Goal: Information Seeking & Learning: Learn about a topic

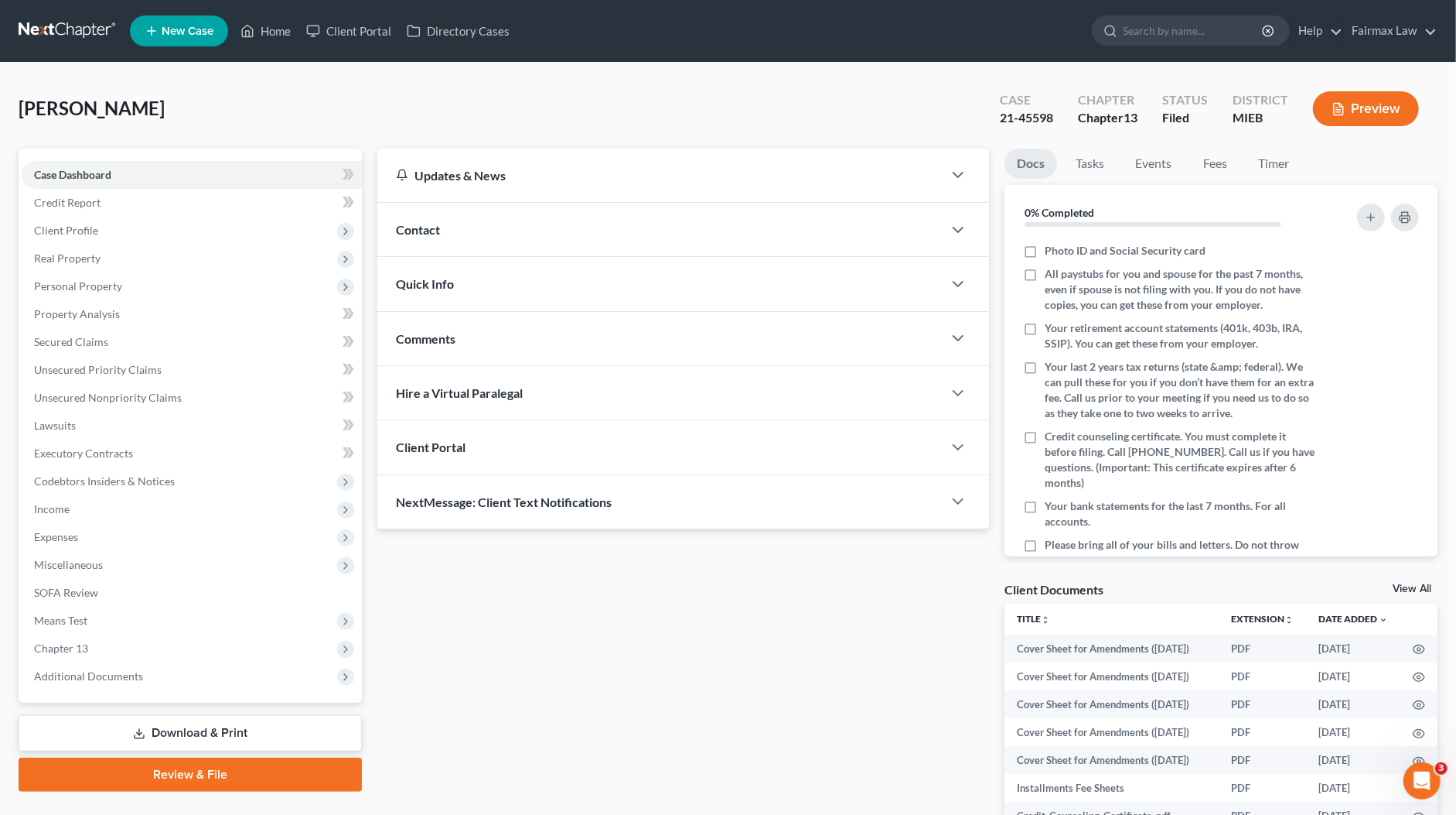
click at [156, 670] on span "Additional Documents" at bounding box center [192, 676] width 340 height 28
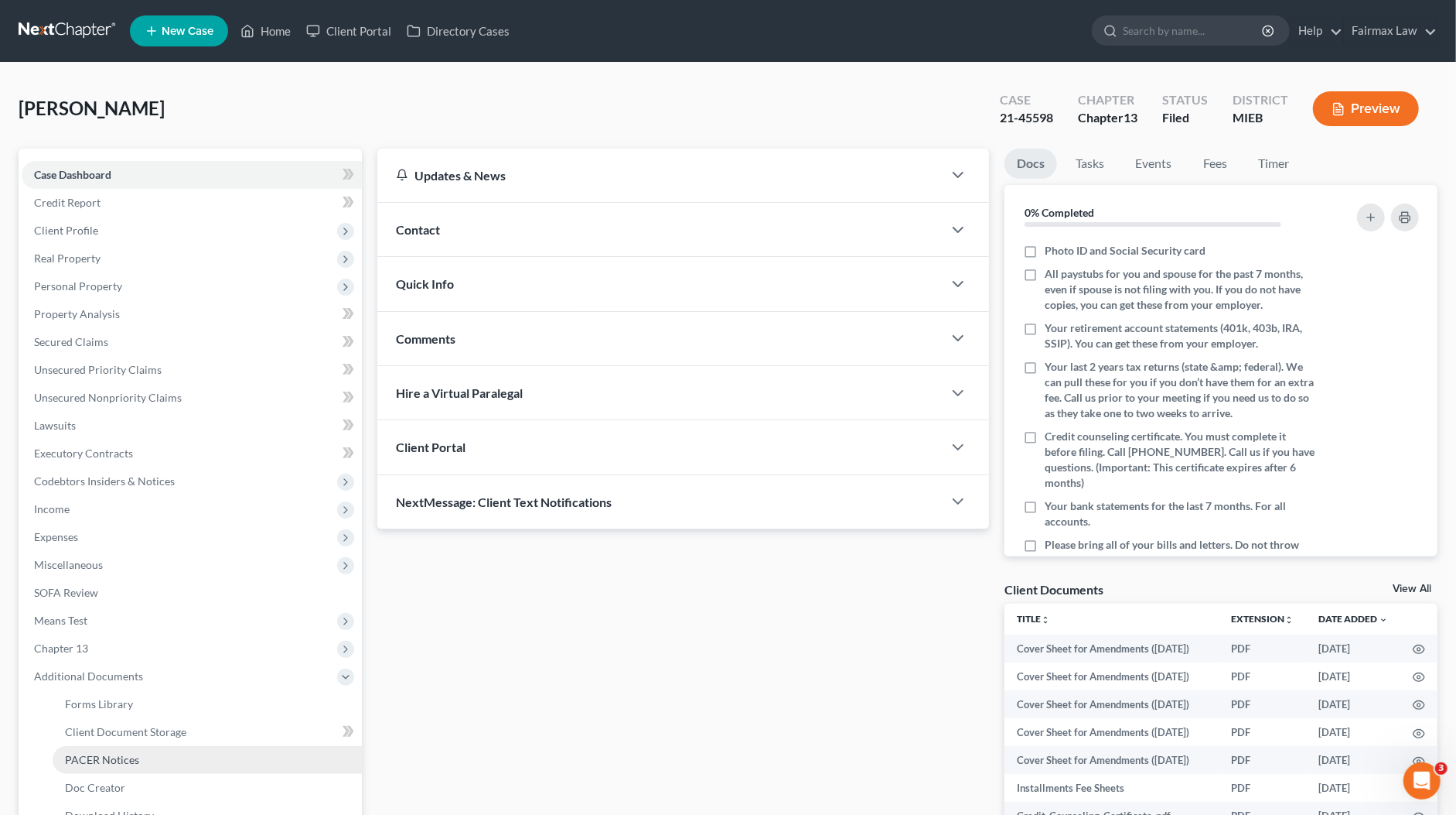
click at [113, 756] on span "PACER Notices" at bounding box center [102, 759] width 74 height 13
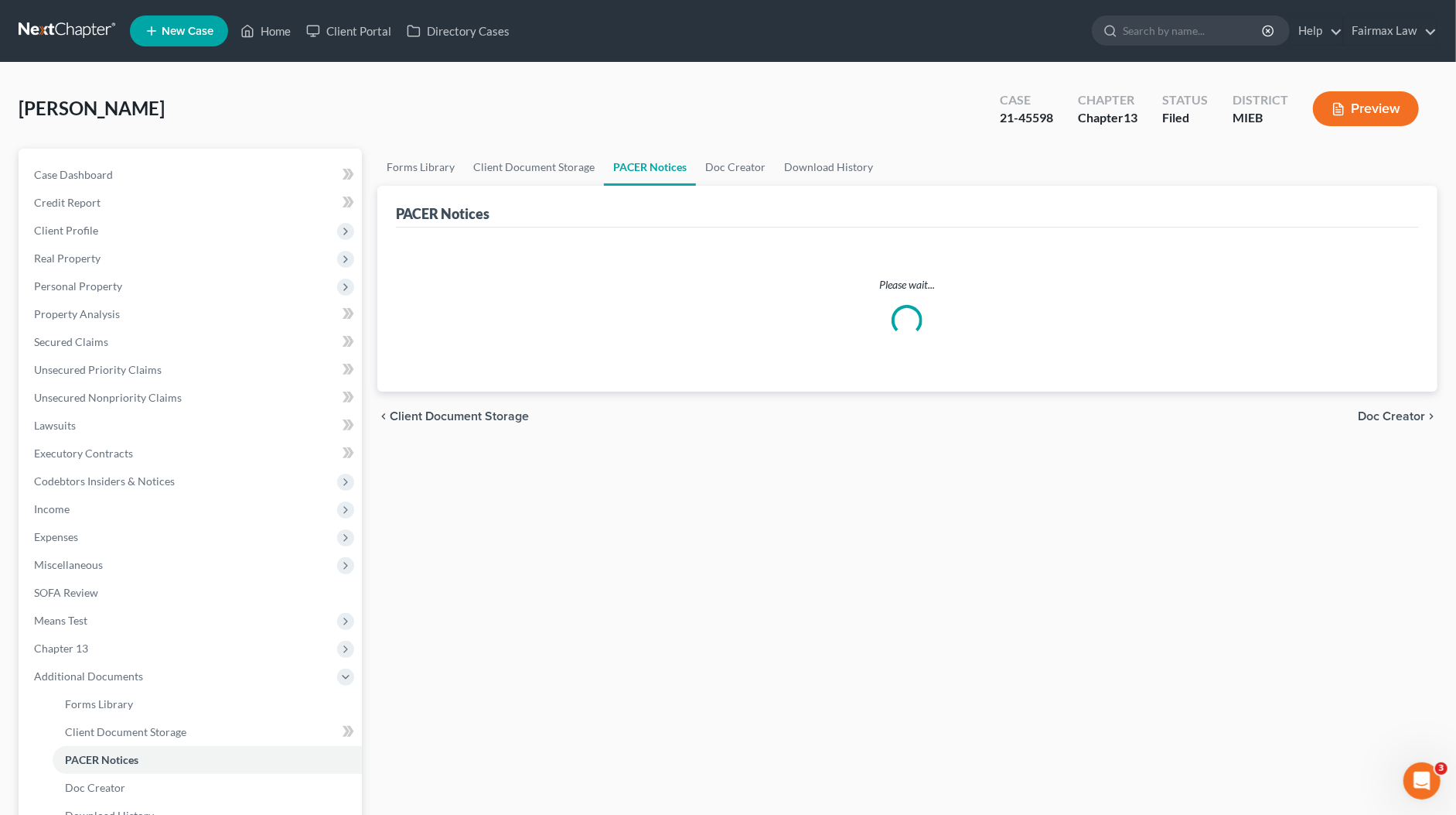
click at [1035, 117] on div "21-45598" at bounding box center [1026, 118] width 53 height 18
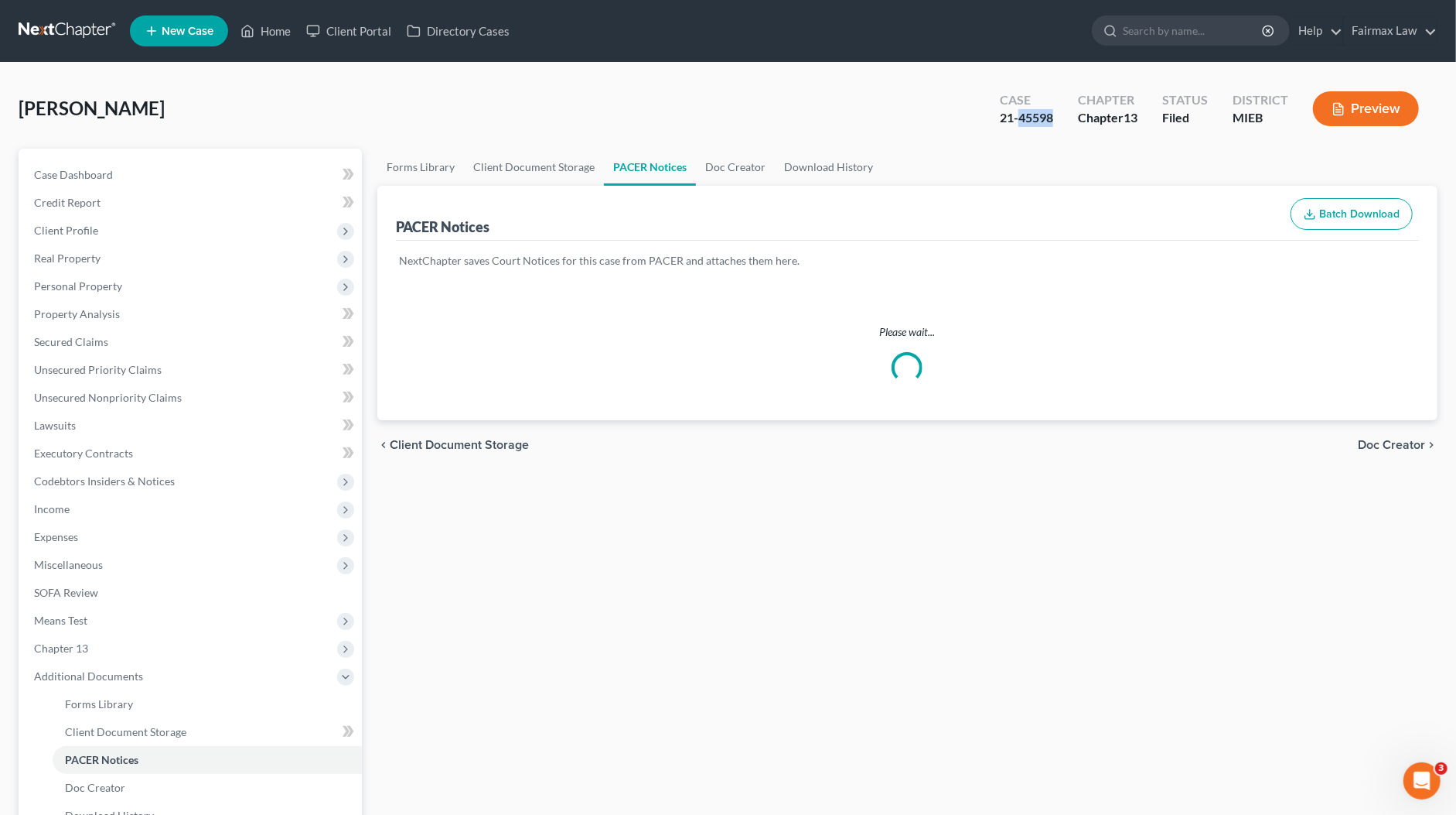
click at [1035, 117] on div "21-45598" at bounding box center [1026, 118] width 53 height 18
copy div "45598"
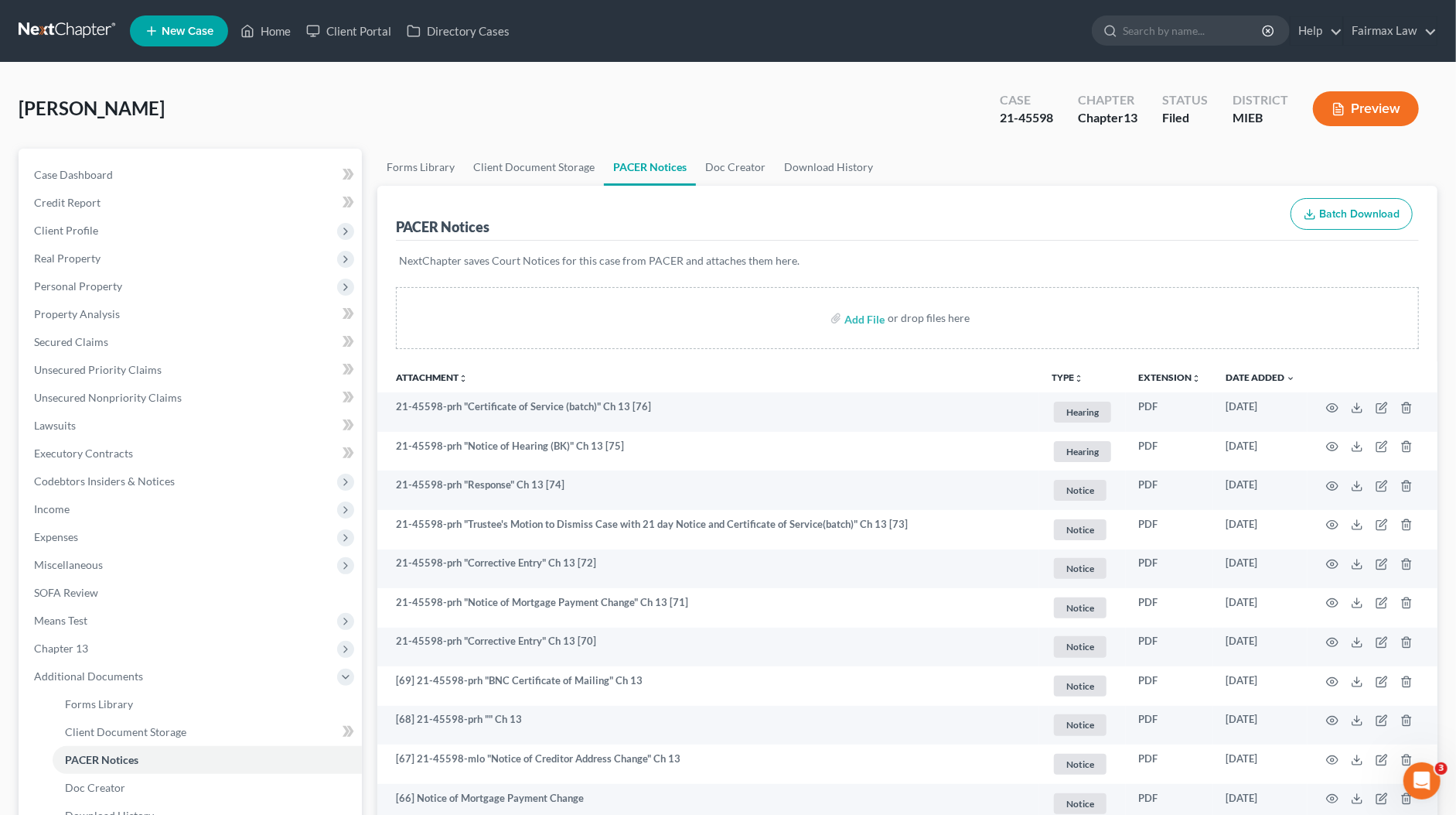
click at [786, 96] on div "Greene, Samuel Upgraded Case 21-45598 Chapter Chapter 13 Status Filed District …" at bounding box center [728, 114] width 1418 height 67
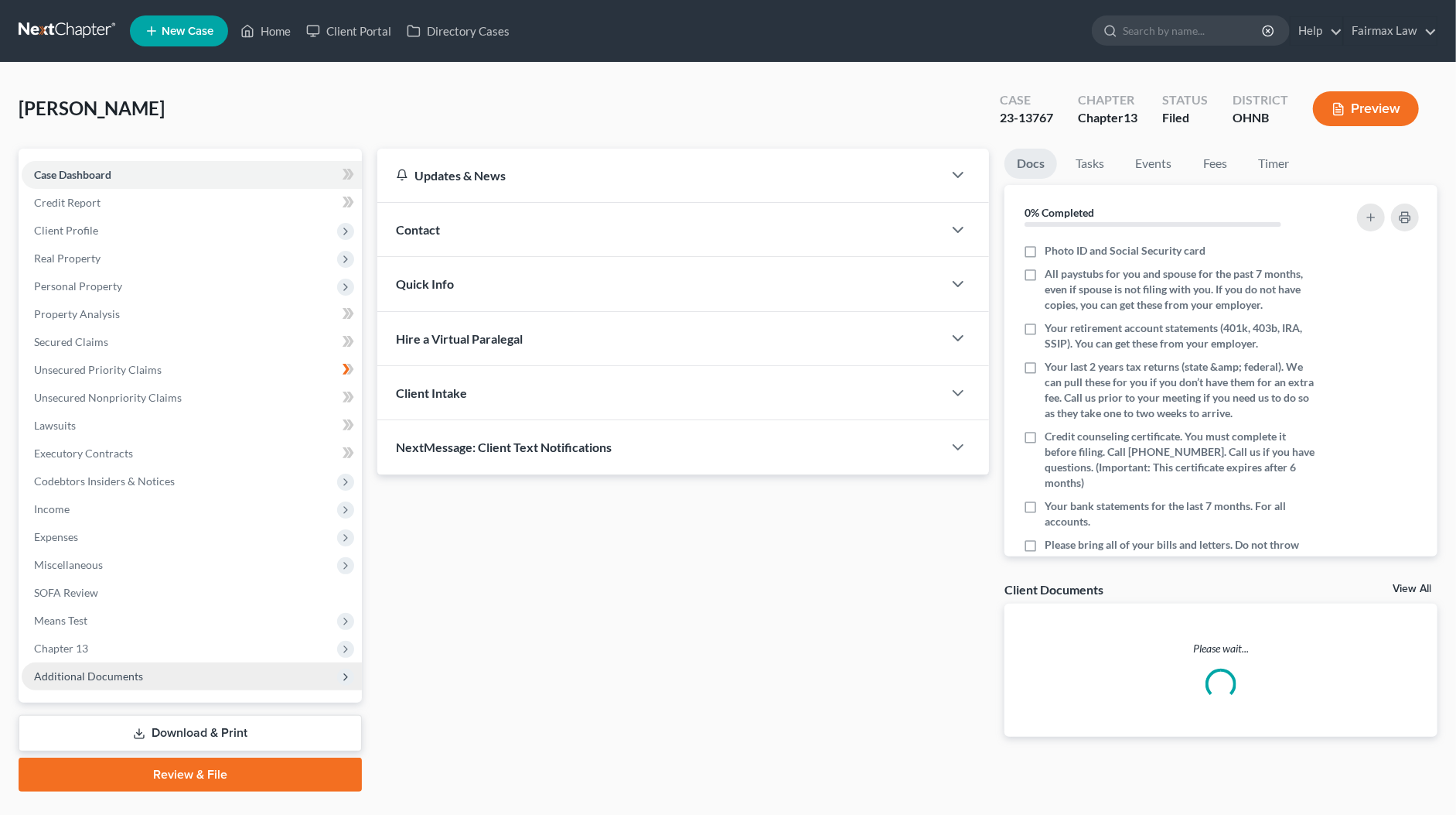
click at [118, 677] on span "Additional Documents" at bounding box center [89, 675] width 109 height 13
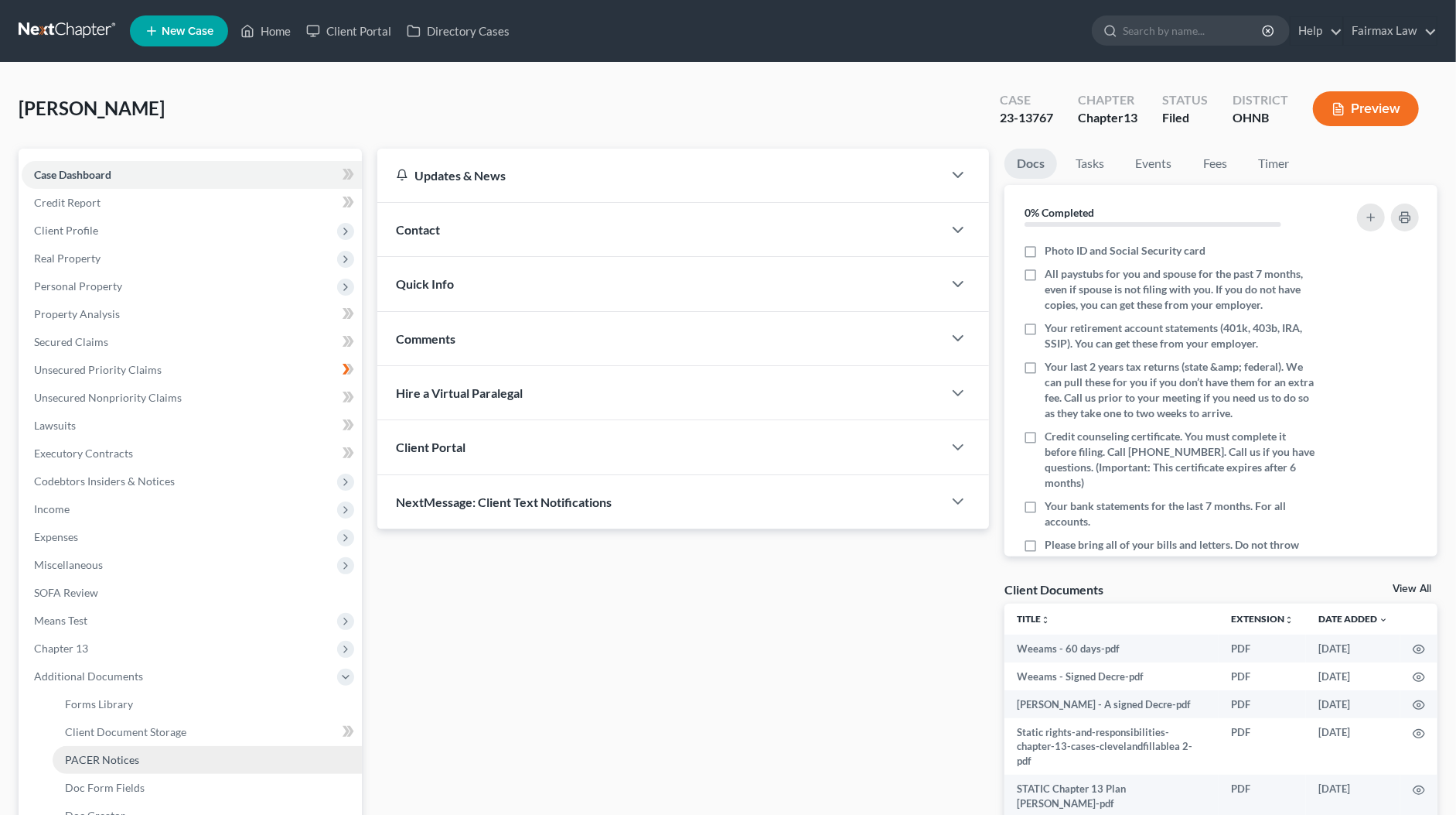
click at [122, 762] on span "PACER Notices" at bounding box center [102, 759] width 74 height 13
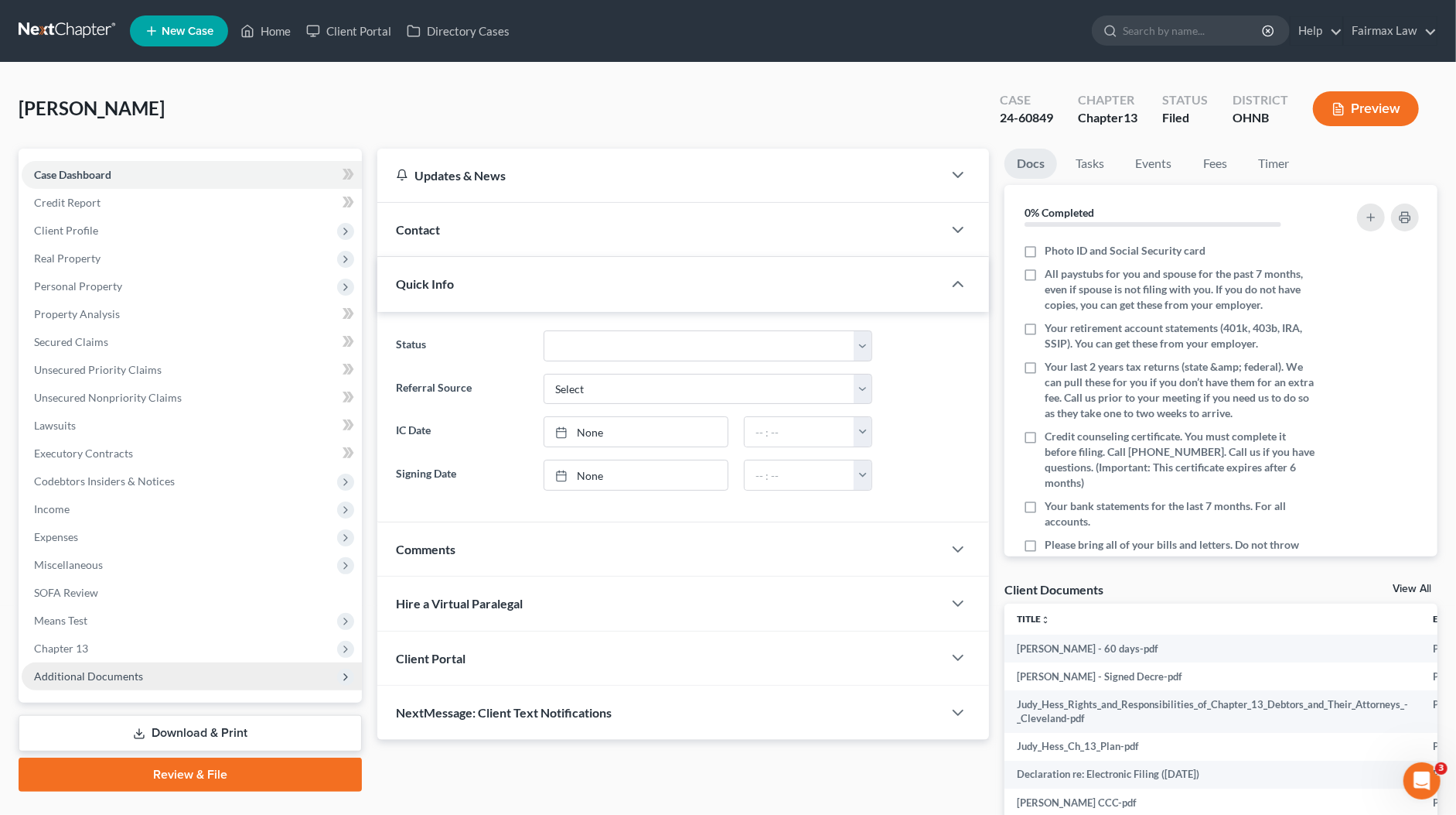
click at [97, 679] on span "Additional Documents" at bounding box center [89, 675] width 109 height 13
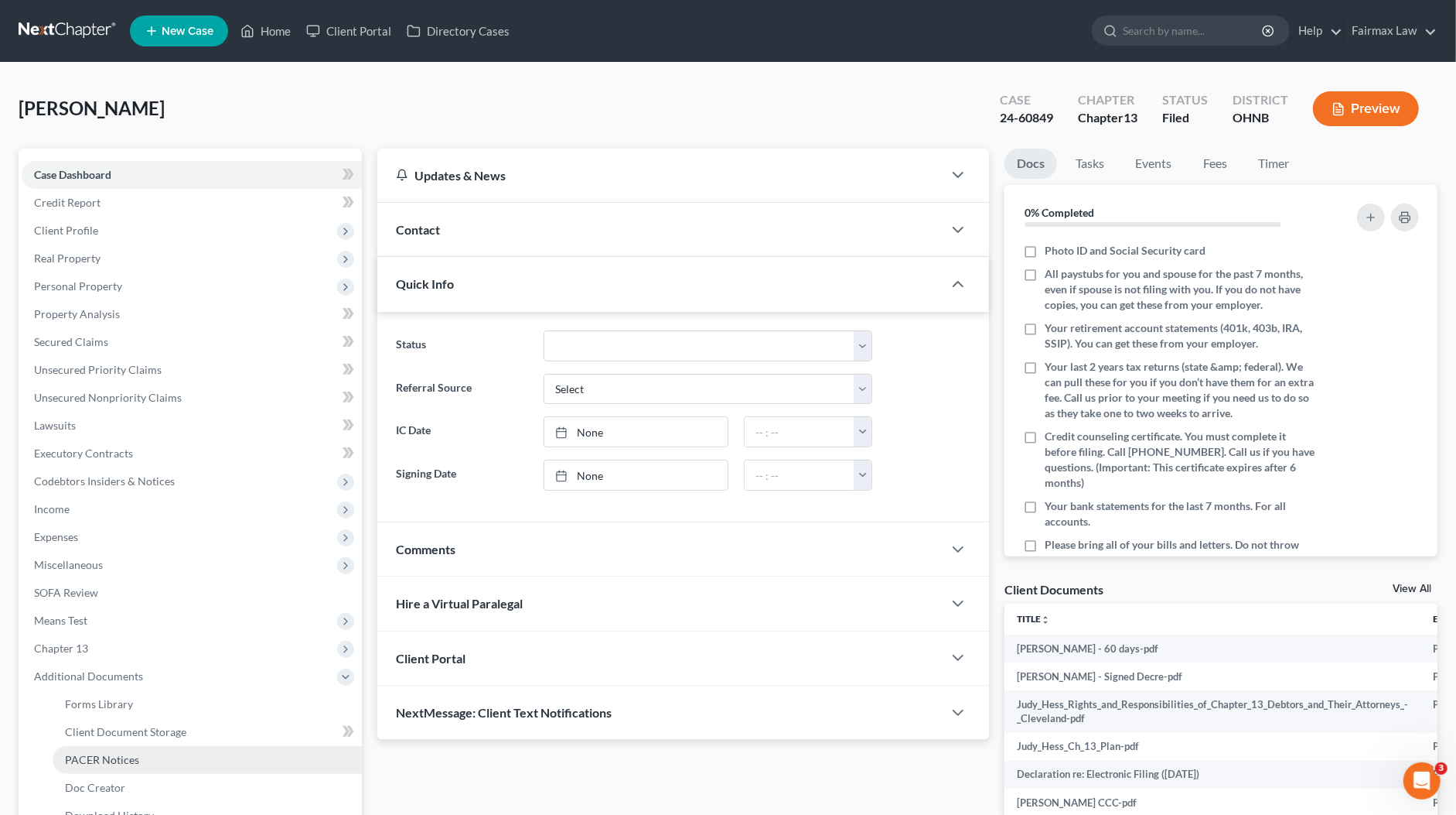
click at [105, 760] on span "PACER Notices" at bounding box center [102, 759] width 74 height 13
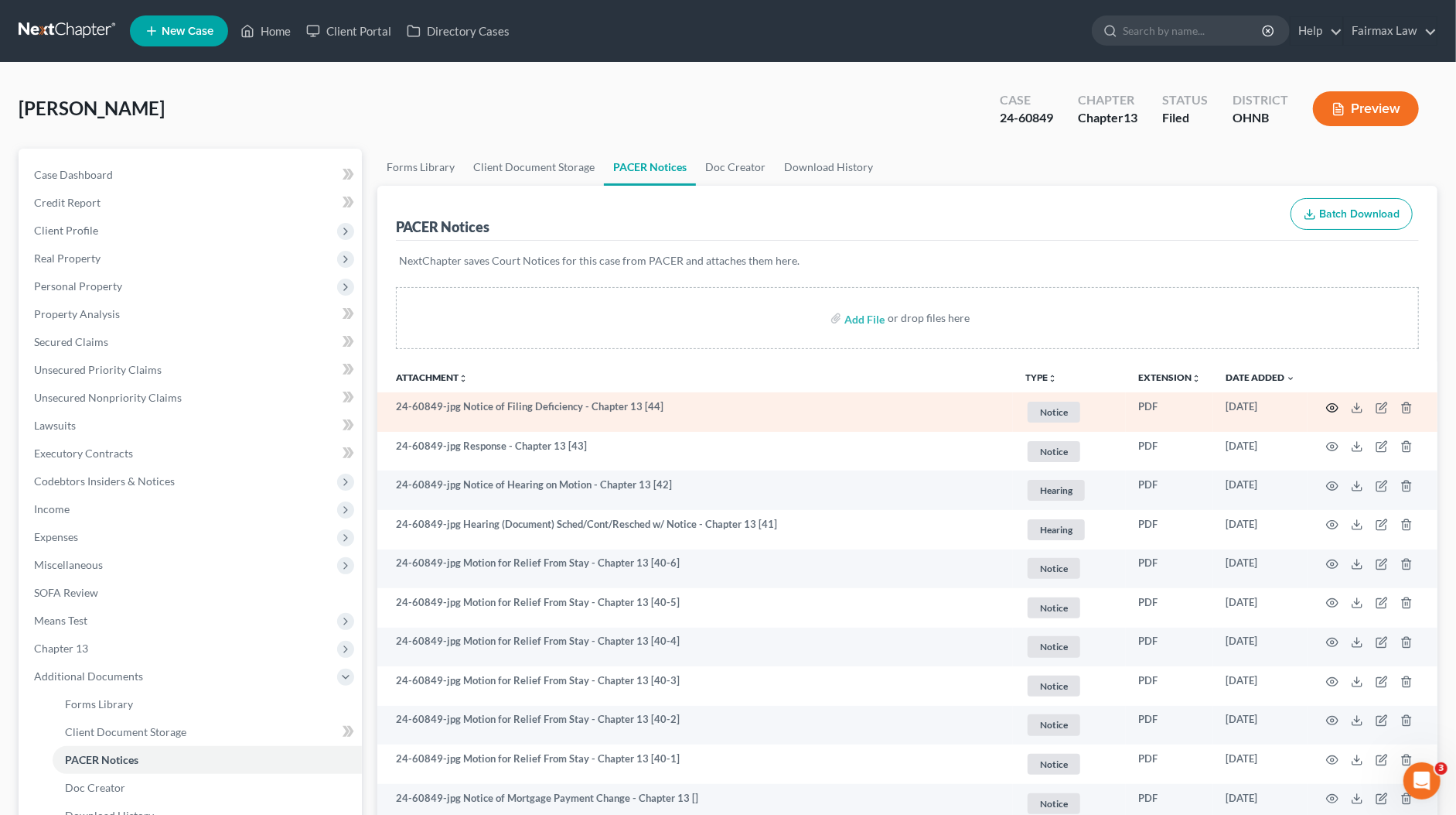
click at [1333, 406] on circle "button" at bounding box center [1332, 408] width 3 height 3
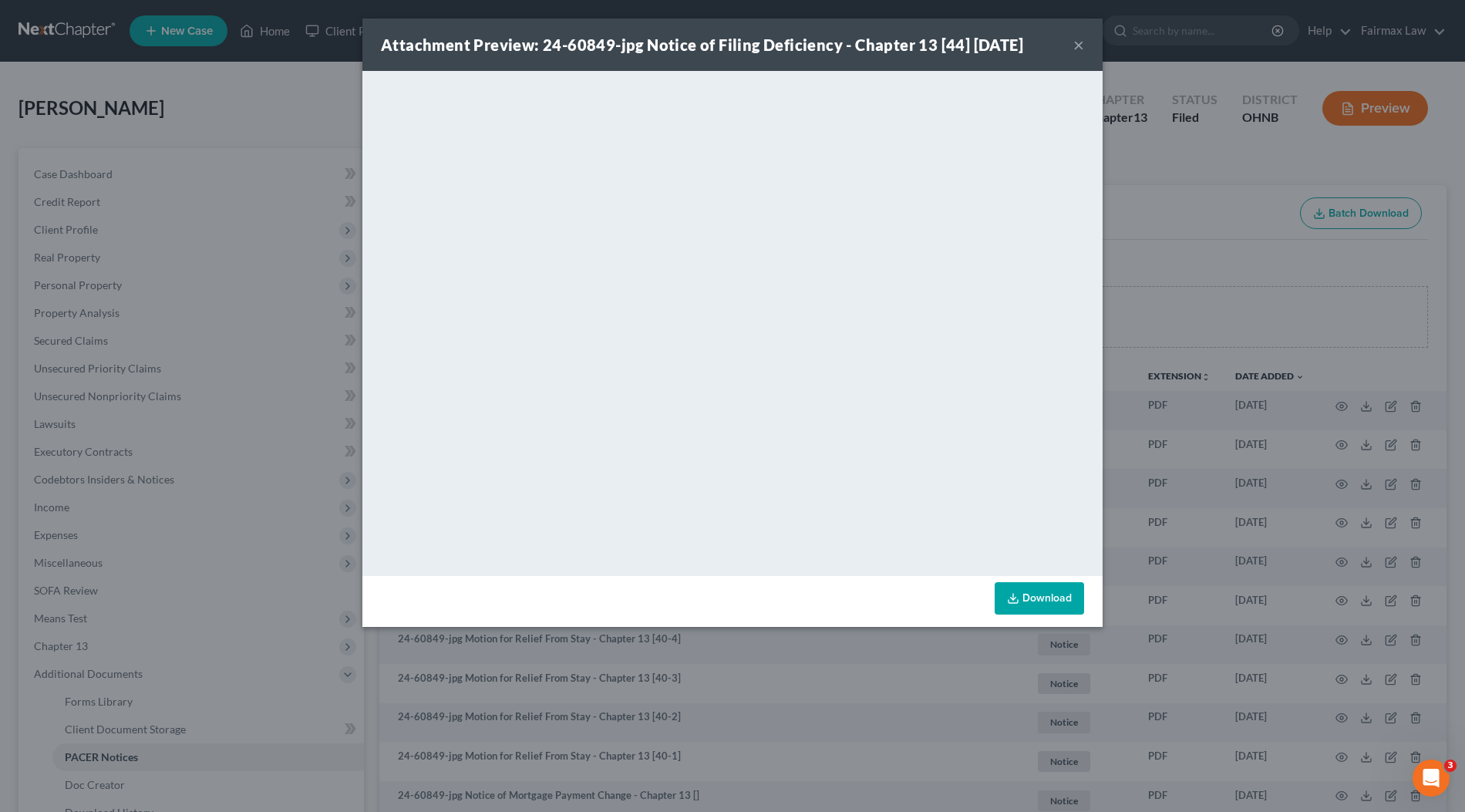
click at [1291, 277] on div "Attachment Preview: 24-60849-jpg Notice of Filing Deficiency - Chapter 13 [44] …" at bounding box center [732, 406] width 1465 height 812
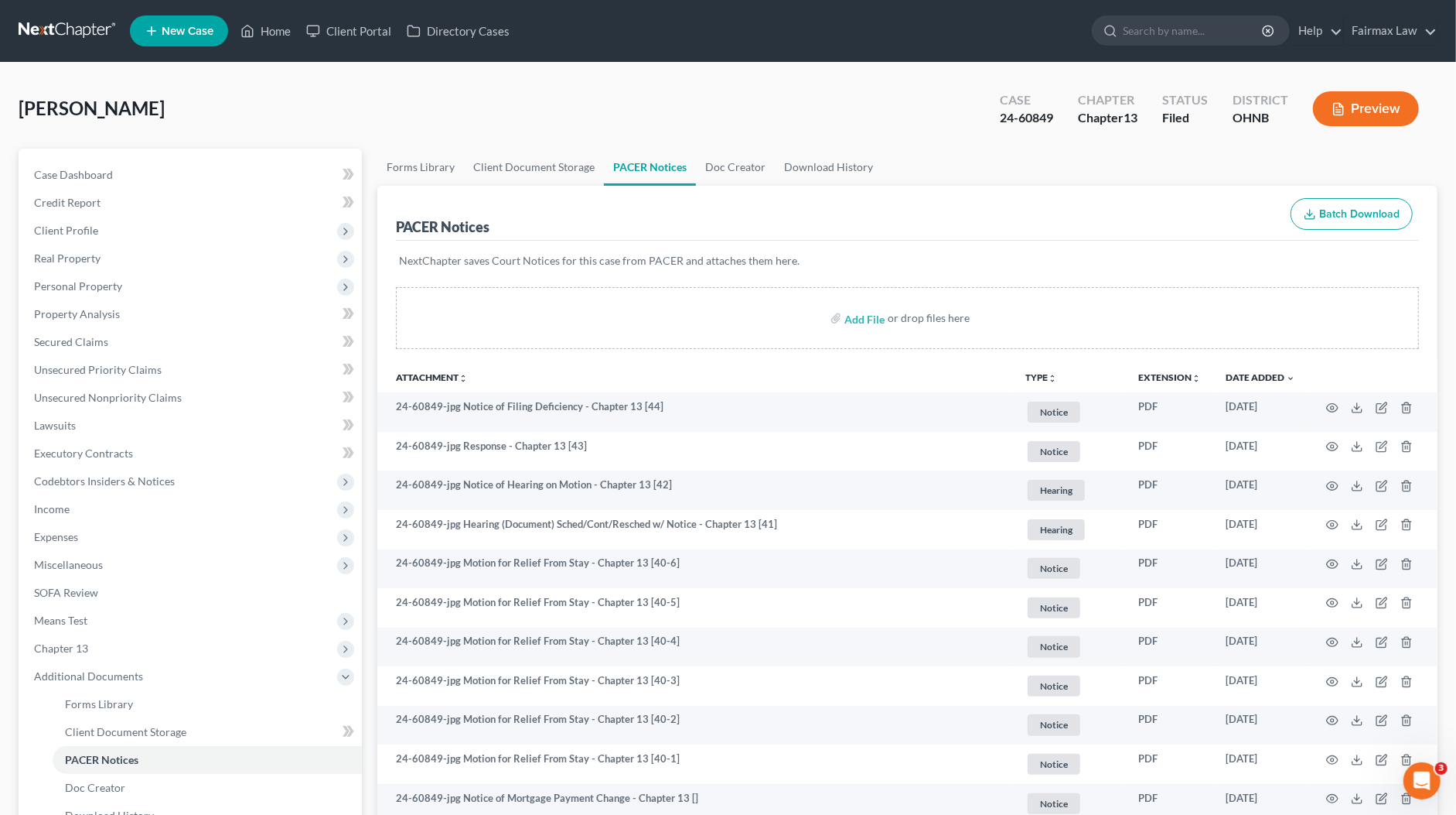
click at [607, 188] on div "PACER Notices Batch Download" at bounding box center [907, 213] width 1023 height 56
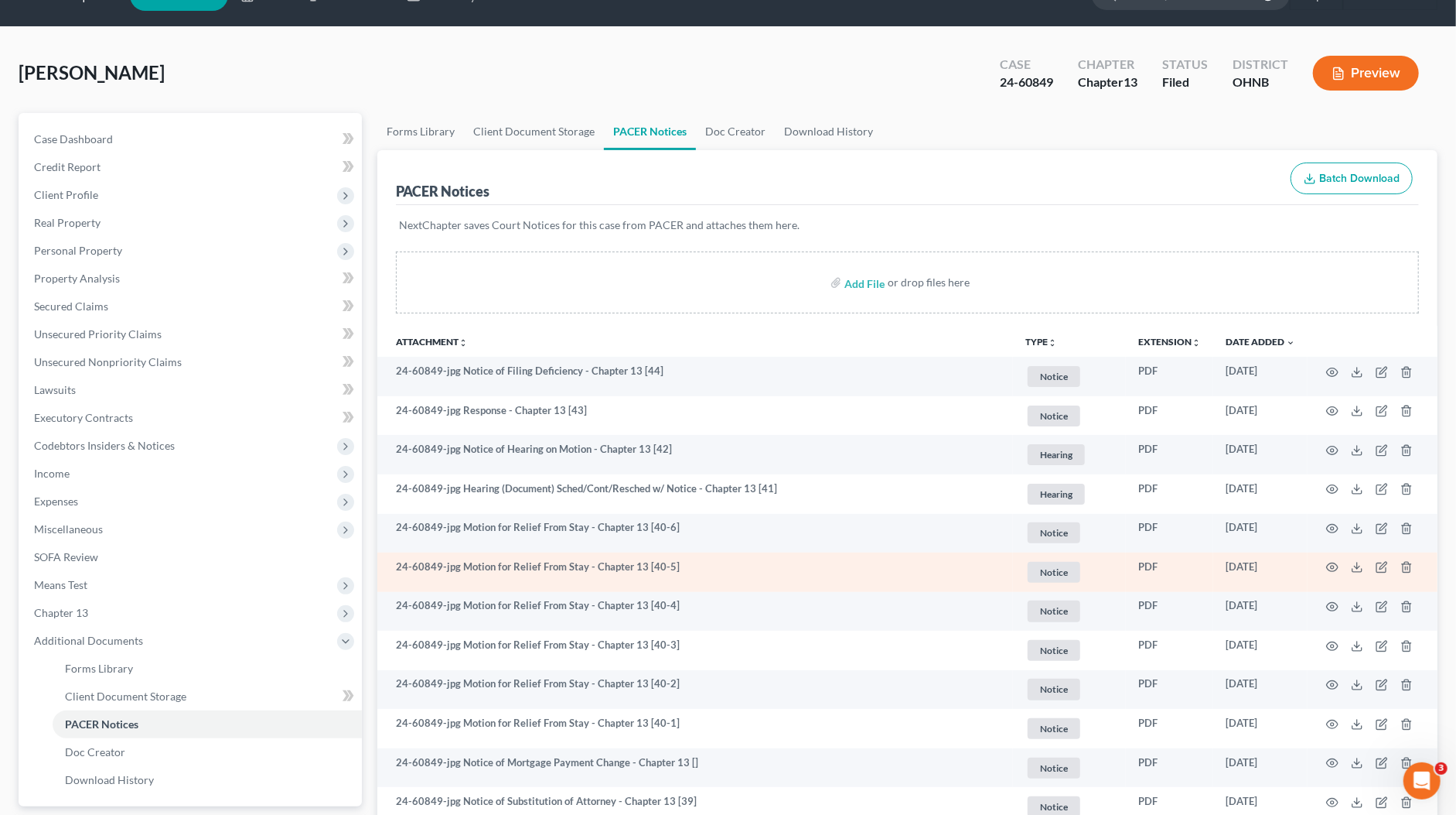
scroll to position [54, 0]
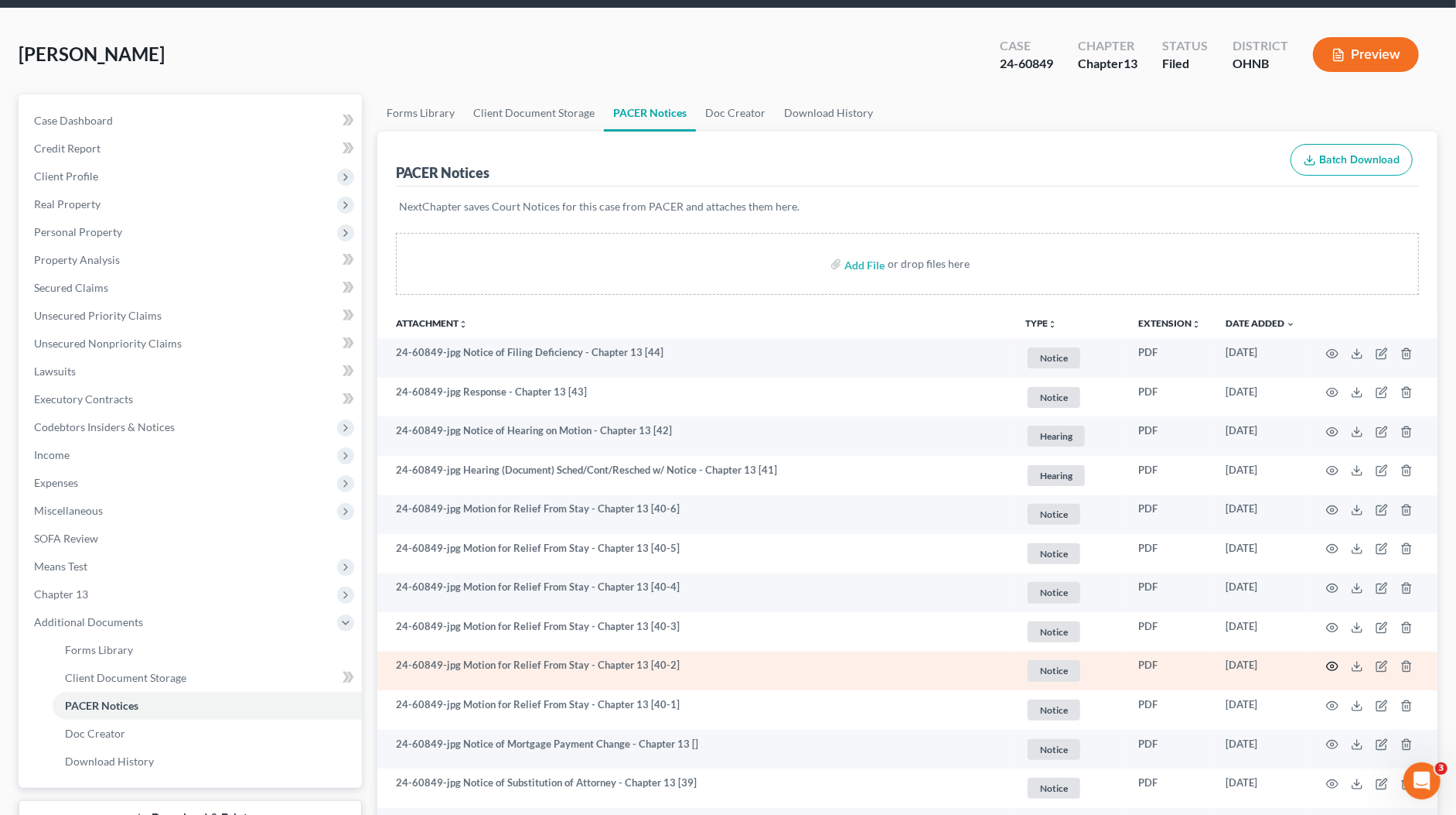
click at [1327, 664] on icon "button" at bounding box center [1333, 666] width 11 height 8
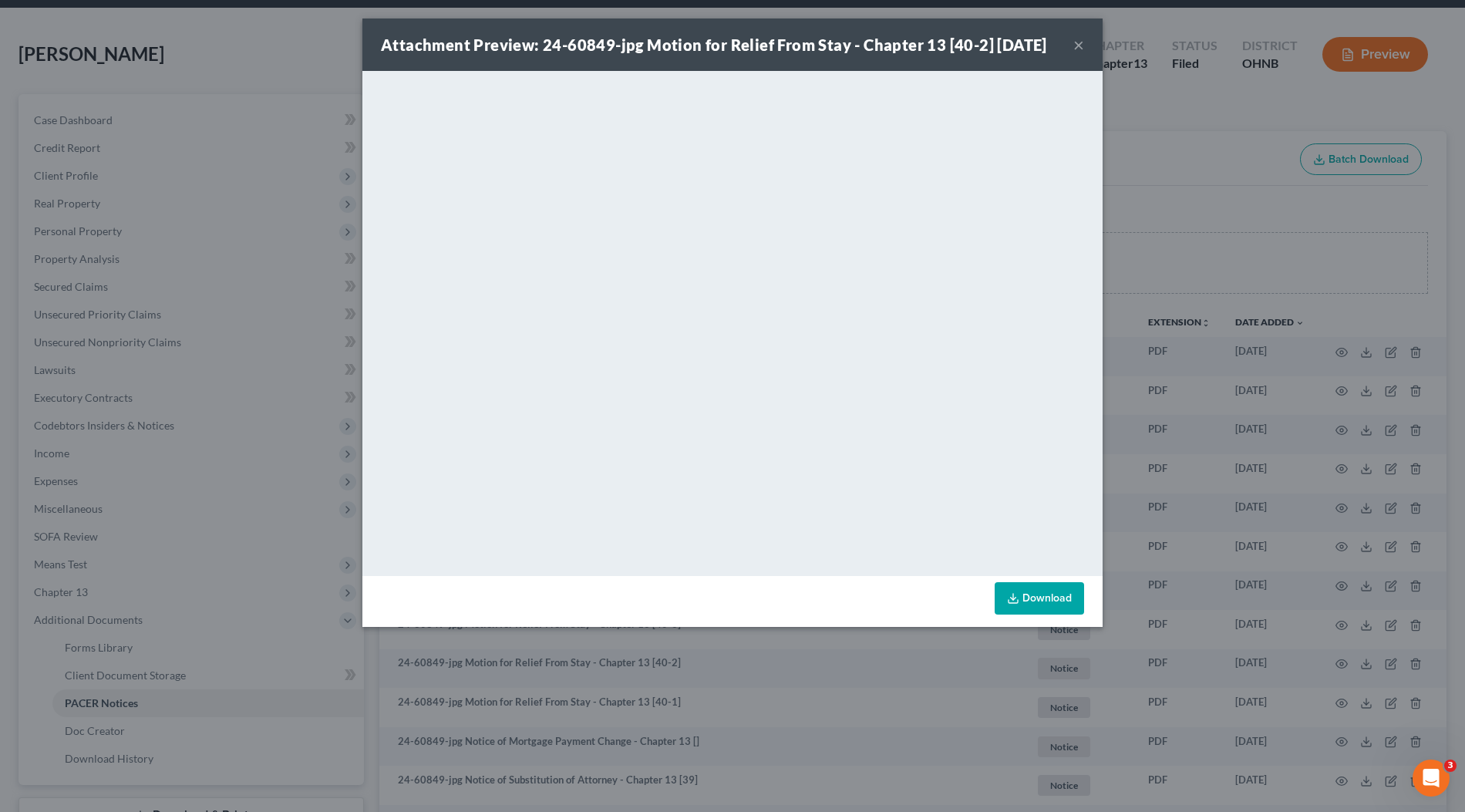
click at [1266, 418] on div "Attachment Preview: 24-60849-jpg Motion for Relief From Stay - Chapter 13 [40-2…" at bounding box center [732, 406] width 1465 height 812
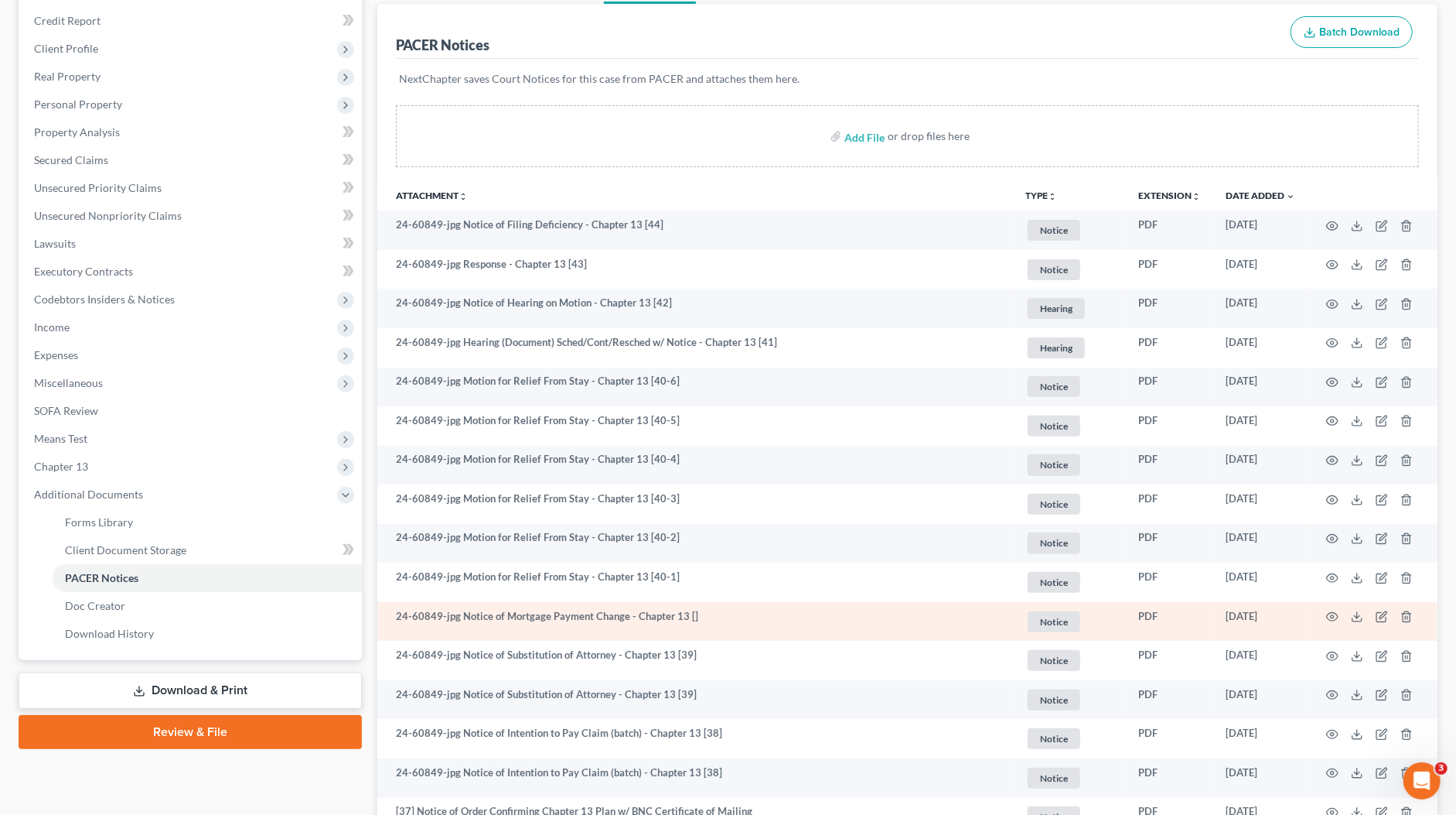
scroll to position [296, 0]
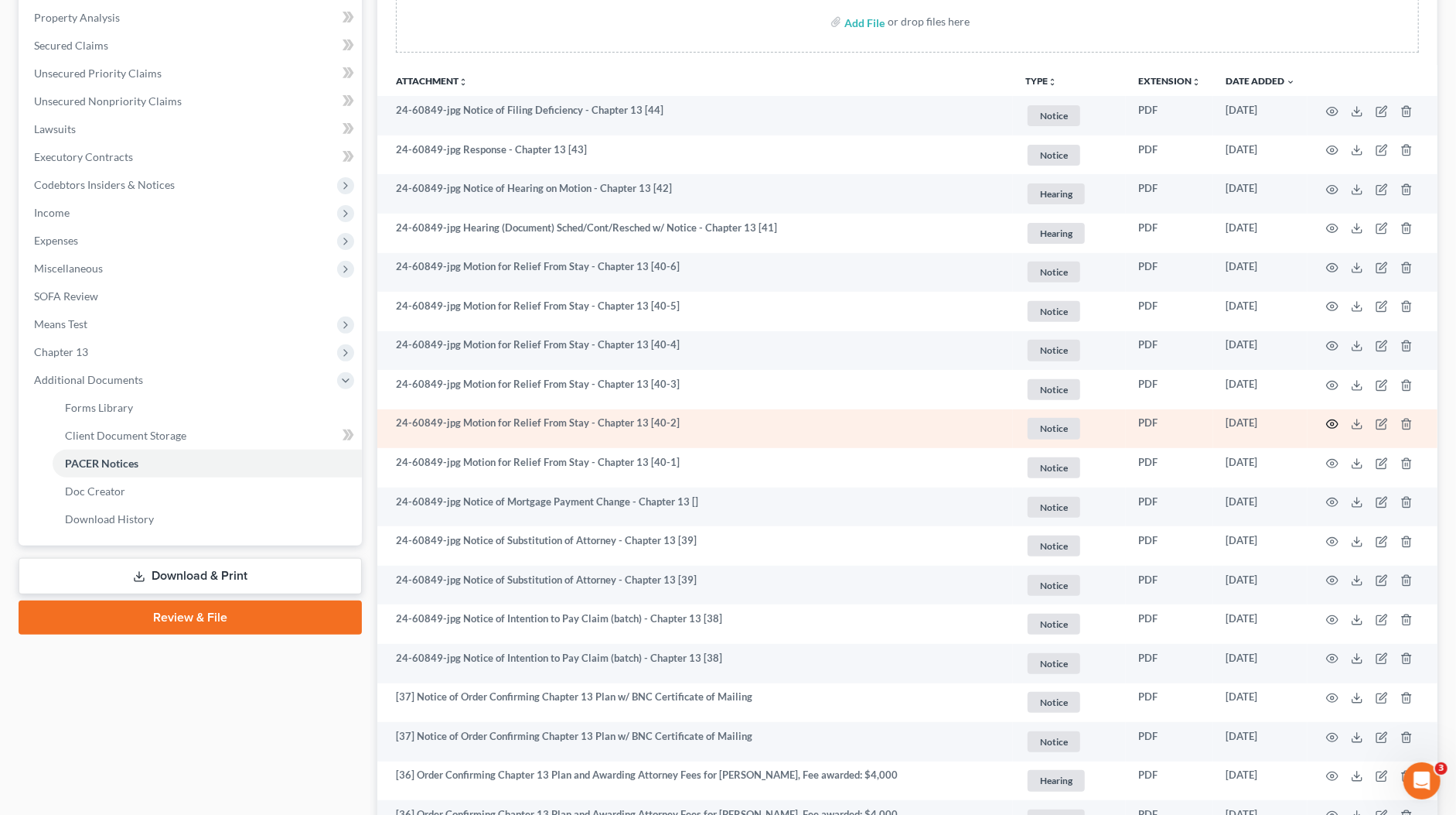
click at [1334, 419] on icon "button" at bounding box center [1332, 424] width 12 height 12
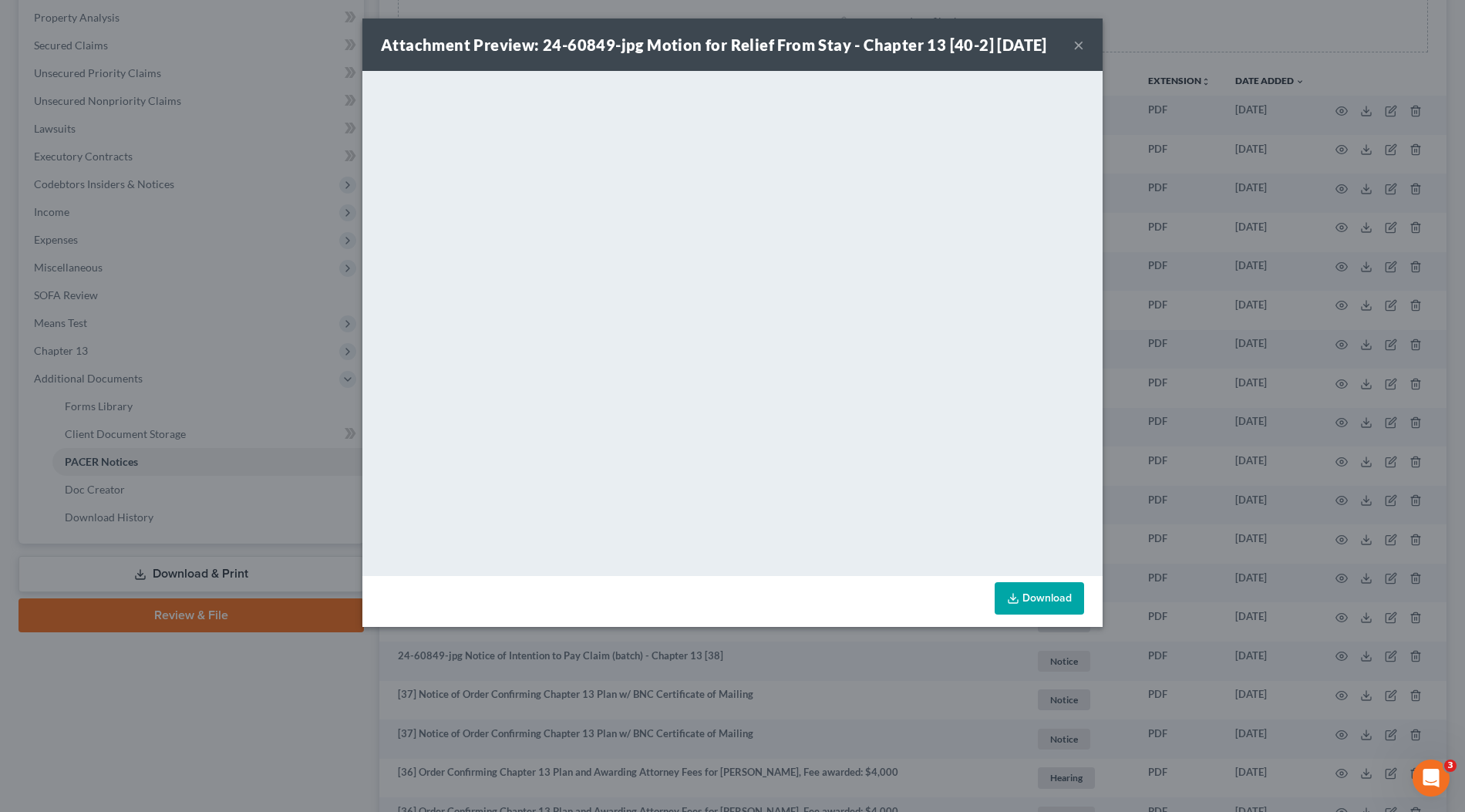
click at [1222, 410] on div "Attachment Preview: 24-60849-jpg Motion for Relief From Stay - Chapter 13 [40-2…" at bounding box center [732, 406] width 1465 height 812
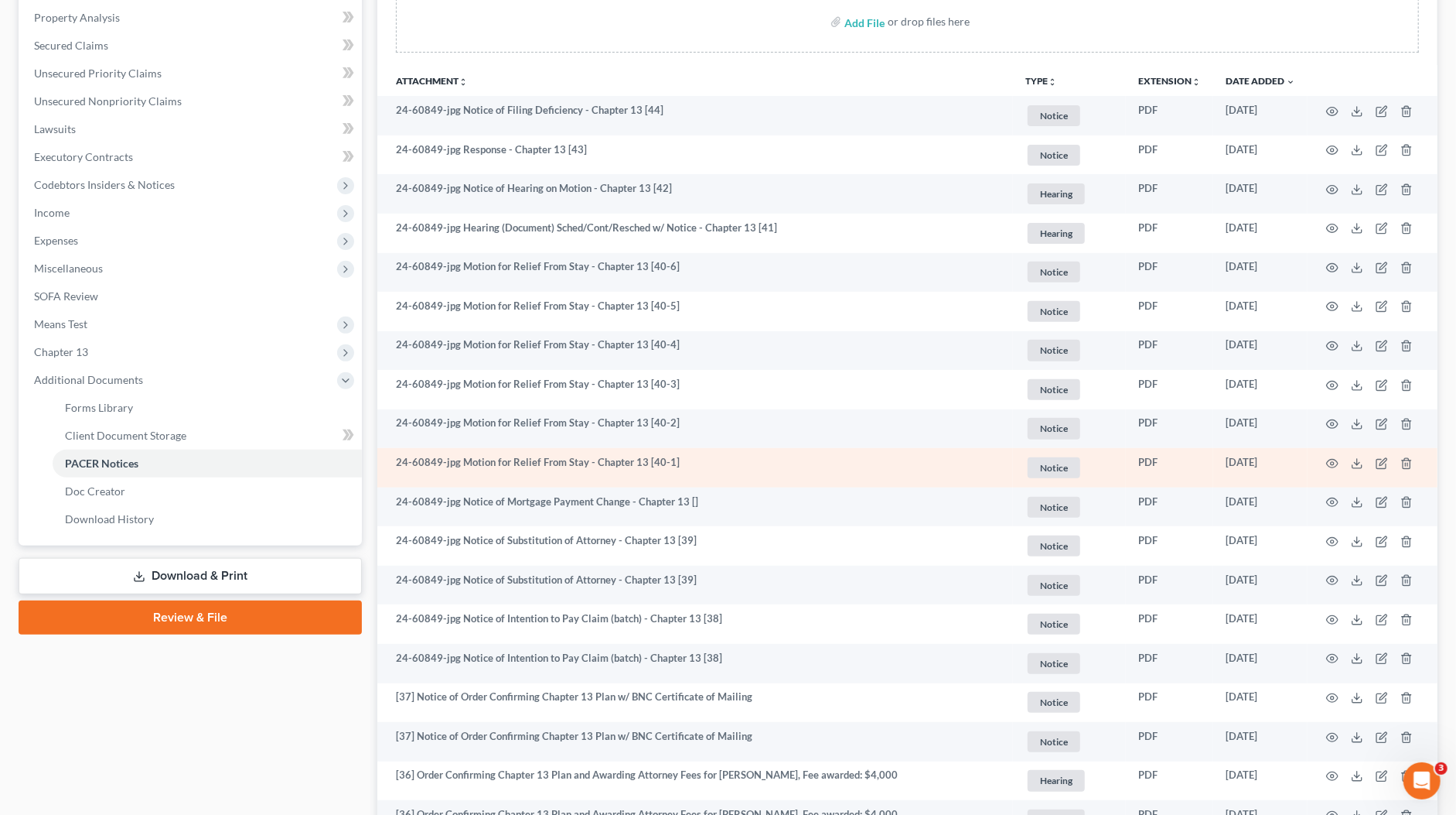
click at [1329, 452] on td at bounding box center [1372, 468] width 130 height 39
click at [1335, 461] on icon "button" at bounding box center [1332, 463] width 12 height 12
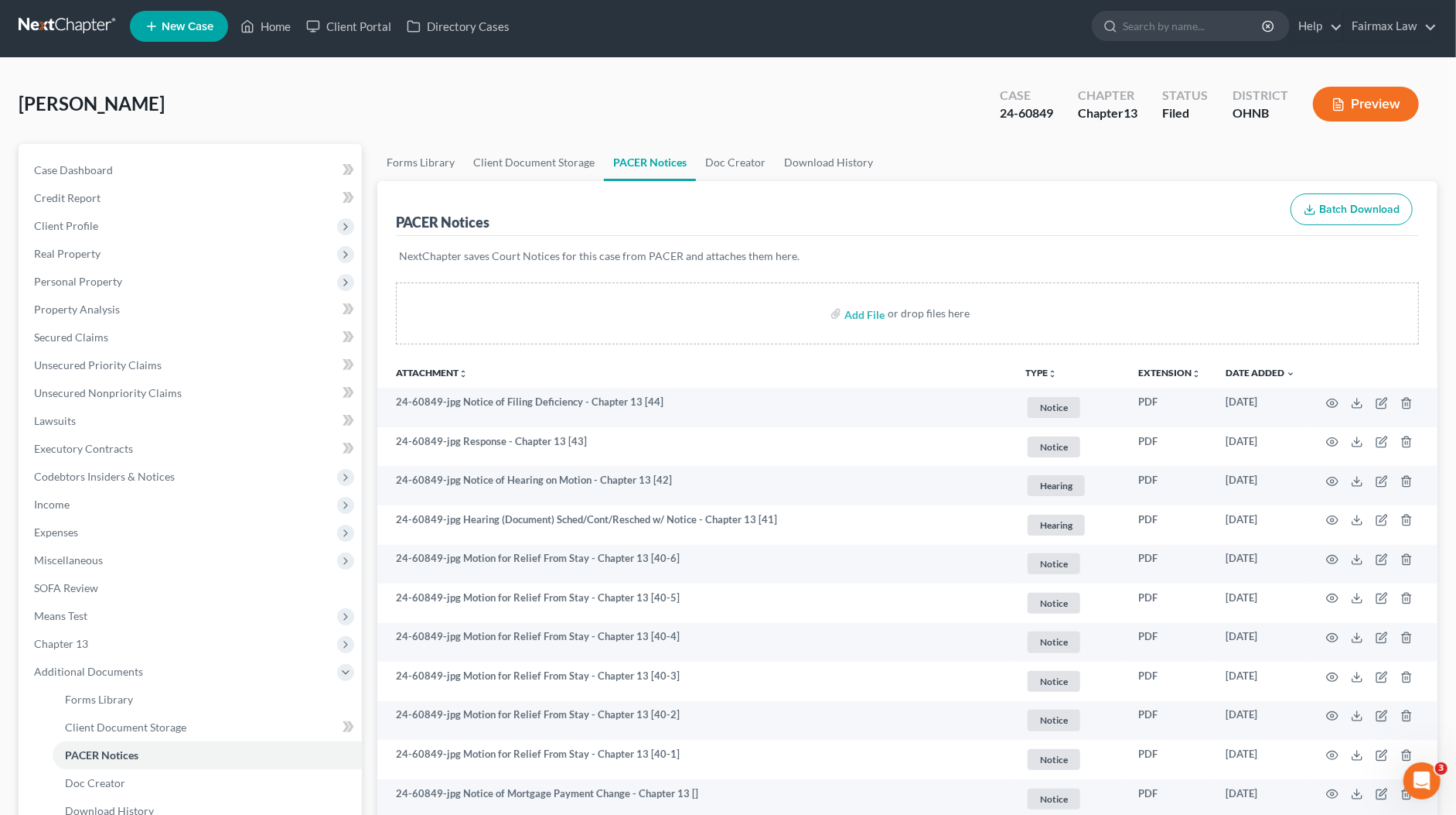
scroll to position [0, 0]
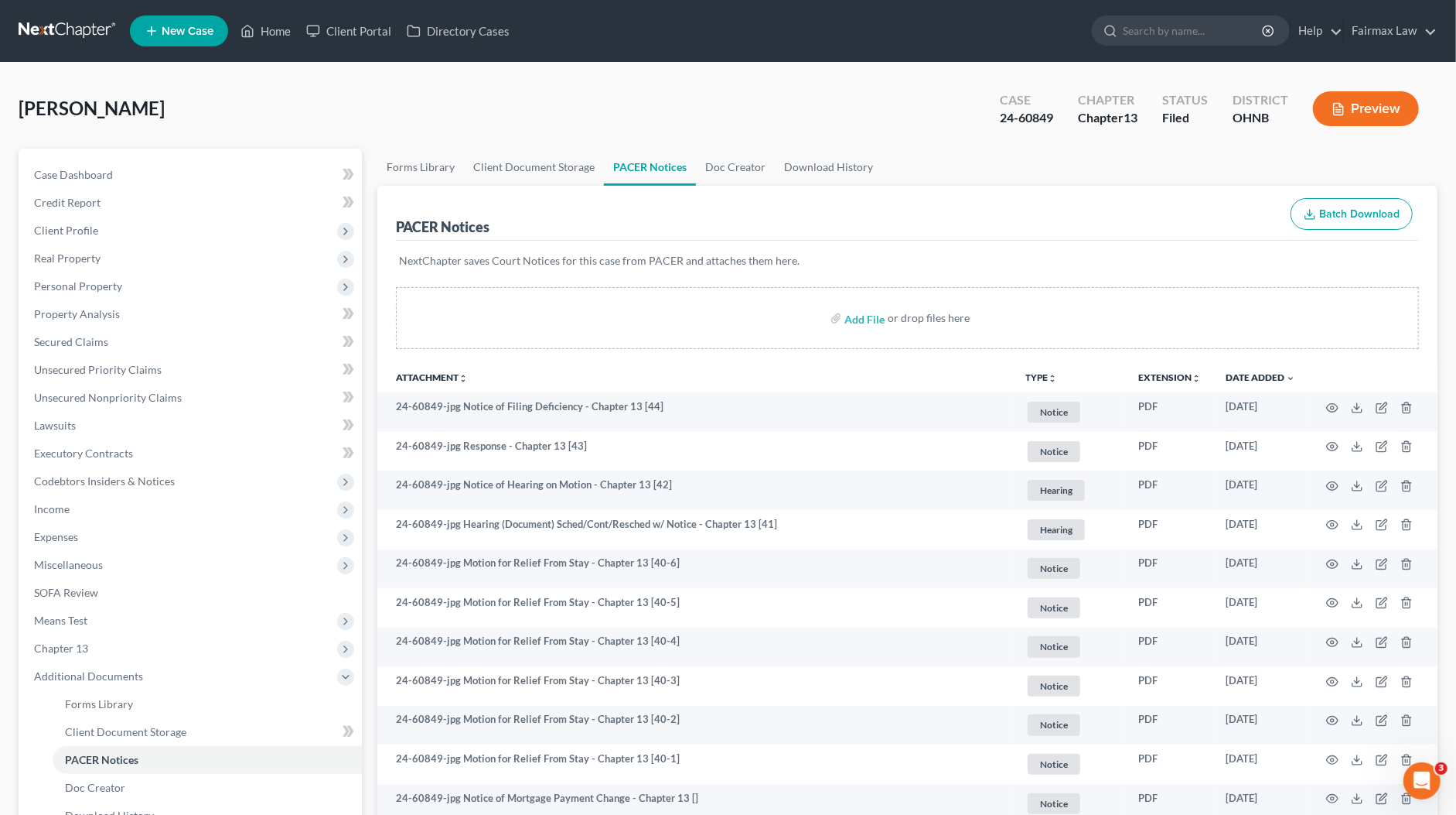
click at [1050, 114] on div "24-60849" at bounding box center [1026, 118] width 53 height 18
copy div "24-60849"
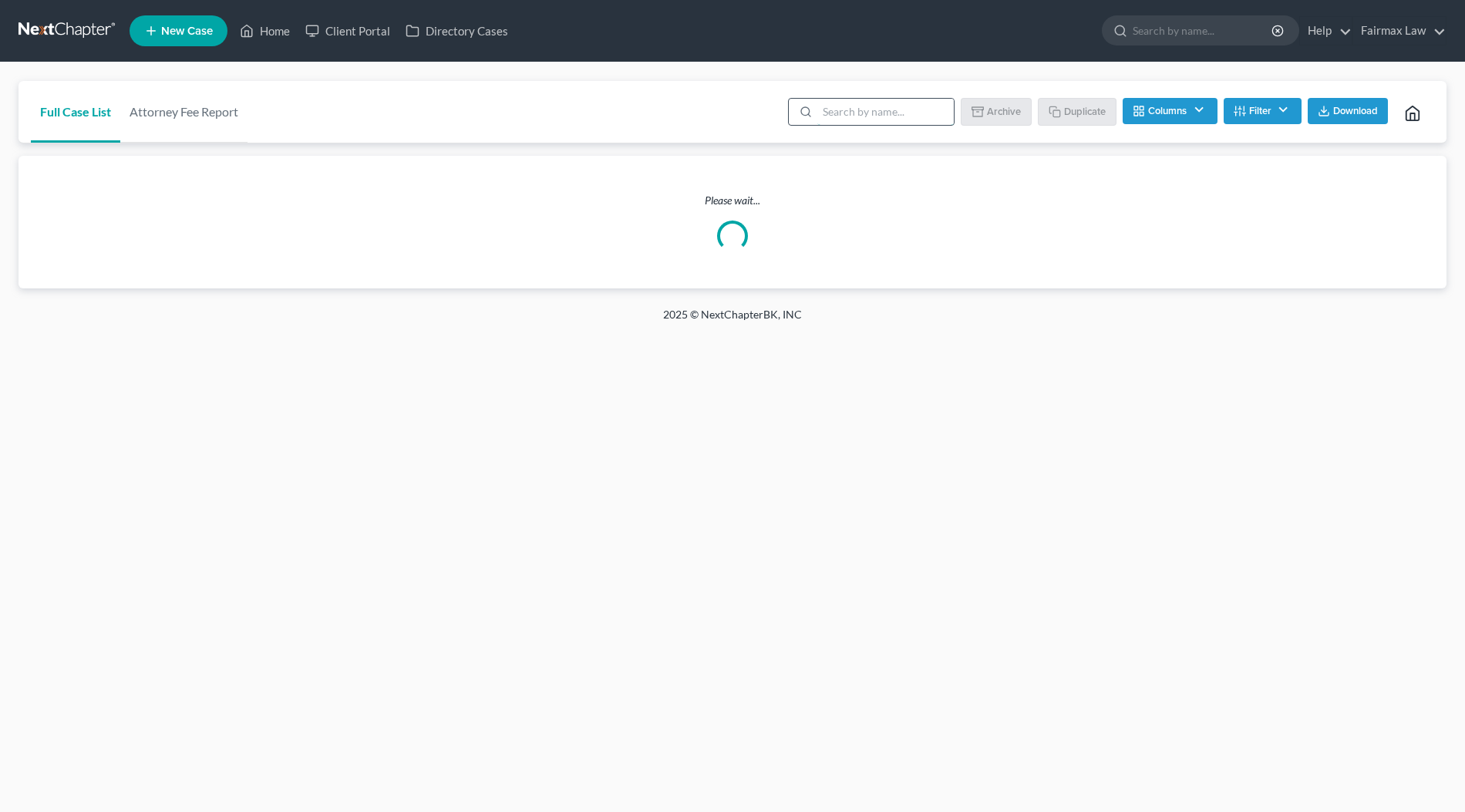
click at [907, 104] on input "search" at bounding box center [886, 111] width 137 height 26
paste input "edward smotrilla"
type input "edward smotrilla"
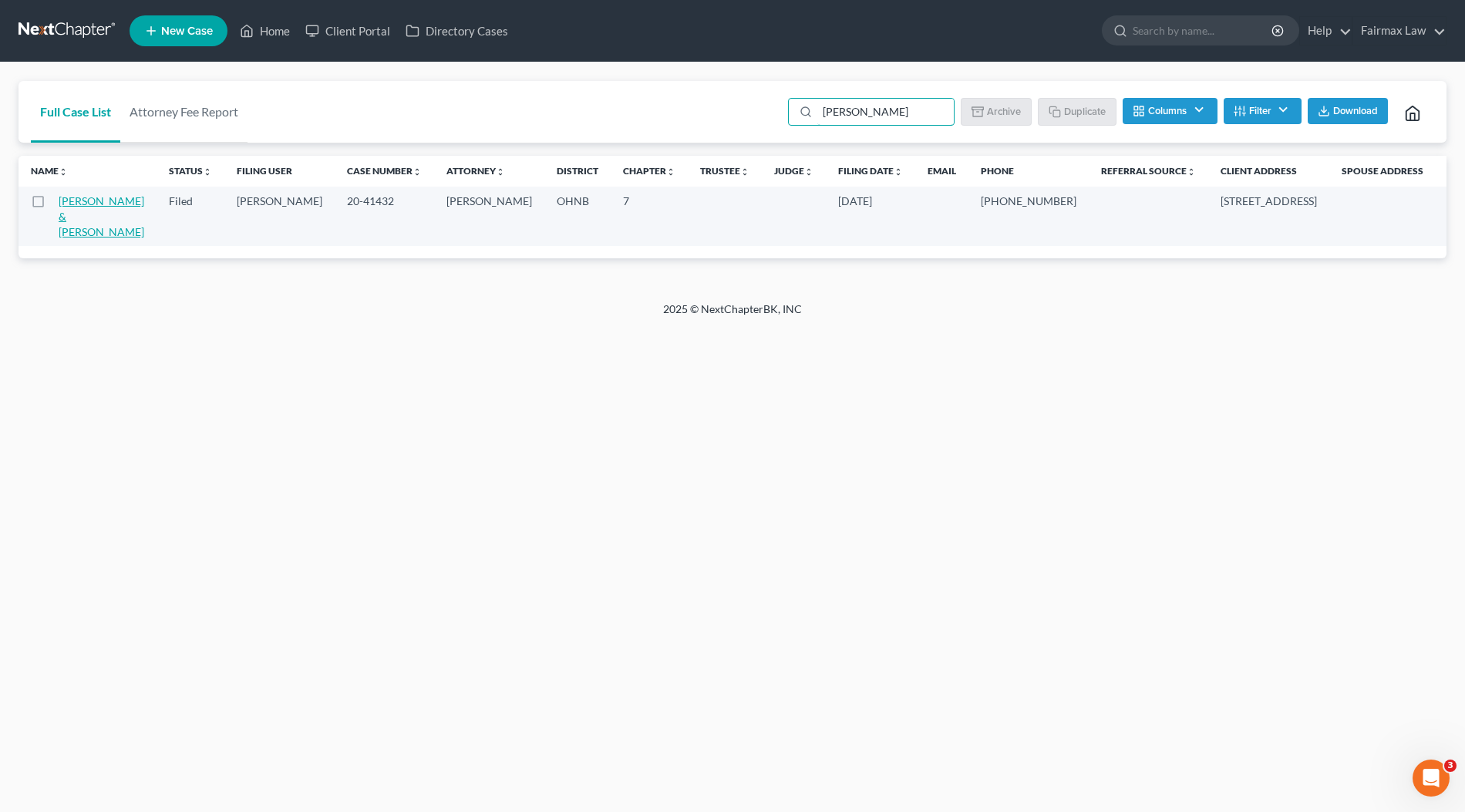
click at [74, 198] on link "Smotrilla, Edward & Kimberly" at bounding box center [101, 216] width 85 height 44
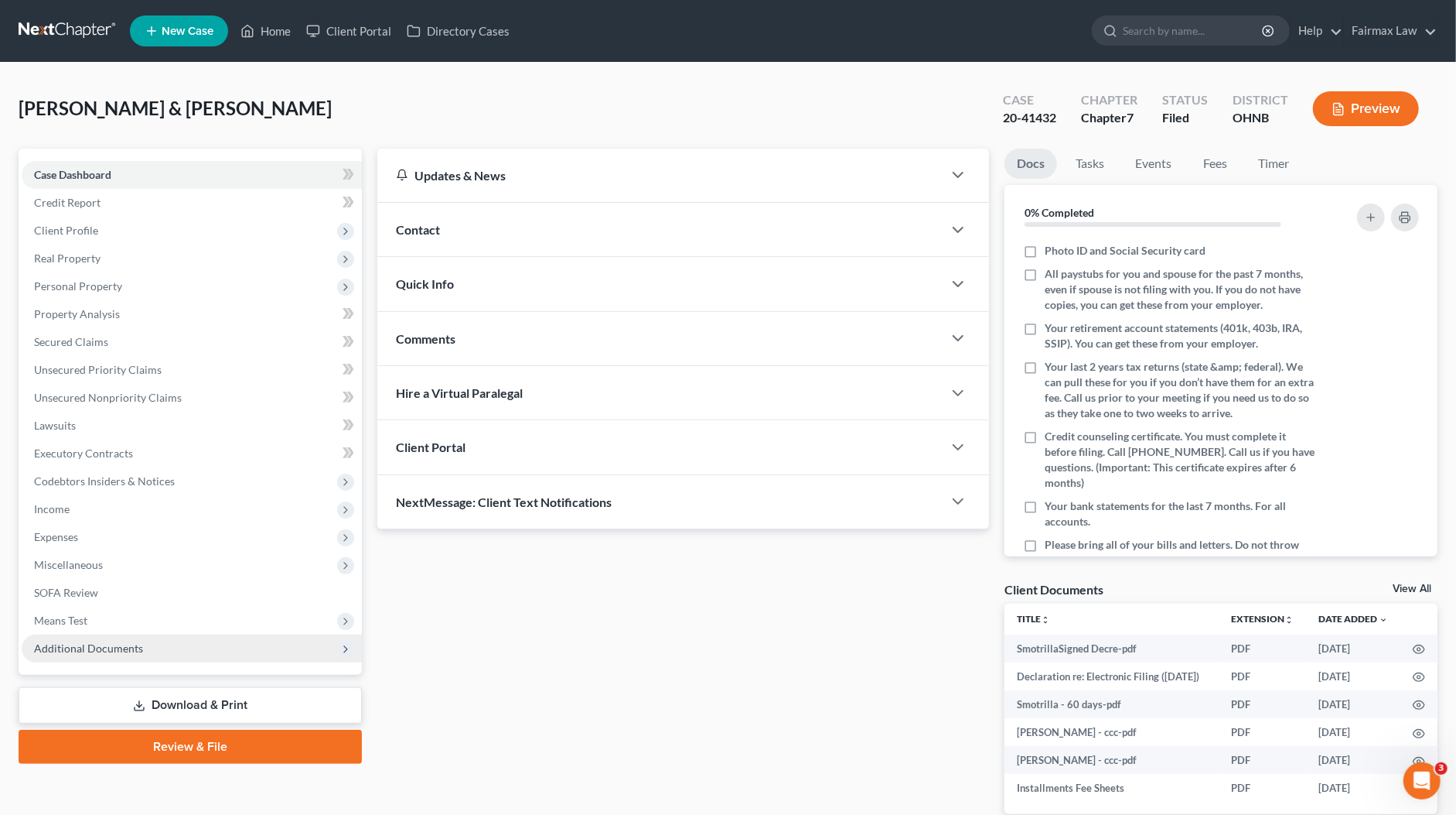
click at [103, 643] on span "Additional Documents" at bounding box center [89, 648] width 109 height 13
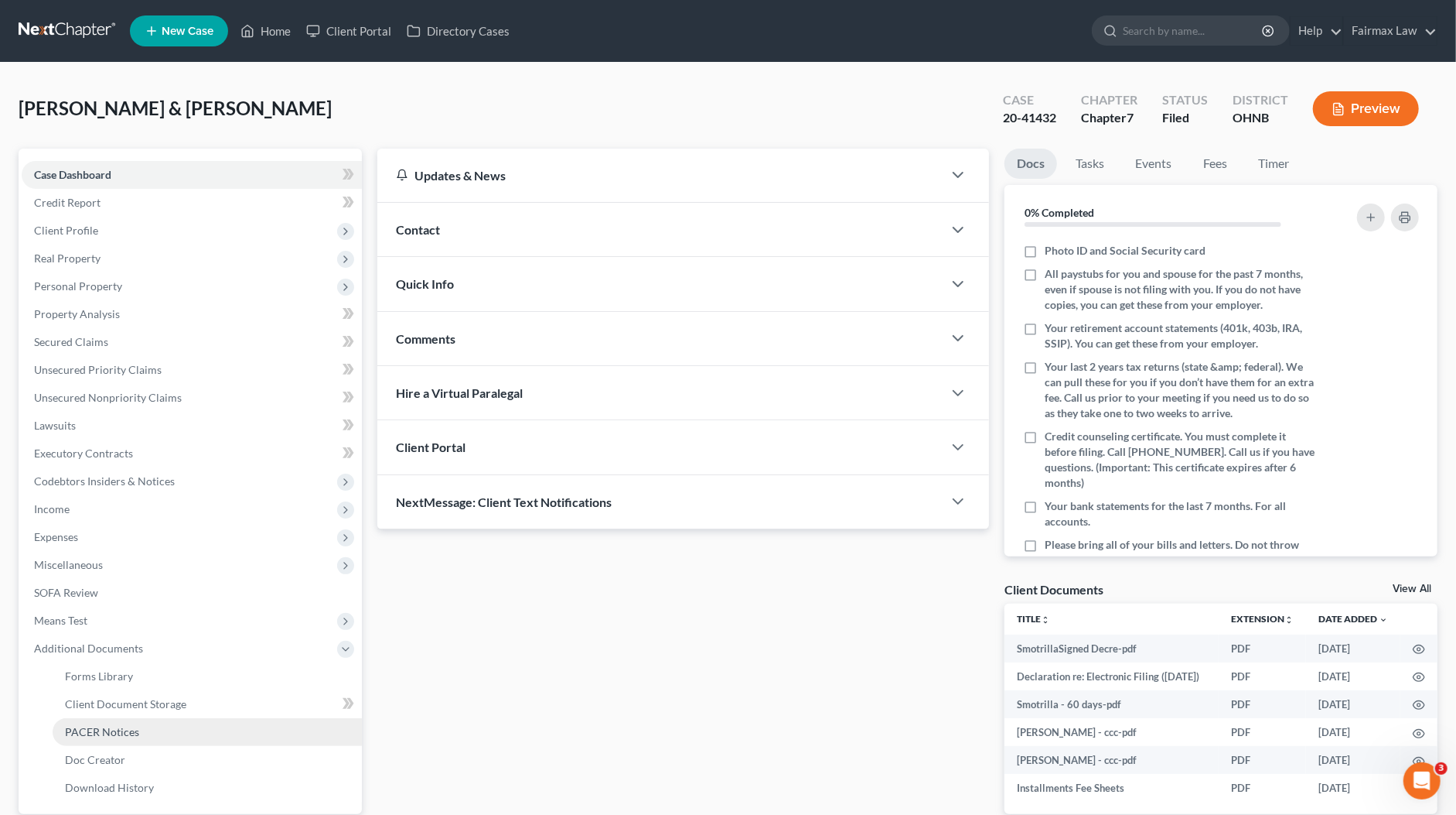
click at [129, 733] on link "PACER Notices" at bounding box center [206, 732] width 309 height 28
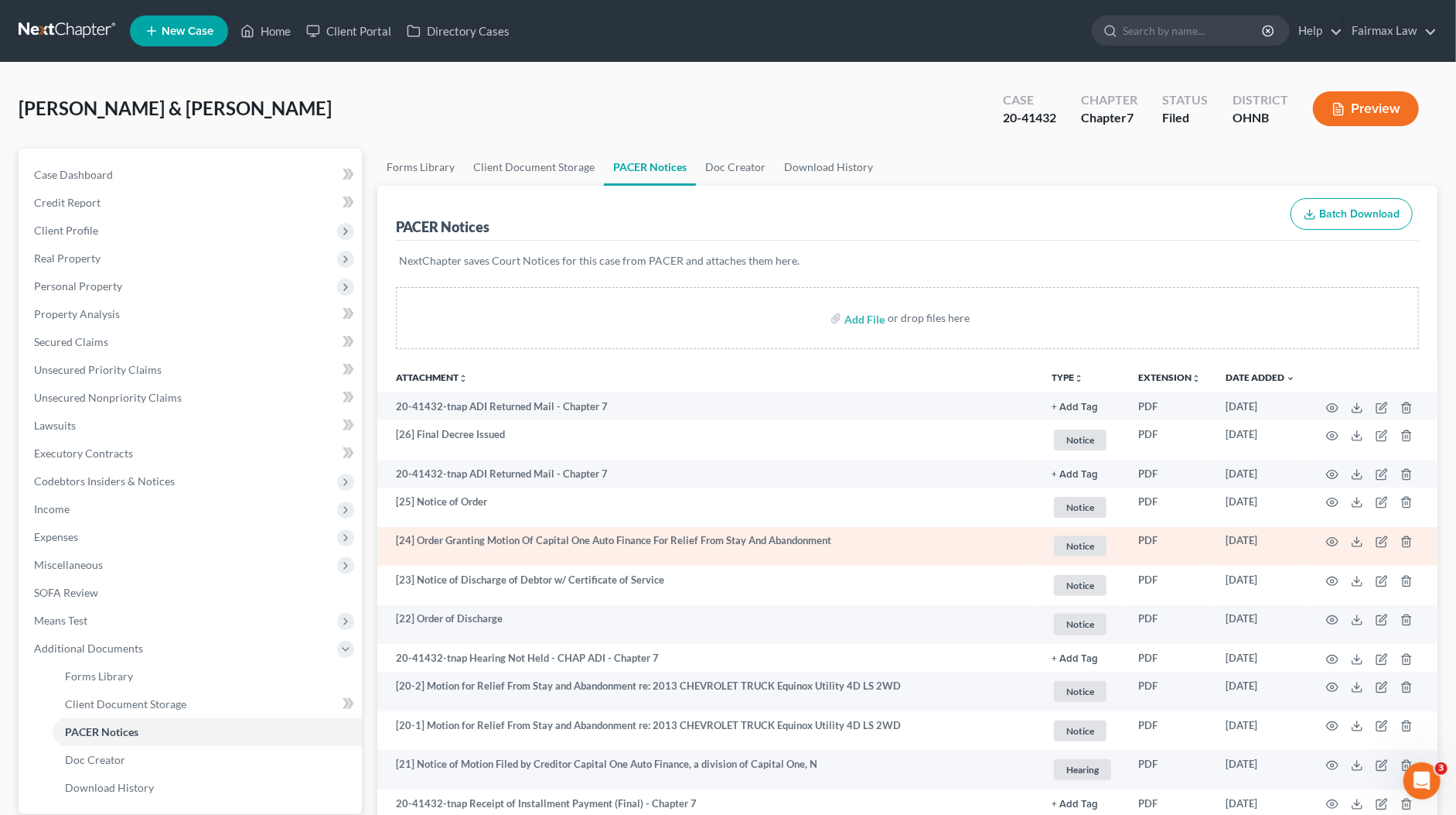
click at [957, 540] on td "[24] Order Granting Motion Of Capital One Auto Finance For Relief From Stay And…" at bounding box center [708, 546] width 662 height 39
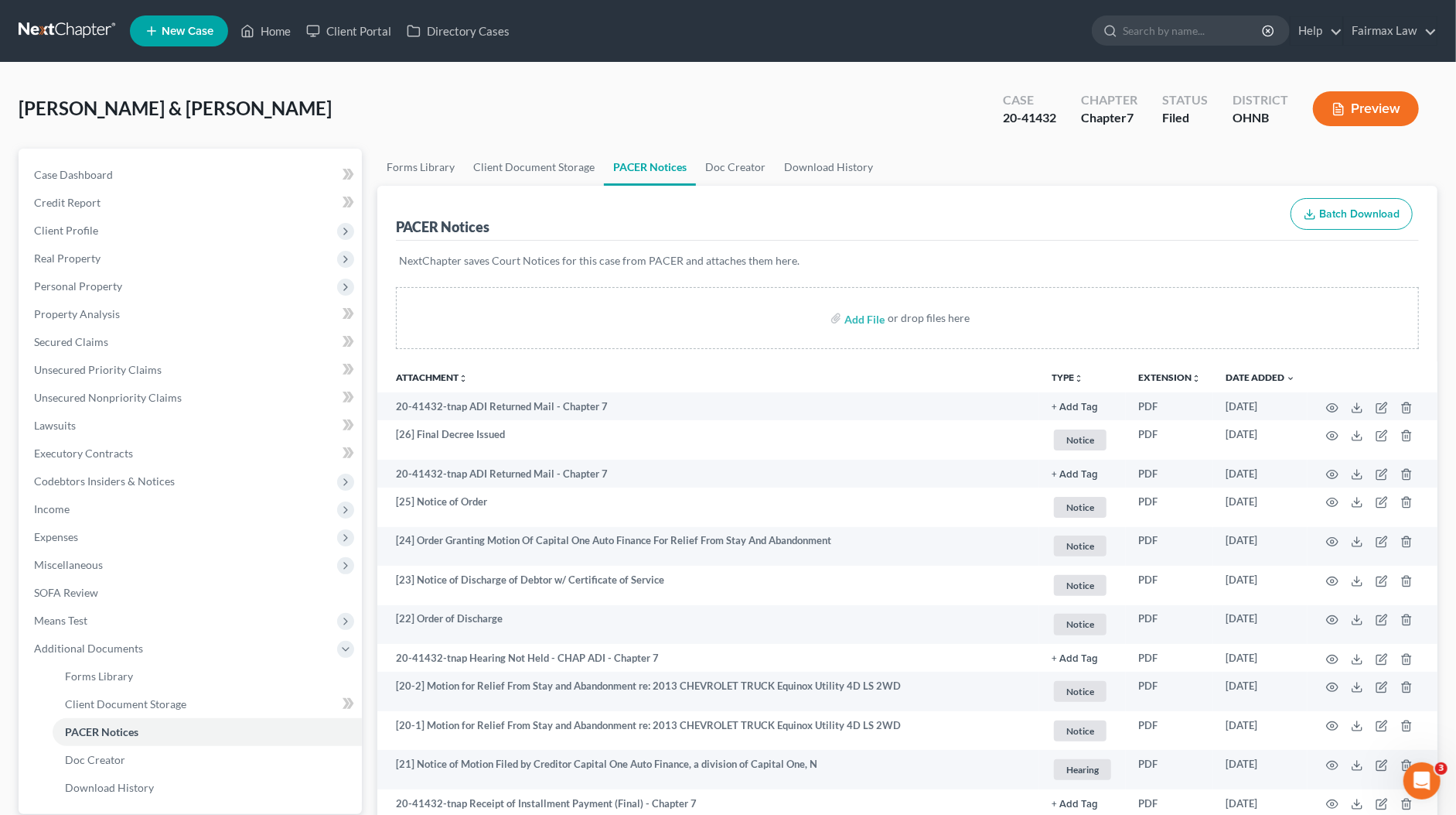
click at [65, 108] on span "Smotrilla, Edward & Kimberly" at bounding box center [175, 107] width 313 height 22
drag, startPoint x: 965, startPoint y: 131, endPoint x: 979, endPoint y: 131, distance: 14.0
click at [965, 131] on div "Smotrilla, Edward & Kimberly Upgraded Case 20-41432 Chapter Chapter 7 Status Fi…" at bounding box center [728, 114] width 1418 height 67
click at [65, 111] on span "Smotrilla, Edward & Kimberly" at bounding box center [175, 107] width 313 height 22
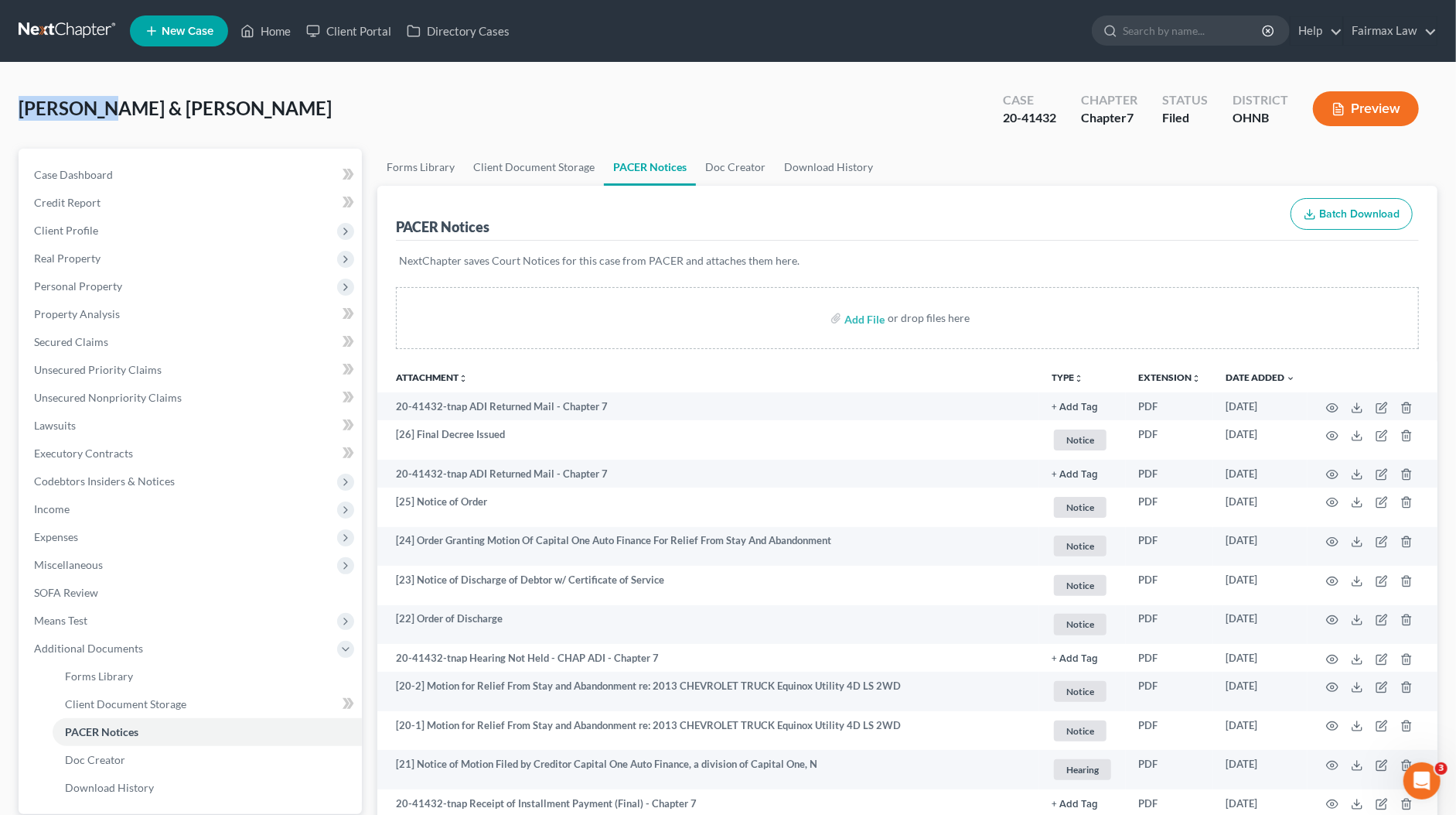
drag, startPoint x: 65, startPoint y: 111, endPoint x: 93, endPoint y: 117, distance: 28.6
click at [65, 110] on span "Smotrilla, Edward & Kimberly" at bounding box center [175, 107] width 313 height 22
copy span "Smotrilla"
click at [1023, 121] on div "20-41432" at bounding box center [1029, 118] width 53 height 18
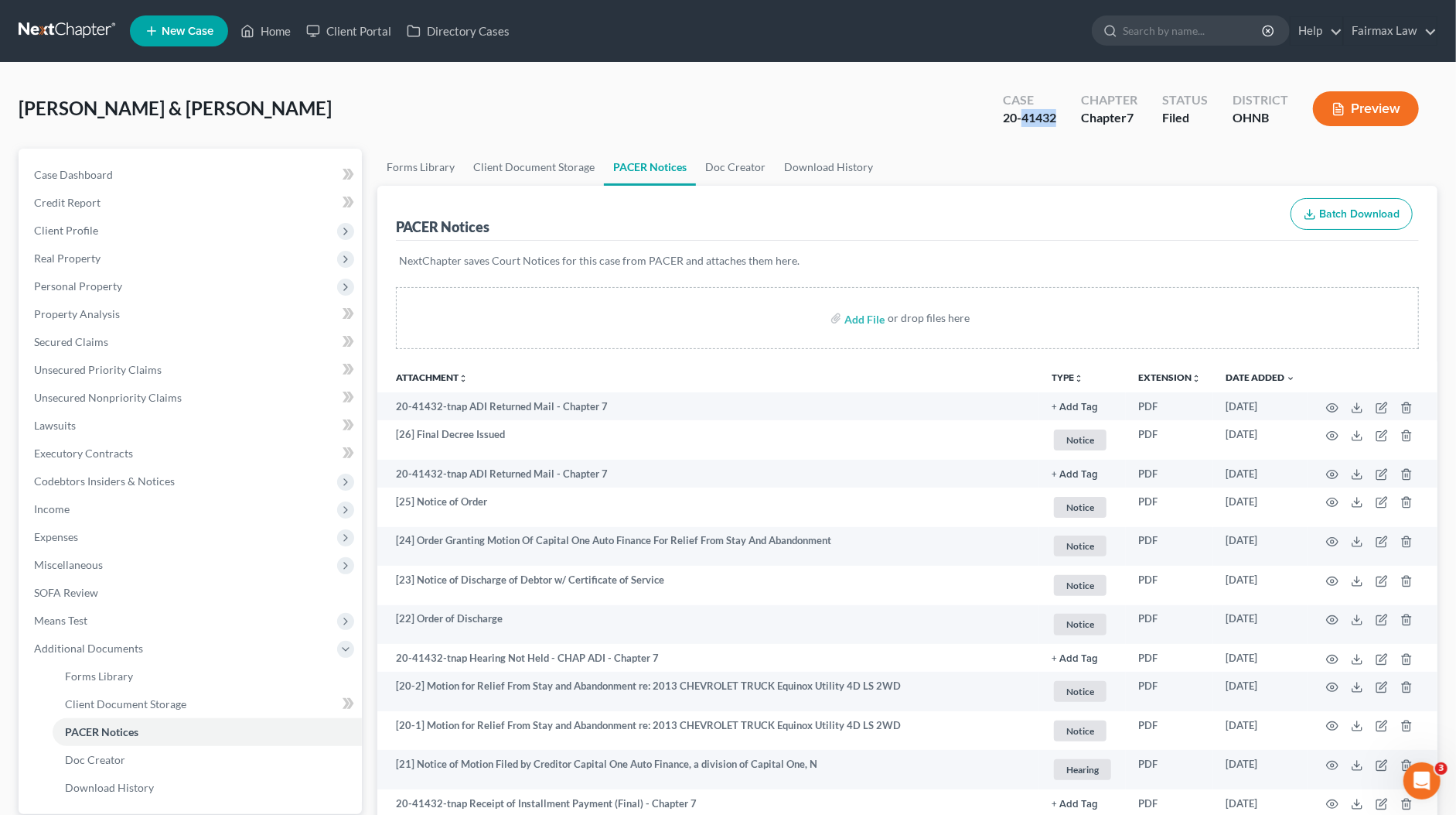
click at [1023, 121] on div "20-41432" at bounding box center [1029, 118] width 53 height 18
click at [1021, 121] on div "20-41432" at bounding box center [1029, 118] width 53 height 18
copy div "20-41432"
click at [78, 112] on span "Smotrilla, Edward & Kimberly" at bounding box center [175, 107] width 313 height 22
click at [77, 112] on span "Smotrilla, Edward & Kimberly" at bounding box center [175, 107] width 313 height 22
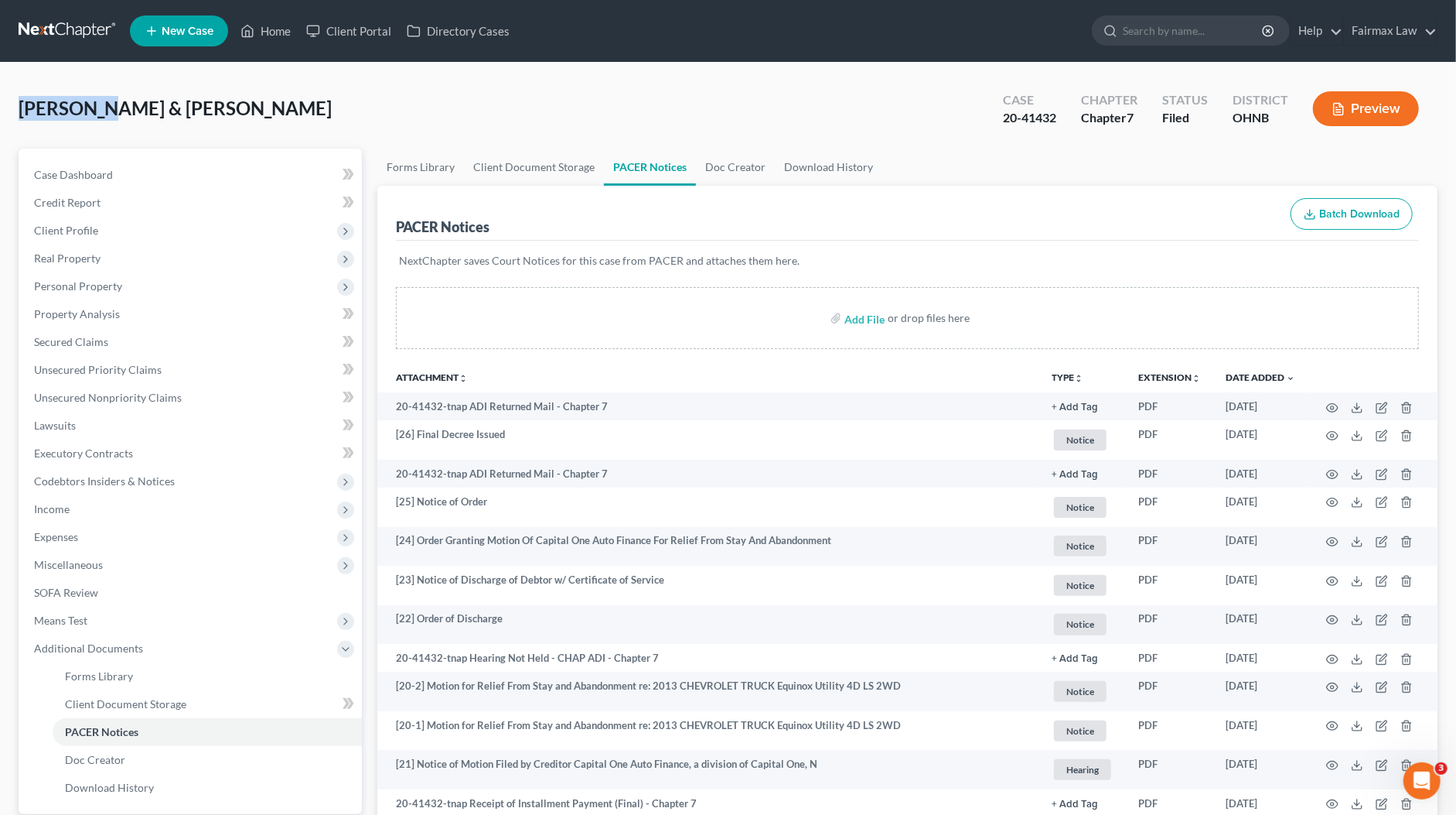
copy span "Smotrilla"
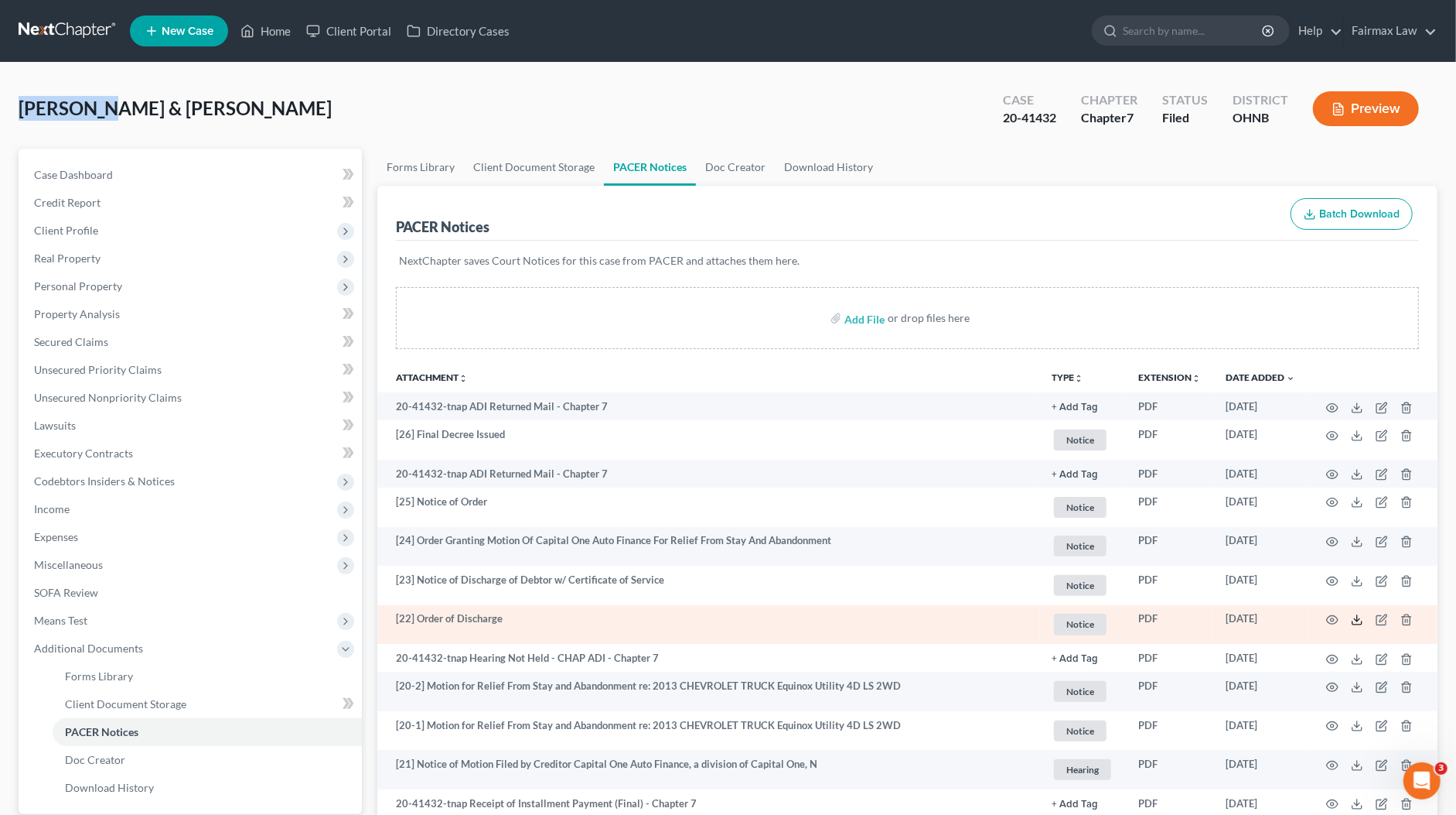
click at [1321, 621] on icon at bounding box center [1356, 619] width 12 height 12
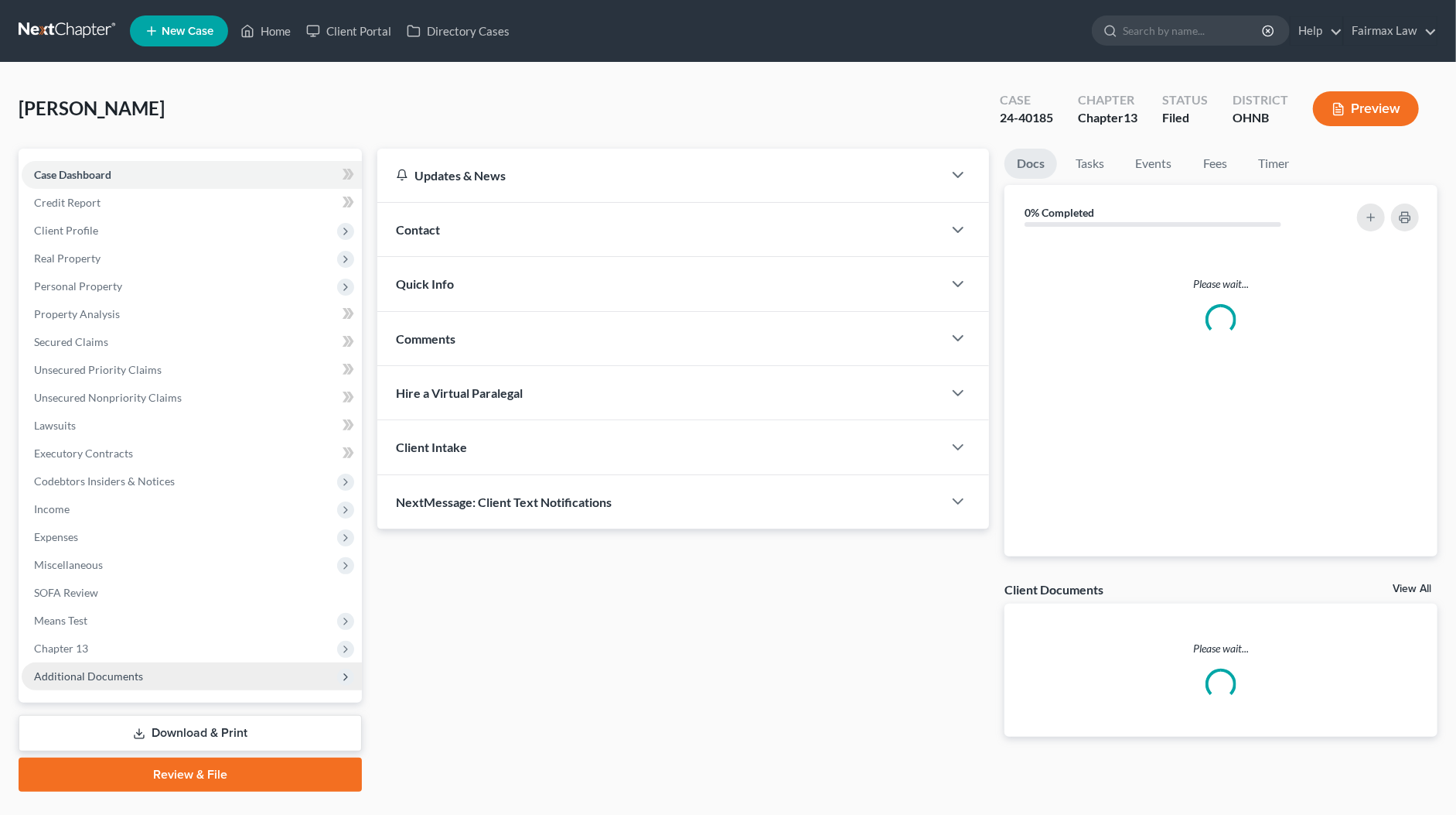
click at [144, 683] on span "Additional Documents" at bounding box center [192, 676] width 340 height 28
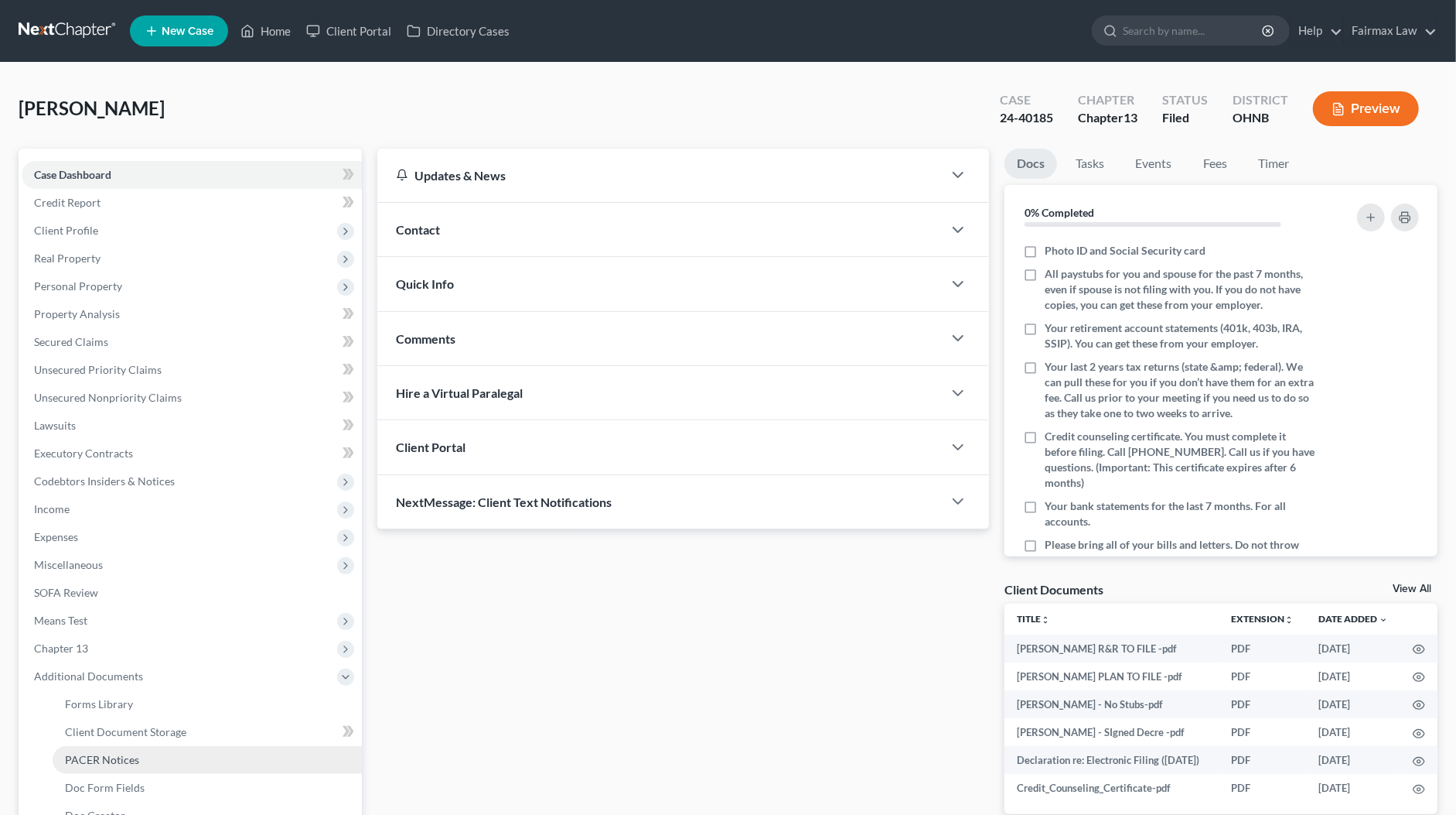
click at [118, 757] on span "PACER Notices" at bounding box center [102, 759] width 74 height 13
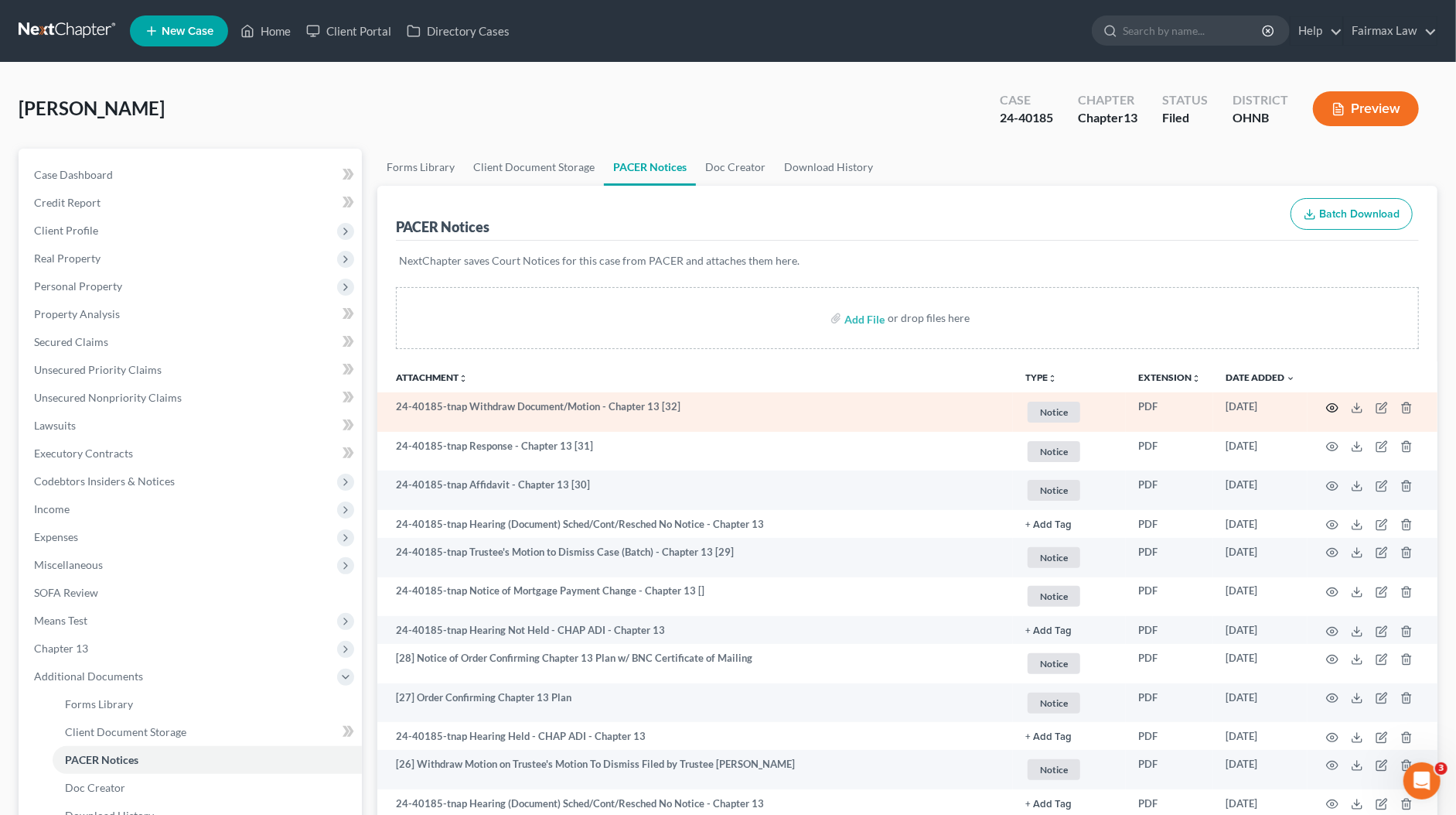
click at [1336, 408] on icon "button" at bounding box center [1333, 408] width 11 height 8
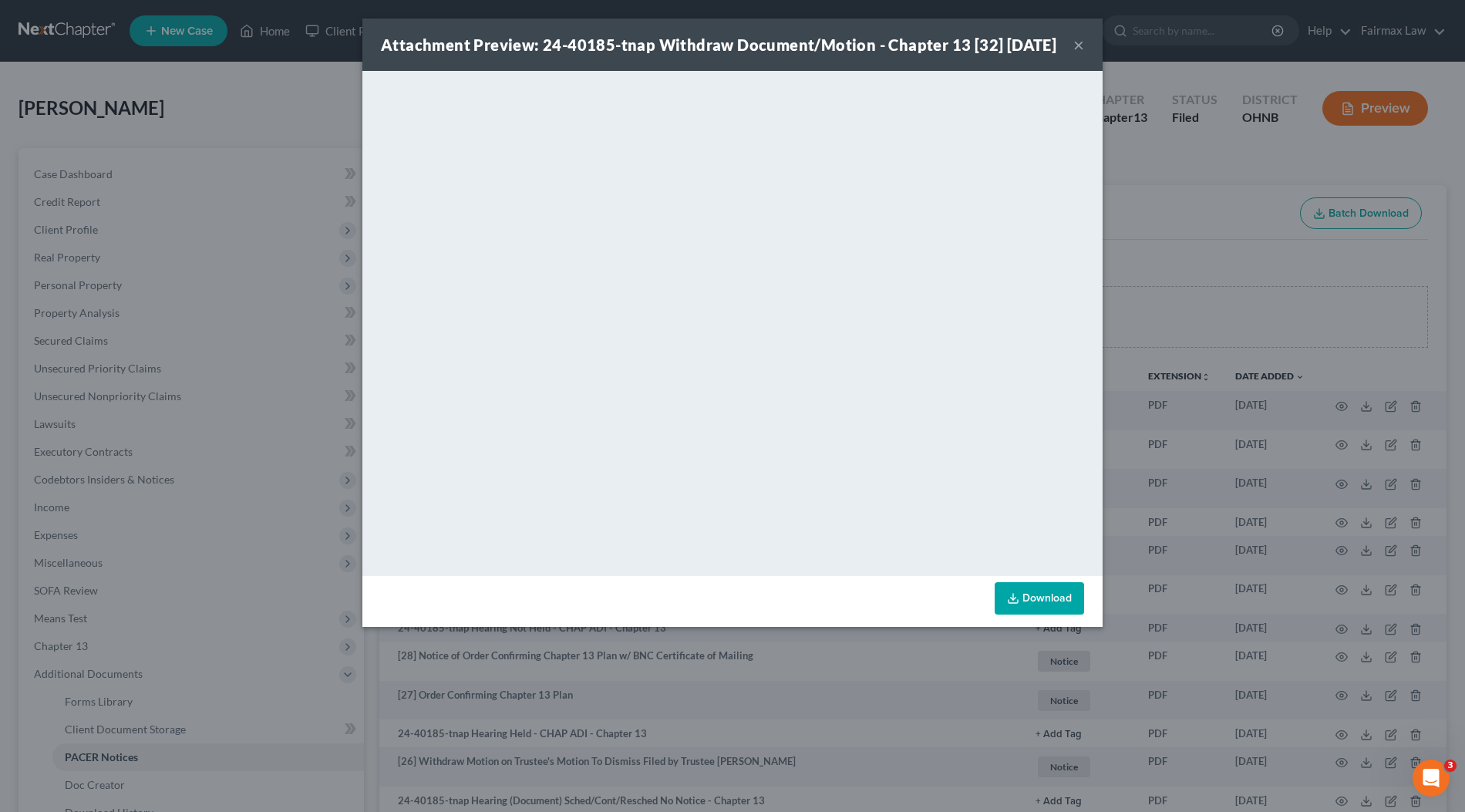
click at [1222, 417] on div "Attachment Preview: 24-40185-tnap Withdraw Document/Motion - Chapter 13 [32] [D…" at bounding box center [732, 406] width 1465 height 812
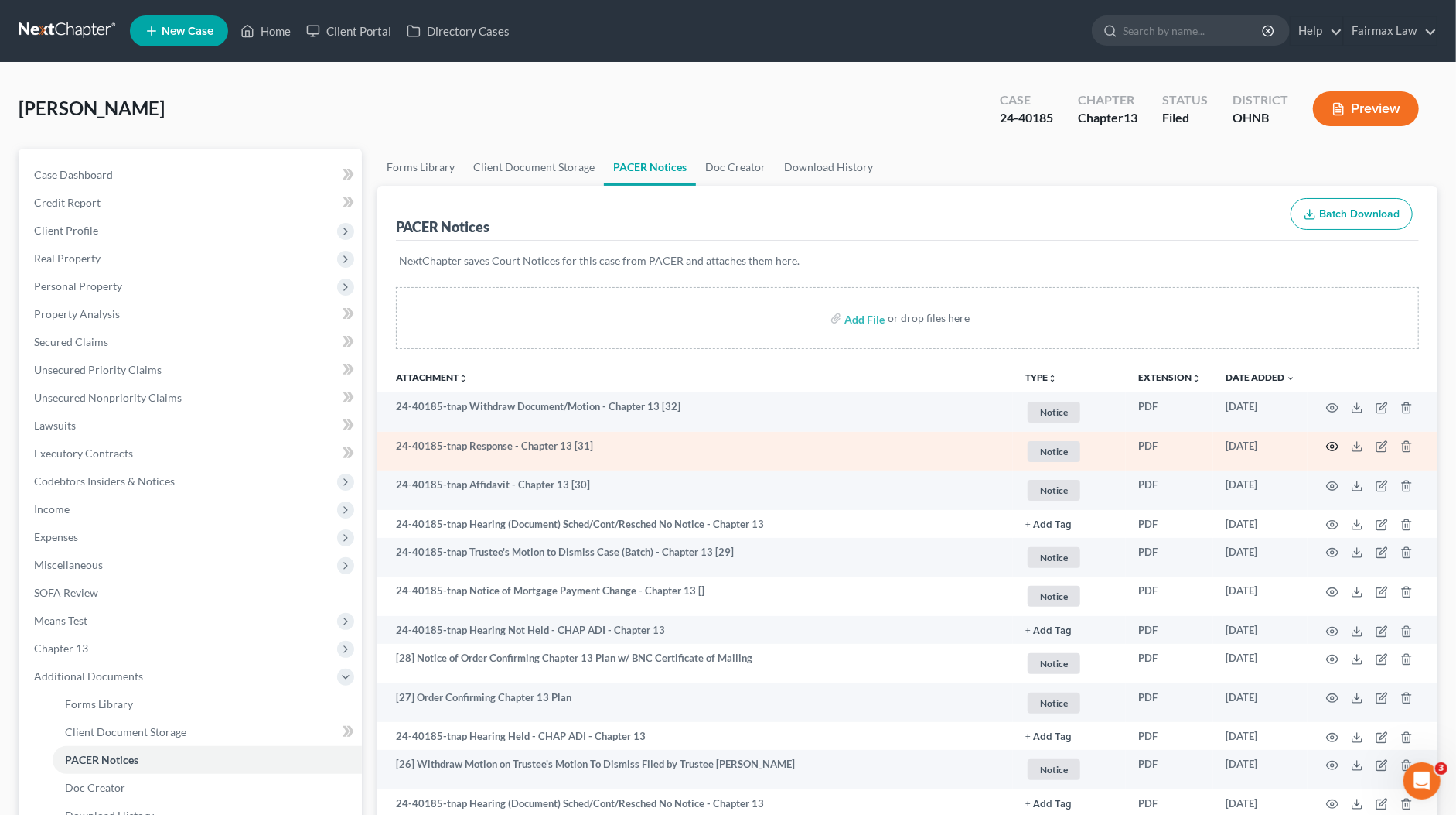
click at [1330, 446] on icon "button" at bounding box center [1332, 446] width 12 height 12
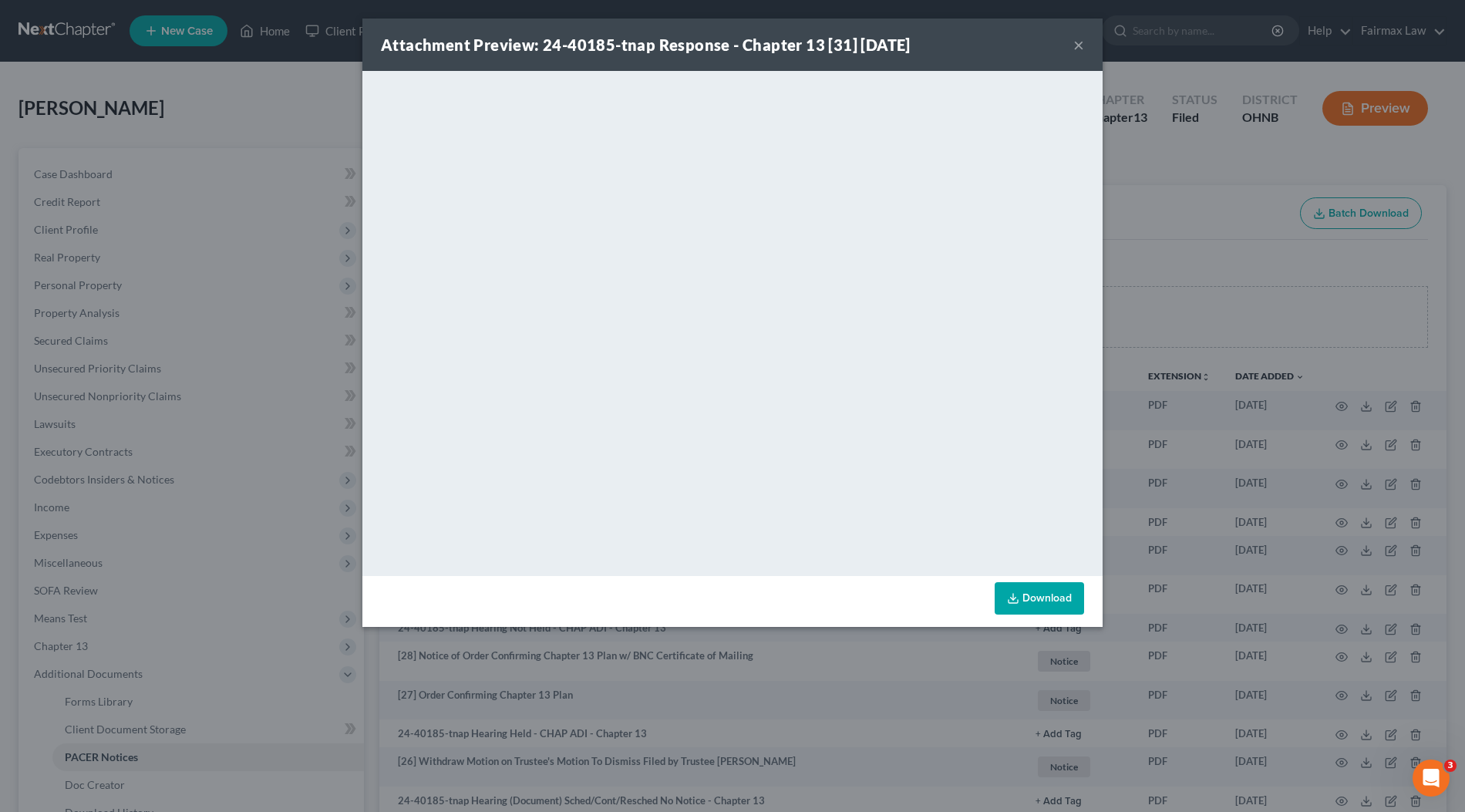
click at [1149, 234] on div "Attachment Preview: 24-40185-tnap Response - Chapter 13 [31] [DATE] × <object n…" at bounding box center [732, 406] width 1465 height 812
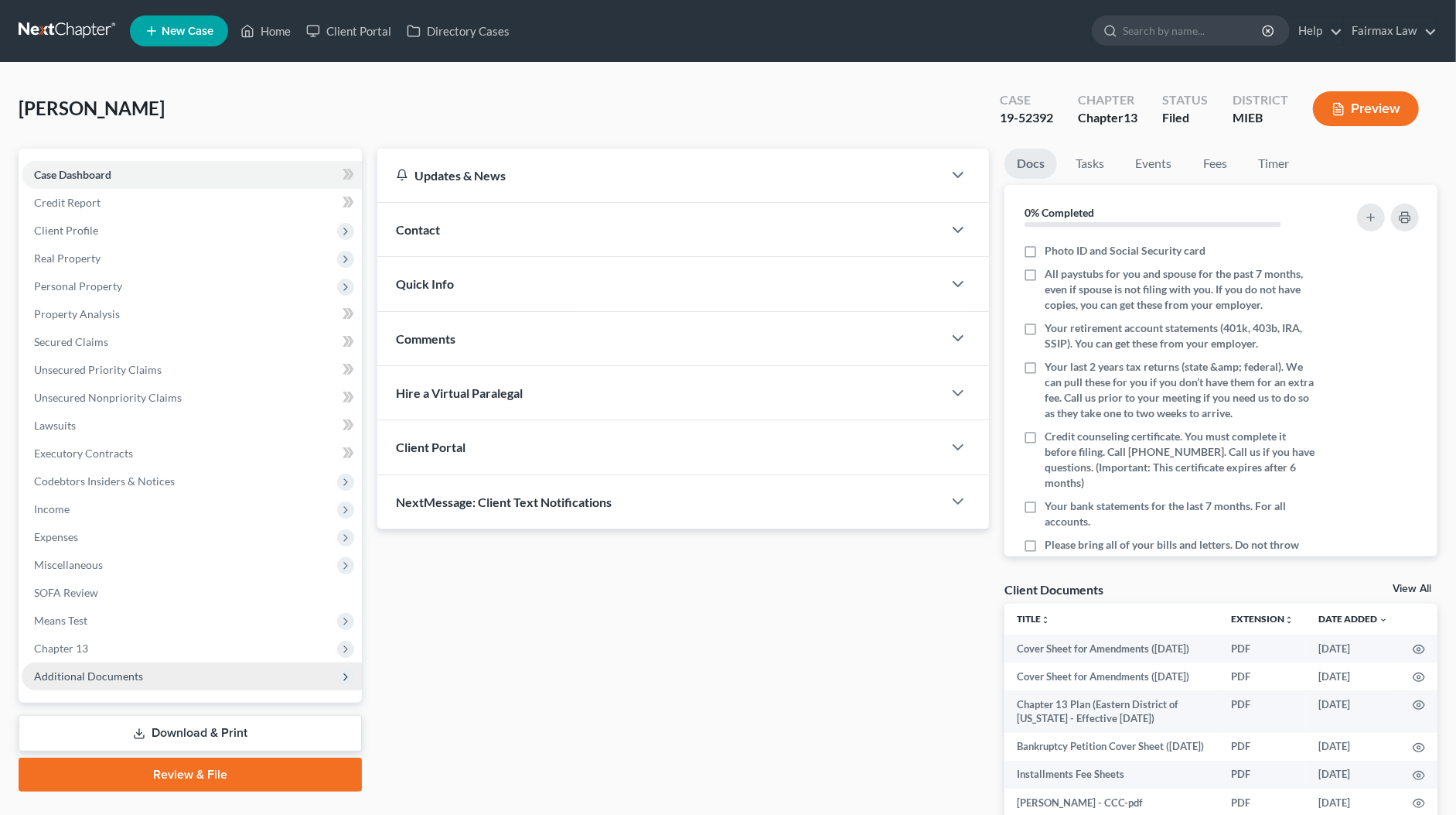
click at [57, 679] on span "Additional Documents" at bounding box center [89, 675] width 109 height 13
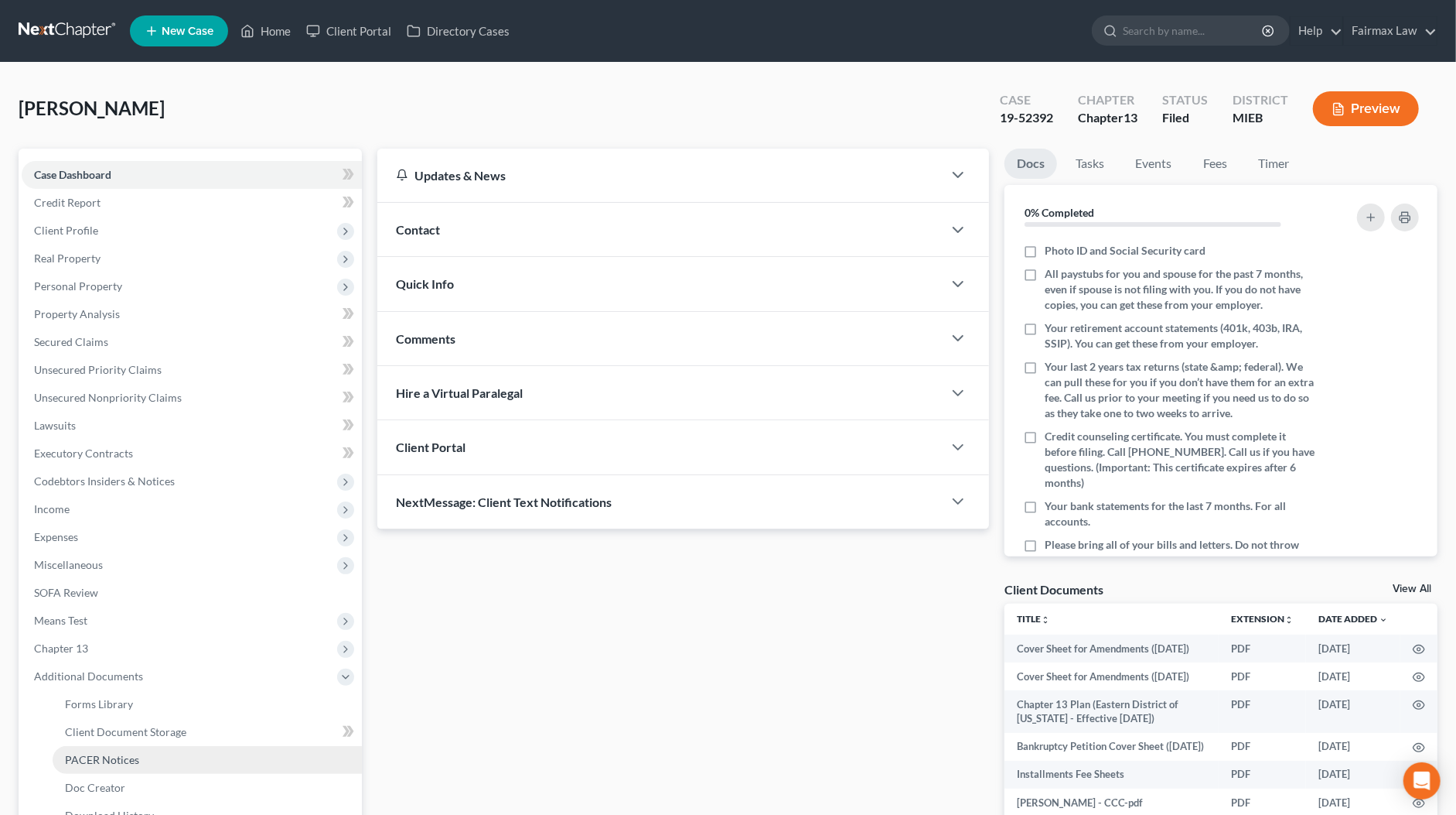
click at [81, 753] on span "PACER Notices" at bounding box center [102, 759] width 74 height 13
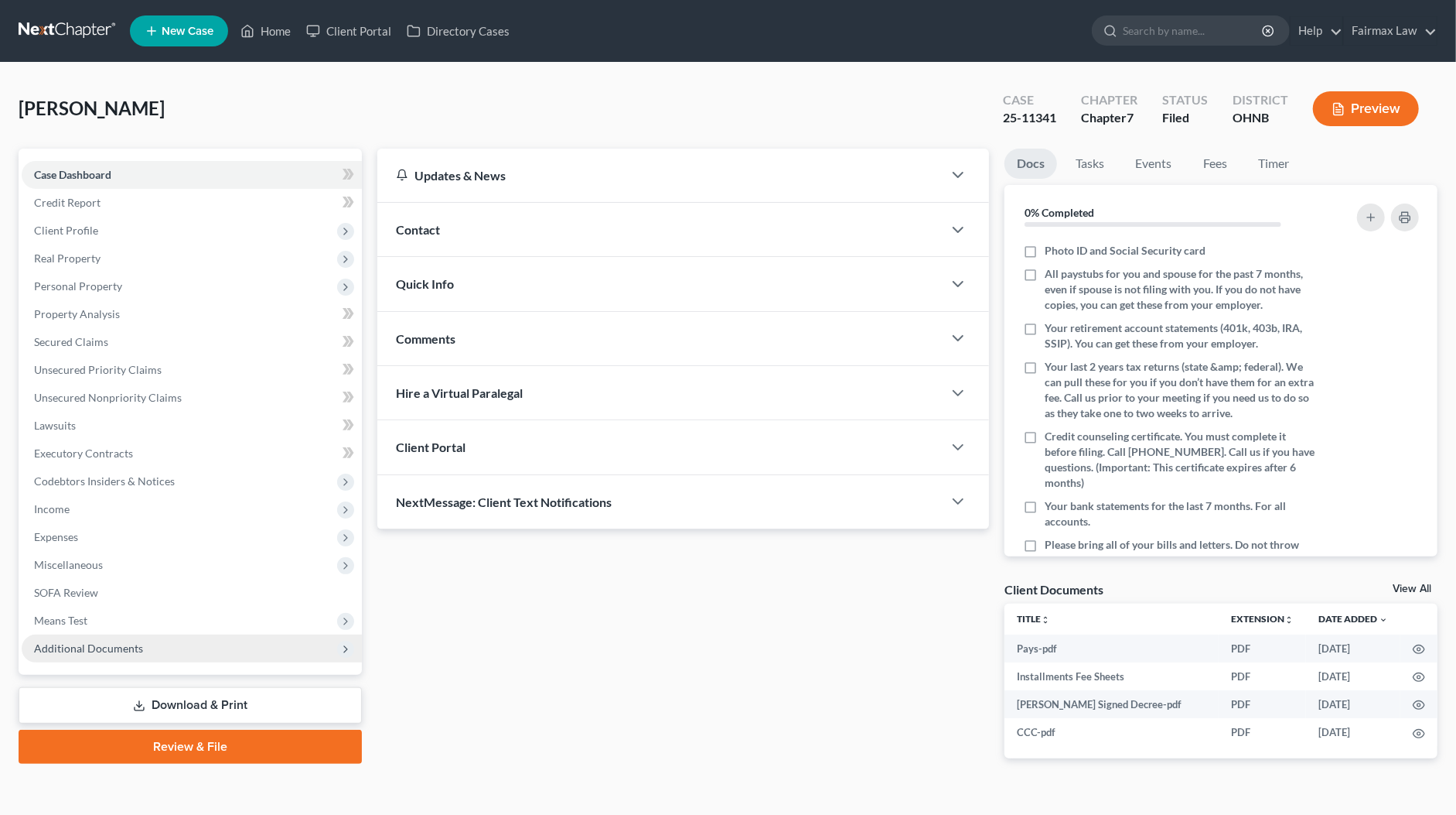
click at [102, 646] on span "Additional Documents" at bounding box center [89, 648] width 109 height 13
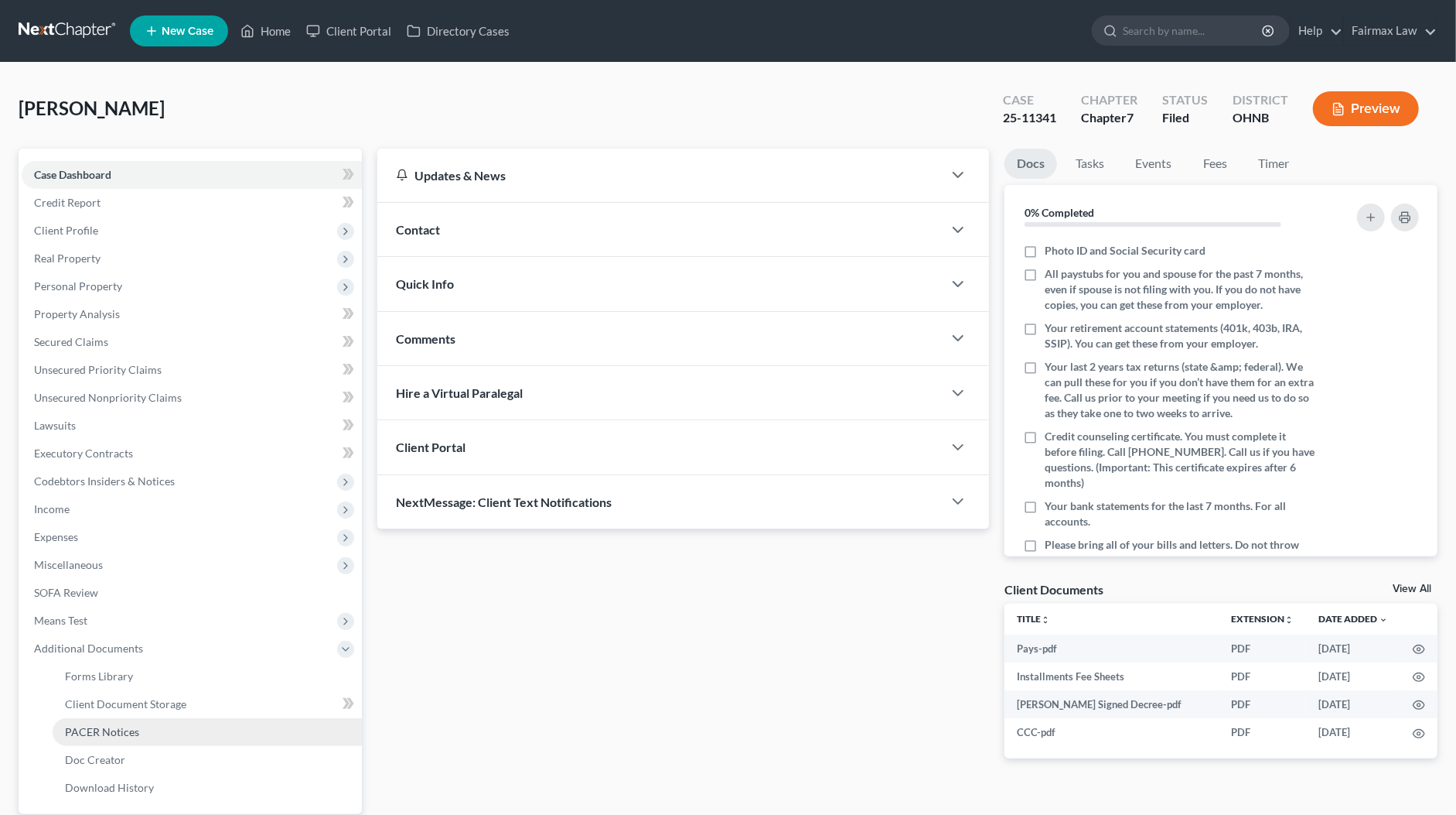
click at [112, 728] on span "PACER Notices" at bounding box center [102, 732] width 74 height 13
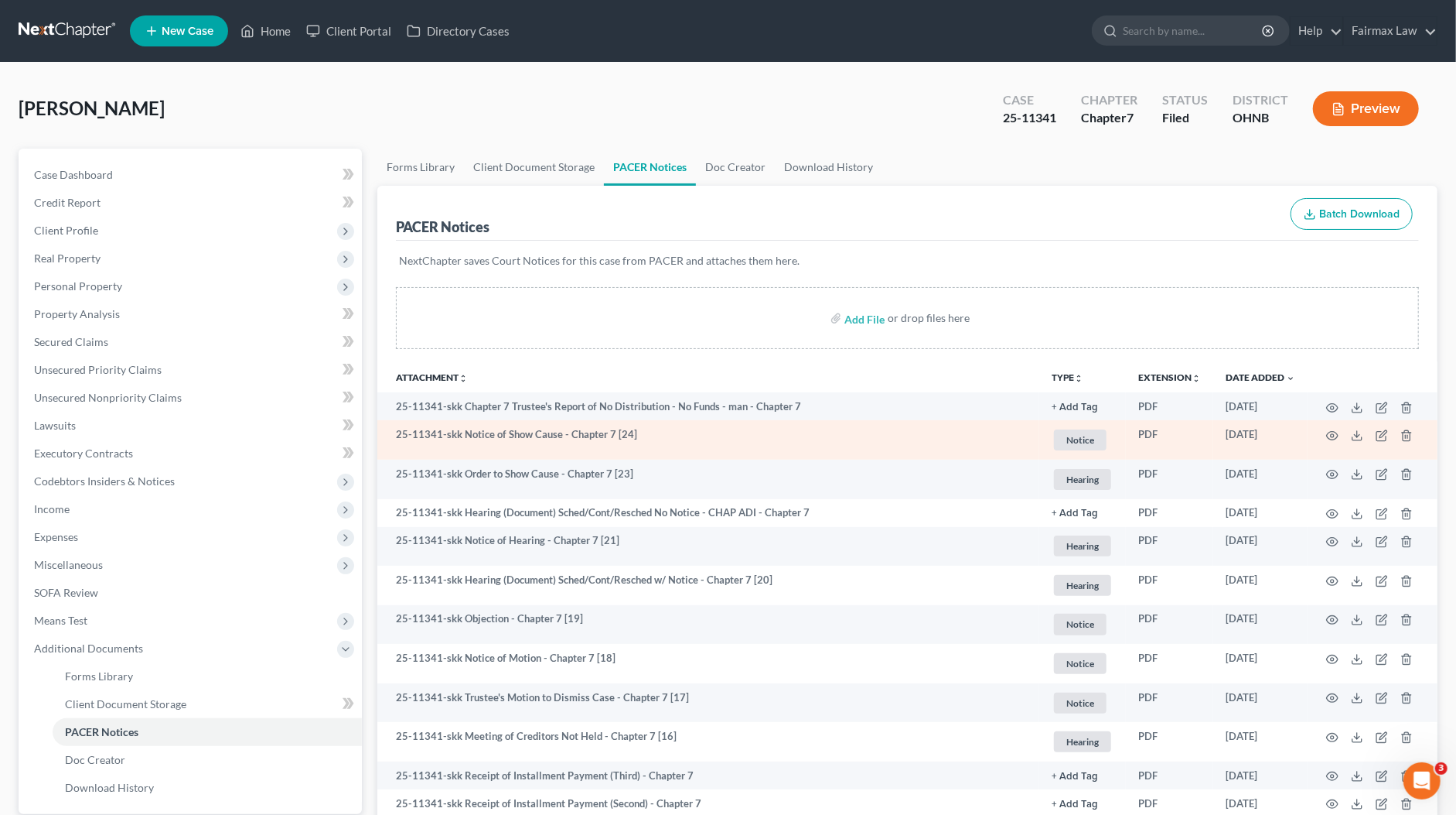
click at [952, 448] on td "25-11341-skk Notice of Show Cause - Chapter 7 [24]" at bounding box center [708, 439] width 662 height 39
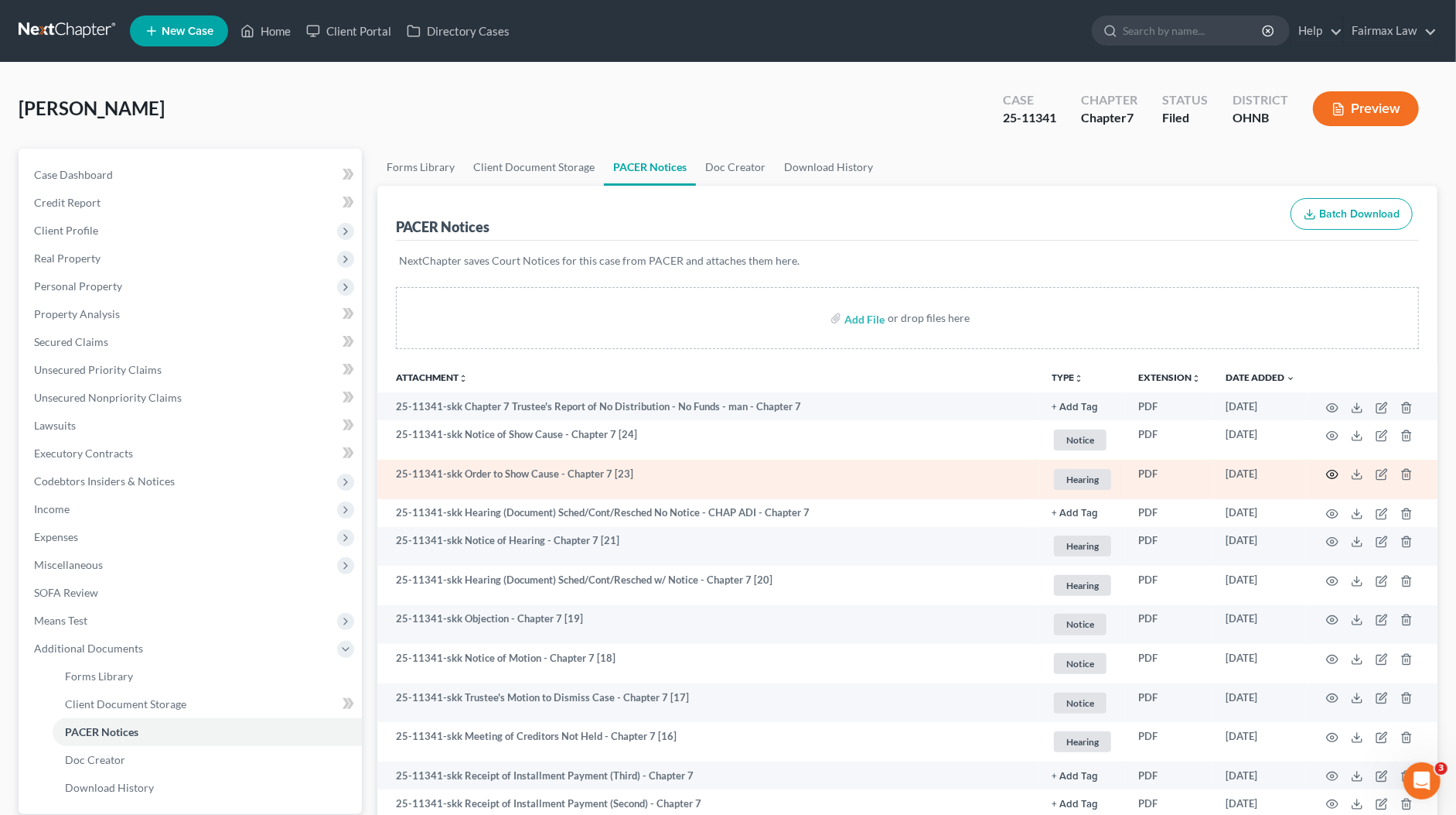
click at [1332, 470] on icon "button" at bounding box center [1333, 474] width 11 height 8
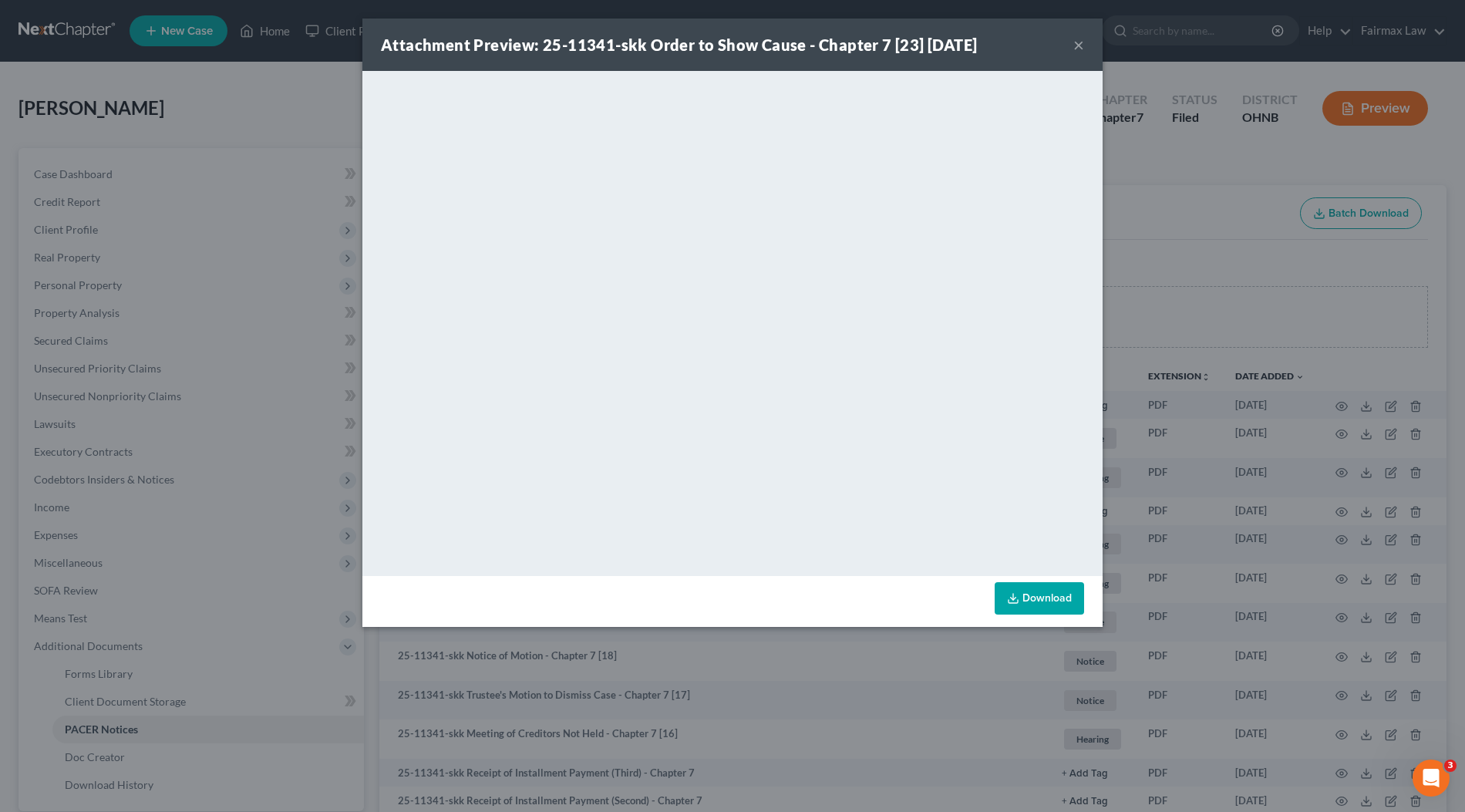
click at [1149, 404] on div "Attachment Preview: 25-11341-skk Order to Show Cause - Chapter 7 [23] [DATE] × …" at bounding box center [732, 406] width 1465 height 812
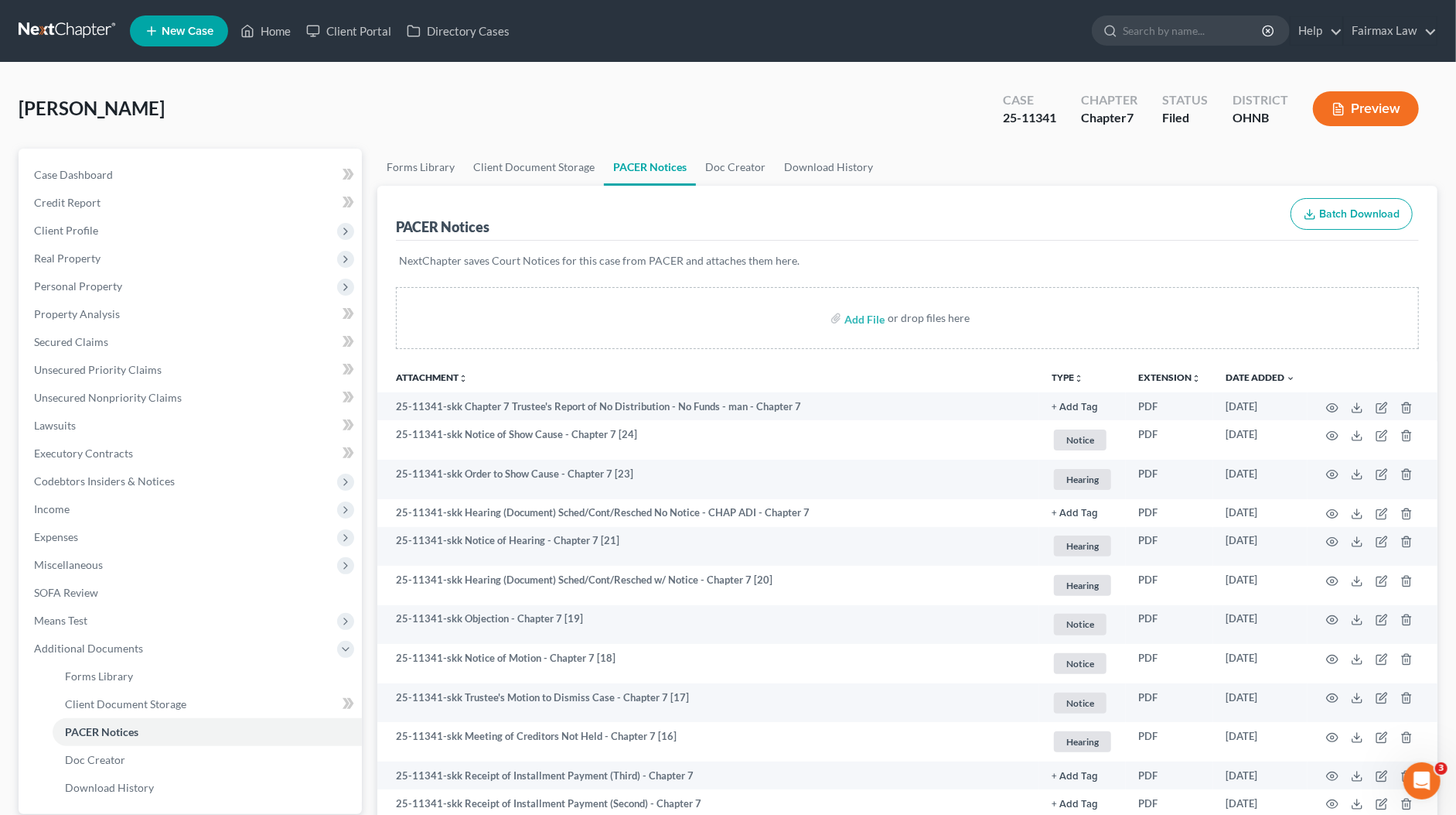
click at [1028, 122] on div "25-11341" at bounding box center [1029, 118] width 53 height 18
click at [1028, 121] on div "25-11341" at bounding box center [1029, 118] width 53 height 18
copy div "25-11341"
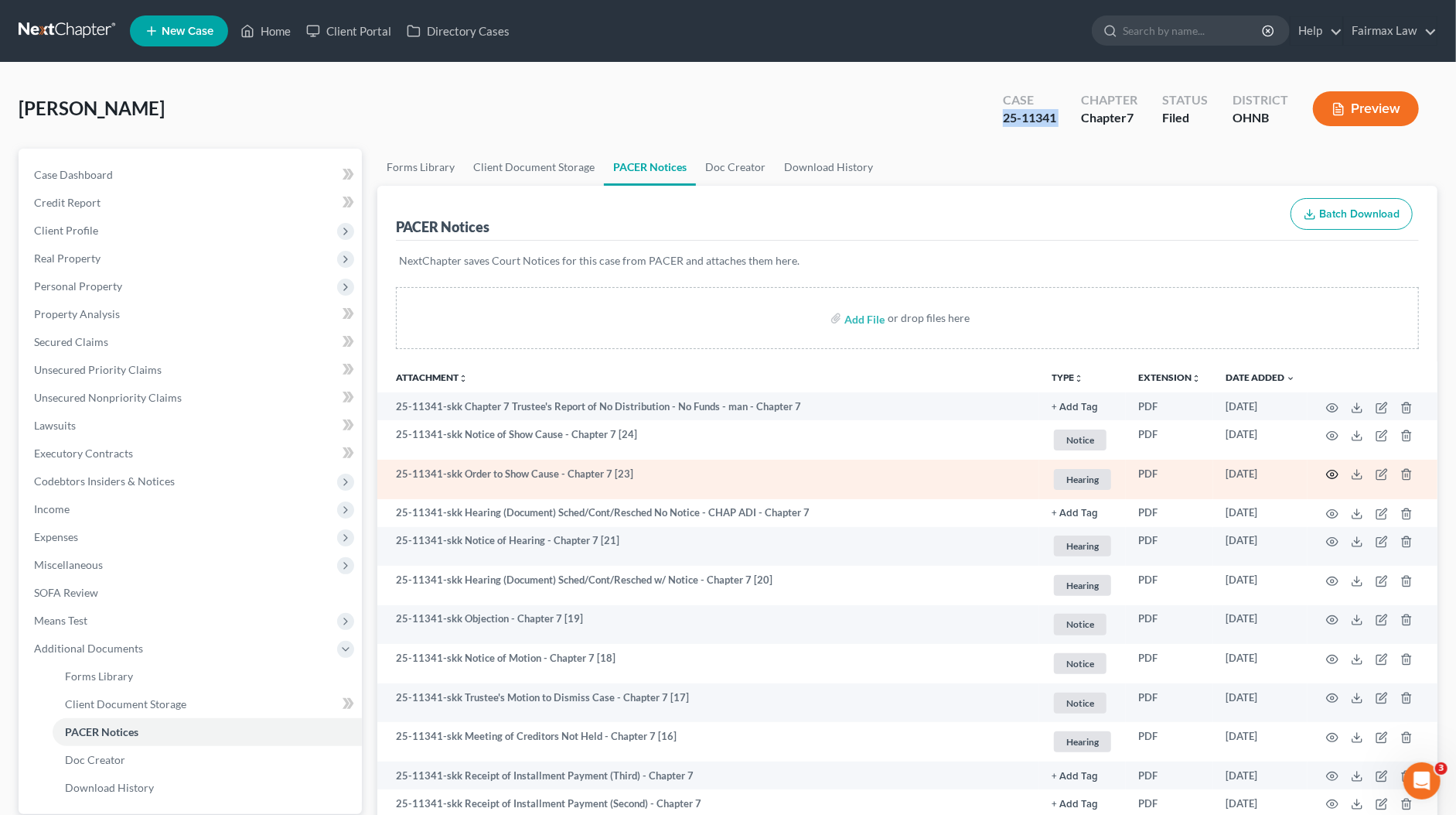
click at [1331, 473] on circle "button" at bounding box center [1332, 474] width 3 height 3
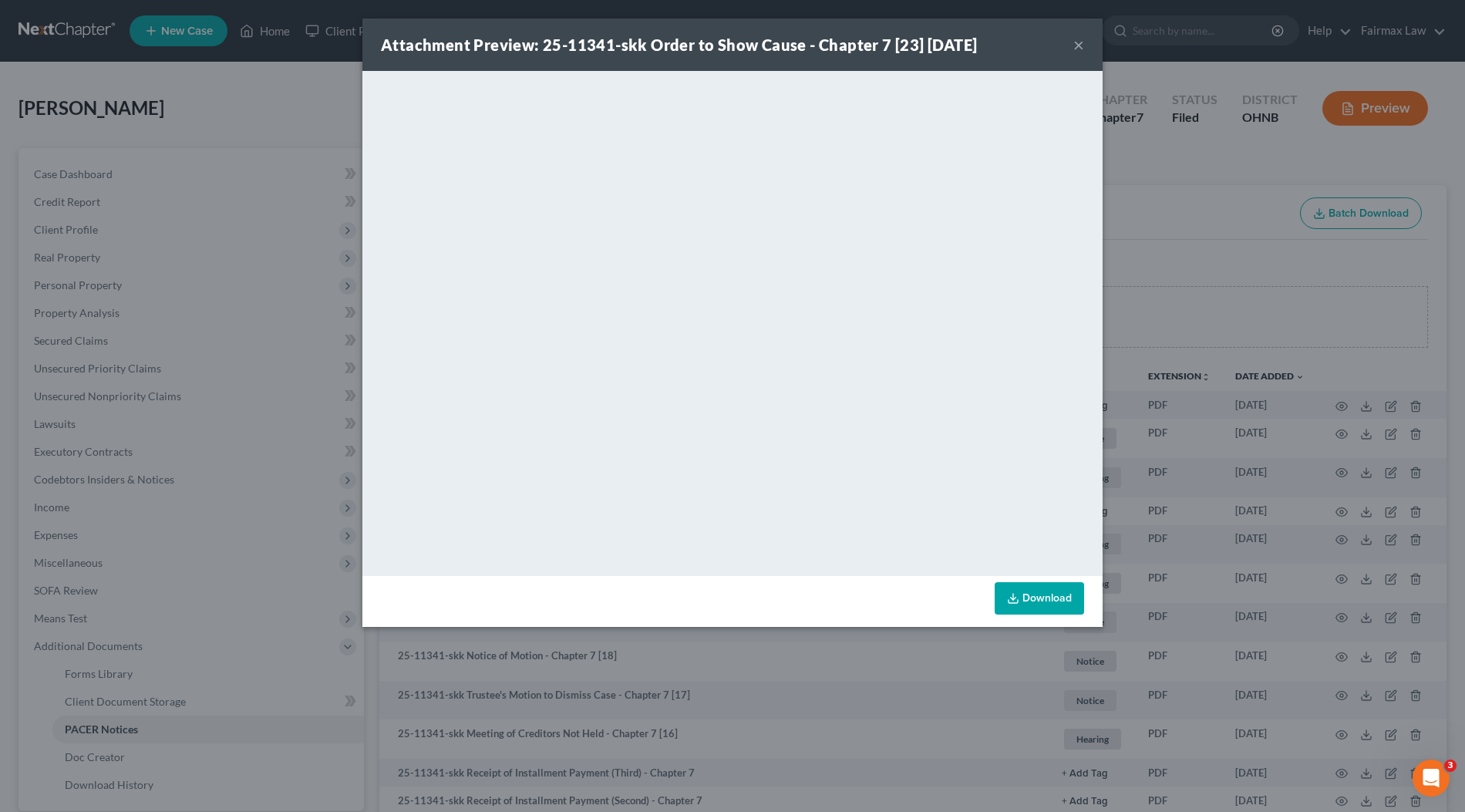
click at [1152, 160] on div "Attachment Preview: 25-11341-skk Order to Show Cause - Chapter 7 [23] 07/18/202…" at bounding box center [732, 406] width 1465 height 812
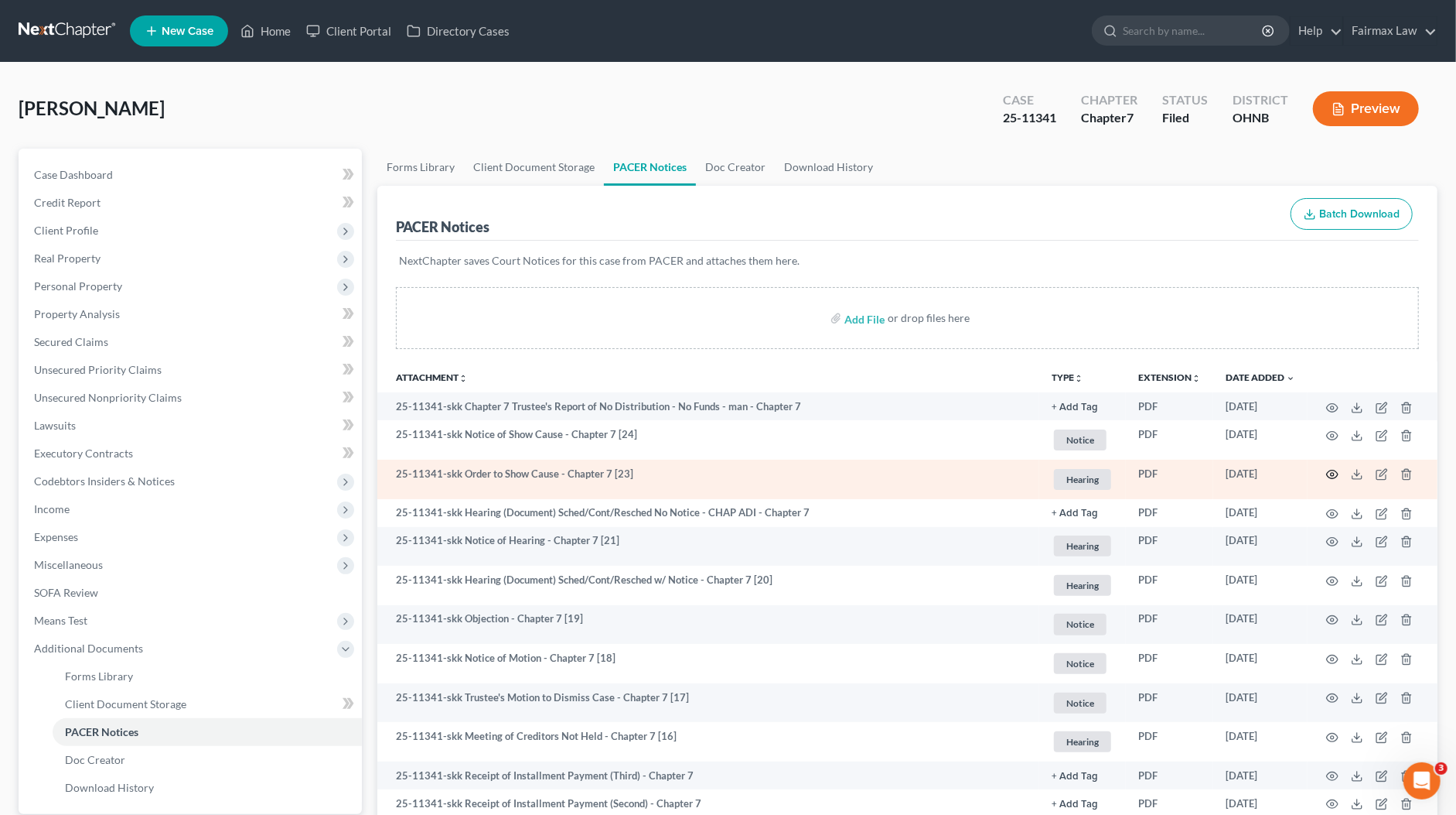
click at [1332, 472] on icon "button" at bounding box center [1332, 474] width 12 height 12
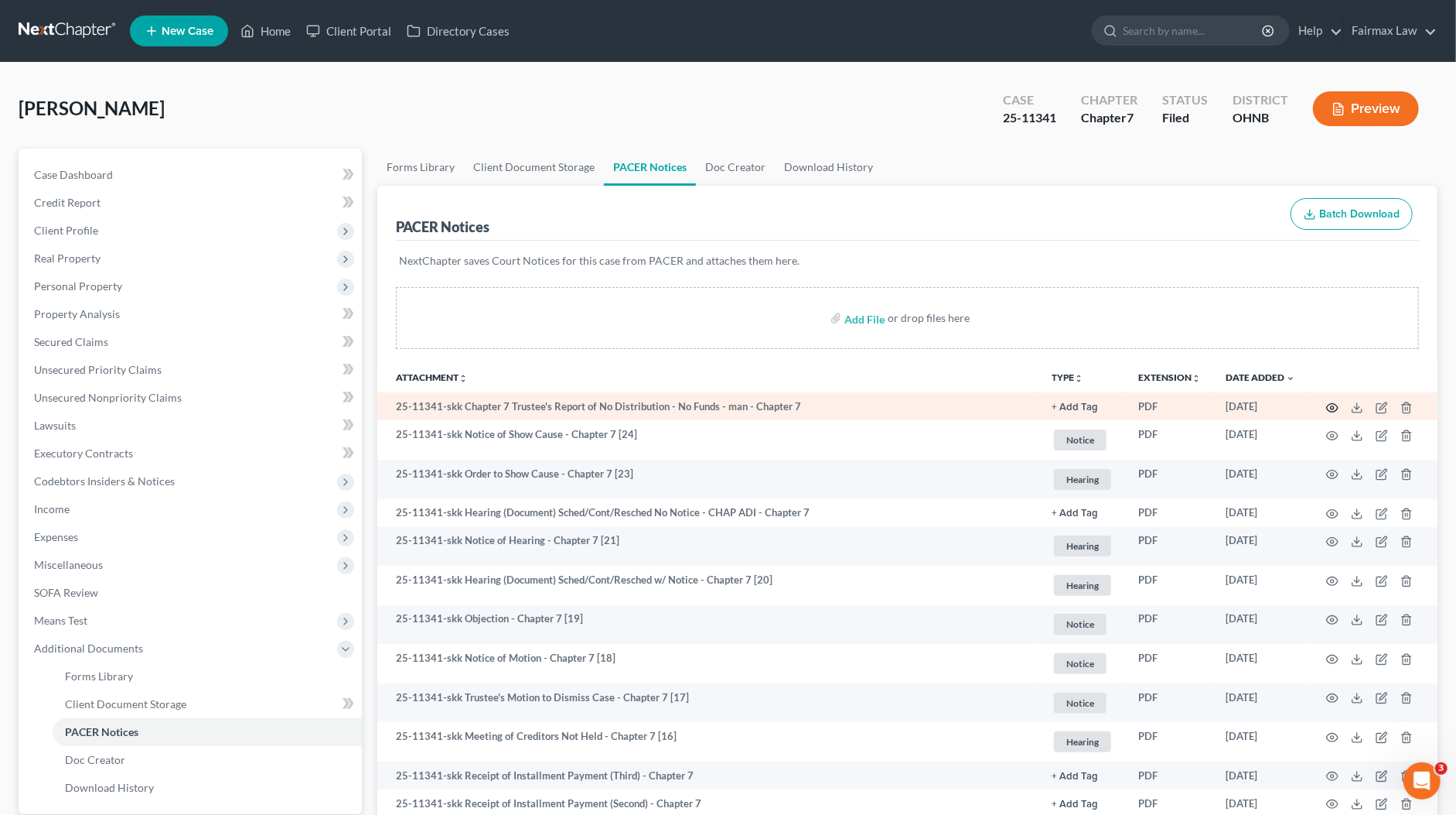
click at [1329, 404] on icon "button" at bounding box center [1332, 408] width 12 height 12
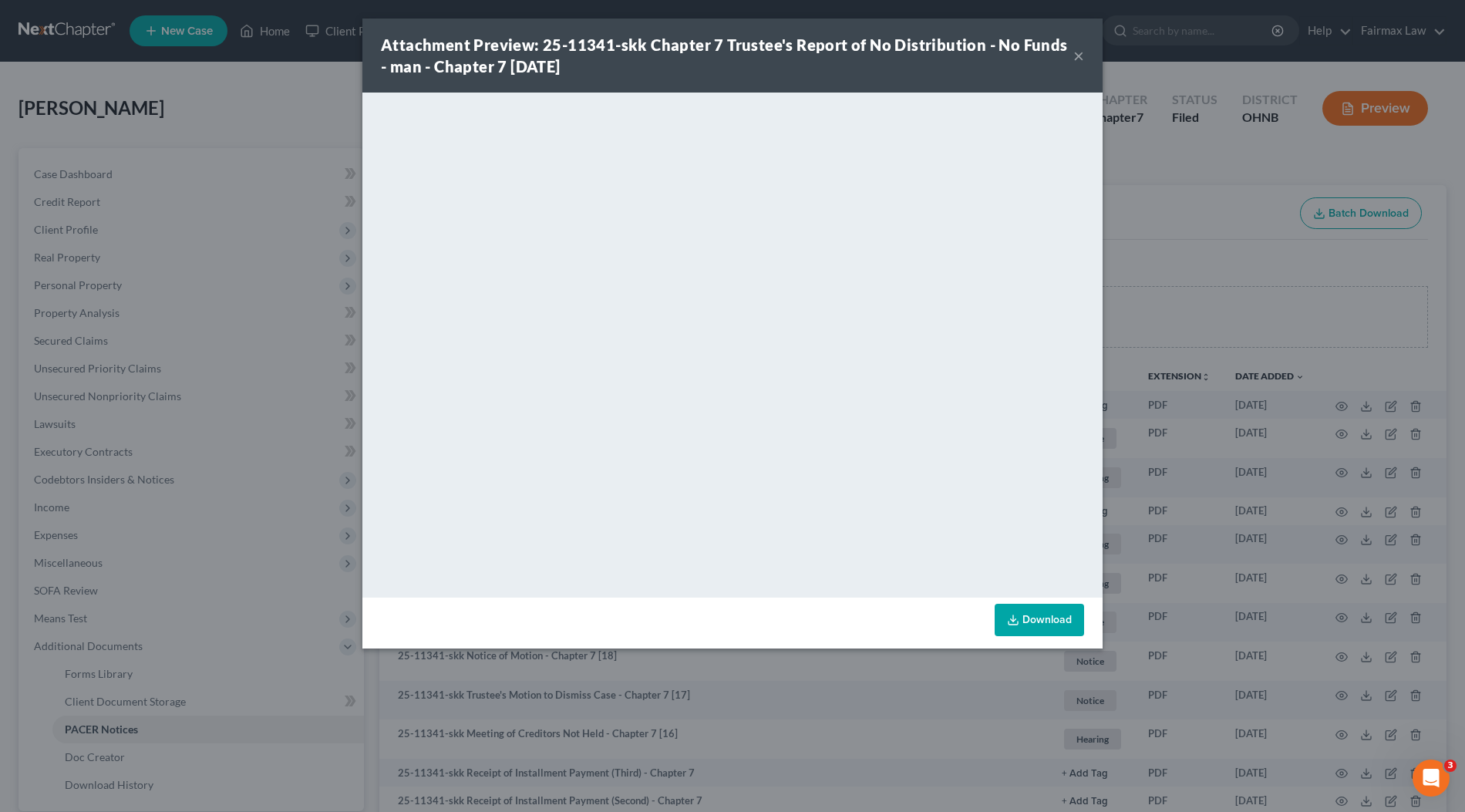
click at [697, 63] on div "Attachment Preview: 25-11341-skk Chapter 7 Trustee's Report of No Distribution …" at bounding box center [727, 55] width 693 height 43
drag, startPoint x: 647, startPoint y: 41, endPoint x: 973, endPoint y: 46, distance: 326.0
click at [973, 46] on strong "Attachment Preview: 25-11341-skk Chapter 7 Trustee's Report of No Distribution …" at bounding box center [724, 55] width 687 height 40
copy strong "Chapter 7 Trustee's Report of No Distribution"
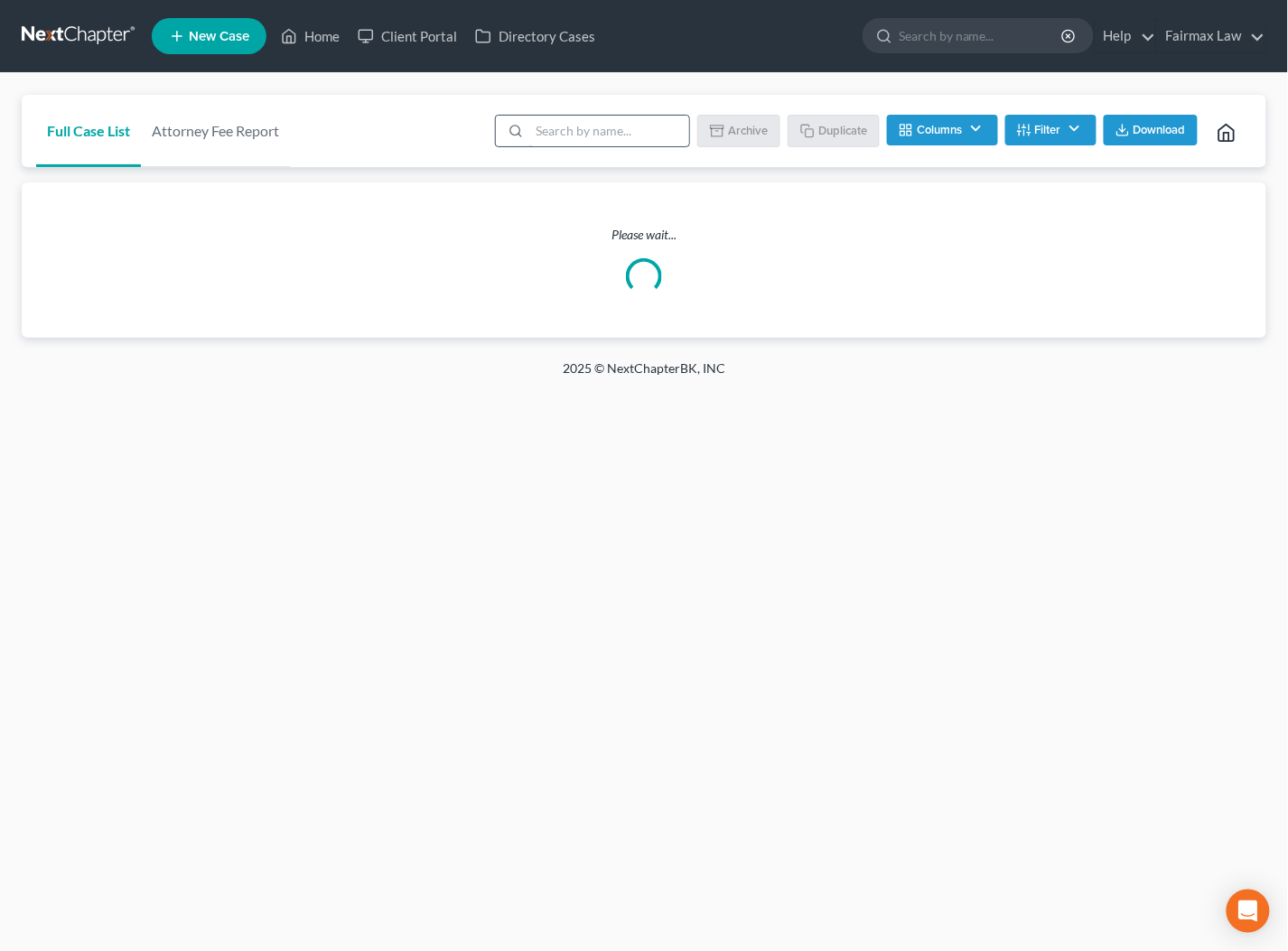
click at [569, 131] on input "search" at bounding box center [609, 131] width 160 height 30
paste input "nickas"
type input "nickas"
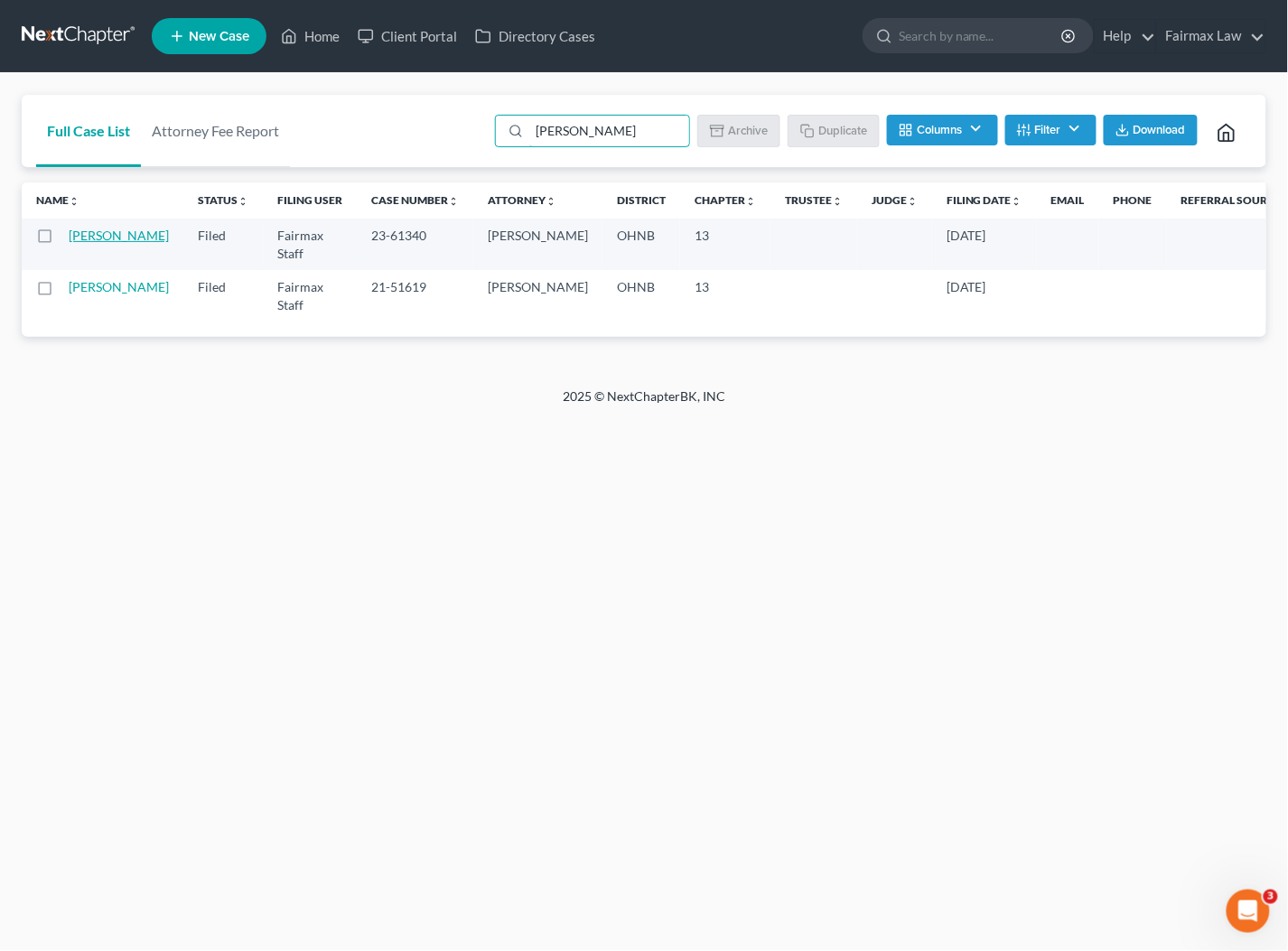
click at [91, 236] on link "Nickas, Renee" at bounding box center [118, 235] width 100 height 15
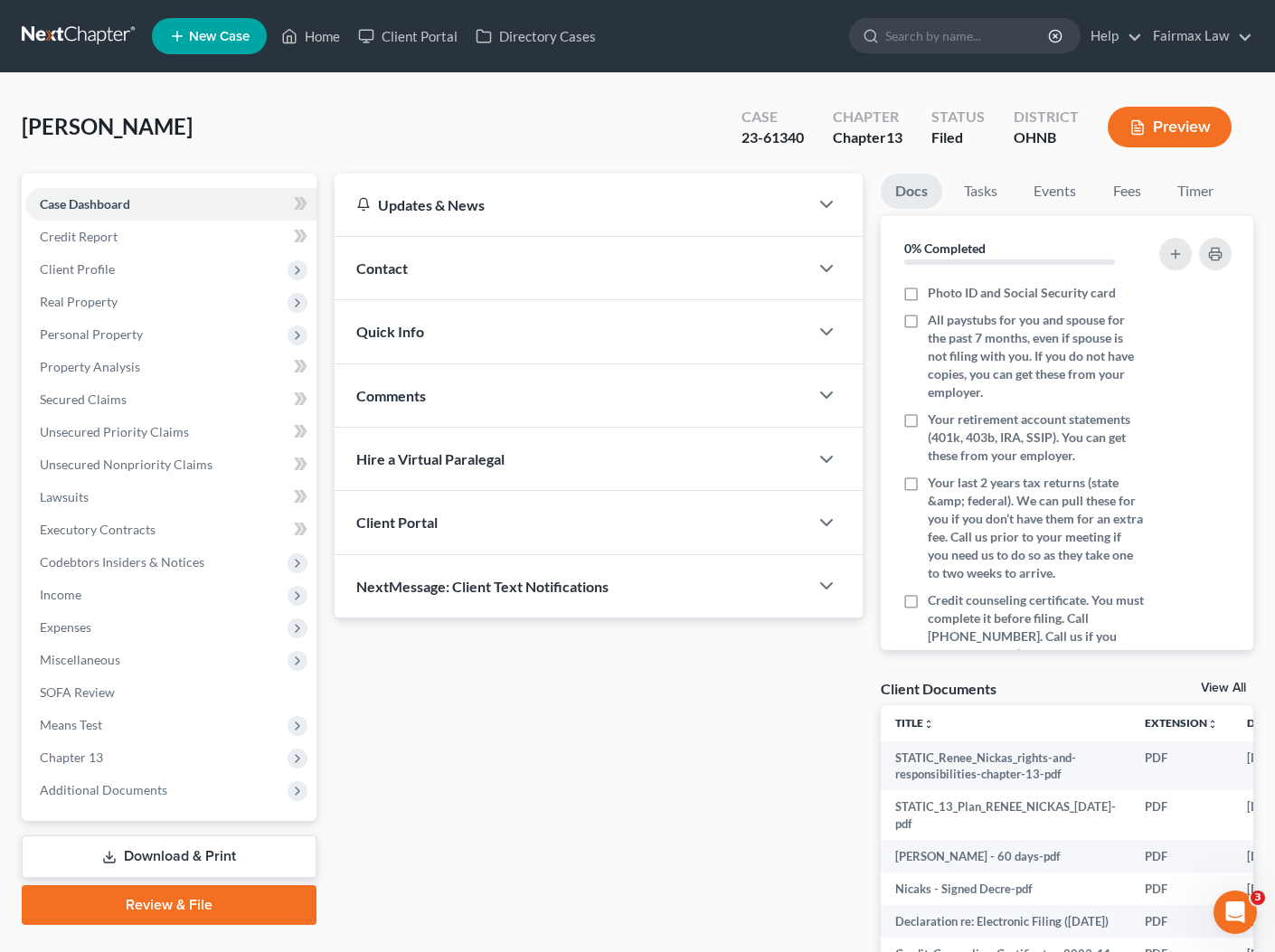
click at [133, 116] on span "Nickas, Renee" at bounding box center [107, 125] width 171 height 26
copy span "Renee"
drag, startPoint x: 978, startPoint y: 86, endPoint x: 947, endPoint y: 92, distance: 31.6
click at [977, 86] on div "Nickas, Renee Upgraded Case 23-61340 Chapter Chapter 13 Status Filed District O…" at bounding box center [638, 569] width 1275 height 993
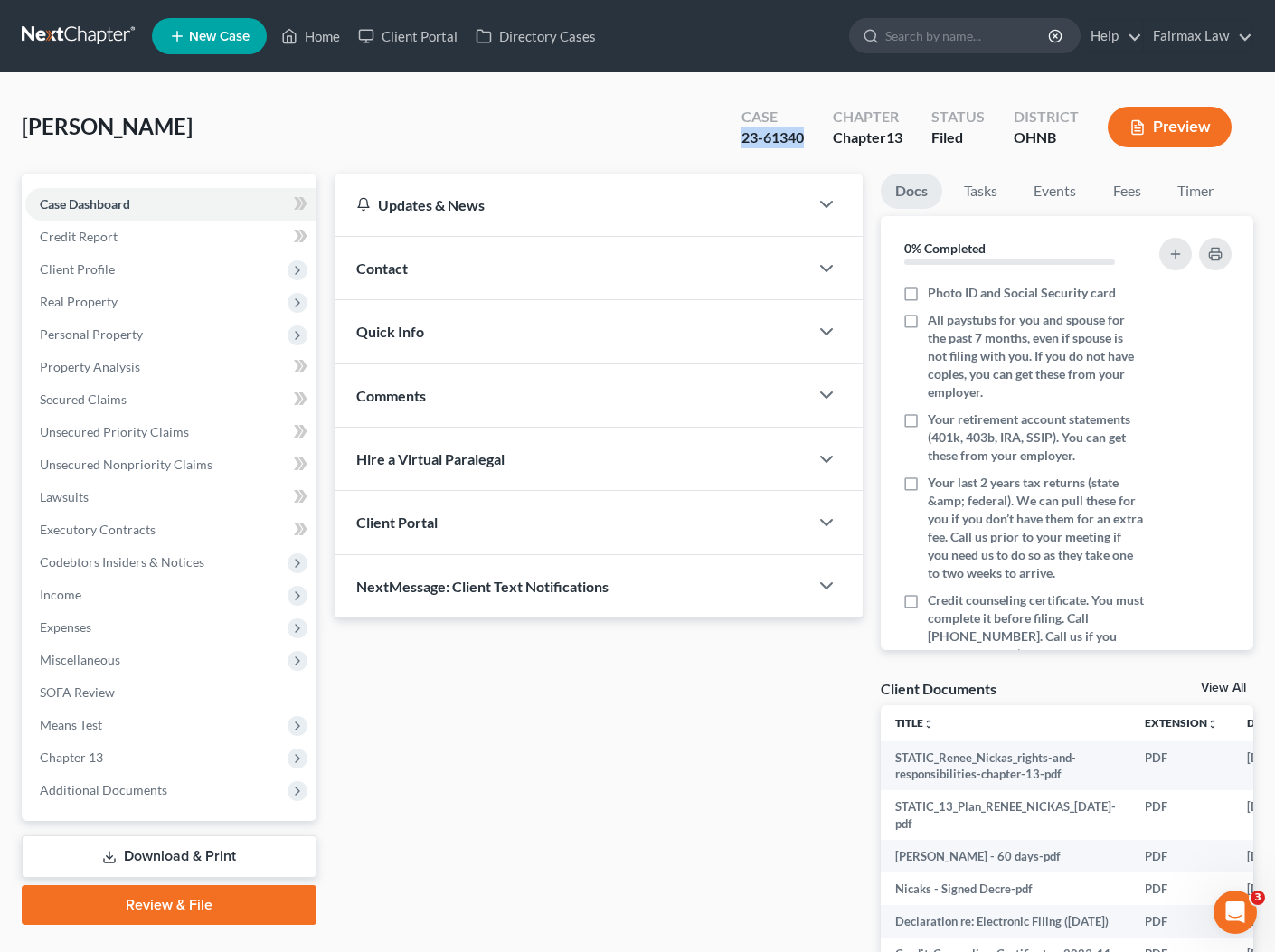
drag, startPoint x: 810, startPoint y: 138, endPoint x: 737, endPoint y: 141, distance: 73.1
click at [737, 141] on div "Case 23-61340" at bounding box center [773, 129] width 92 height 53
copy div "23-61340"
click at [742, 30] on ul "New Case Home Client Portal Directory Cases - No Result - See all results Or Pr…" at bounding box center [702, 35] width 1101 height 47
click at [773, 143] on div "23-61340" at bounding box center [772, 138] width 62 height 21
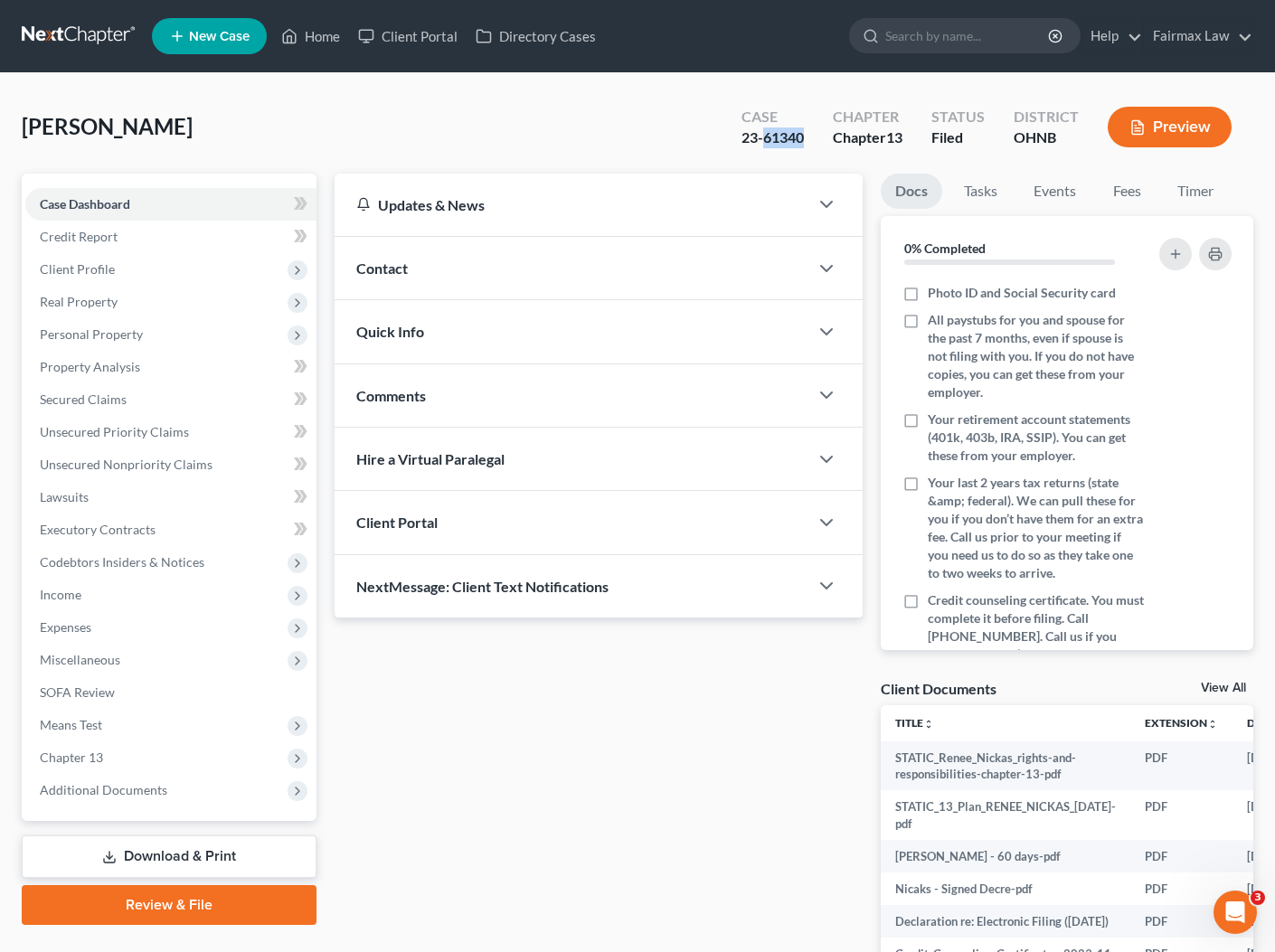
click at [773, 143] on div "23-61340" at bounding box center [772, 138] width 62 height 21
copy div "23-61340"
click at [999, 101] on div "Case 23-61340 Chapter Chapter 13 Status Filed District OHNB Preview" at bounding box center [986, 126] width 533 height 64
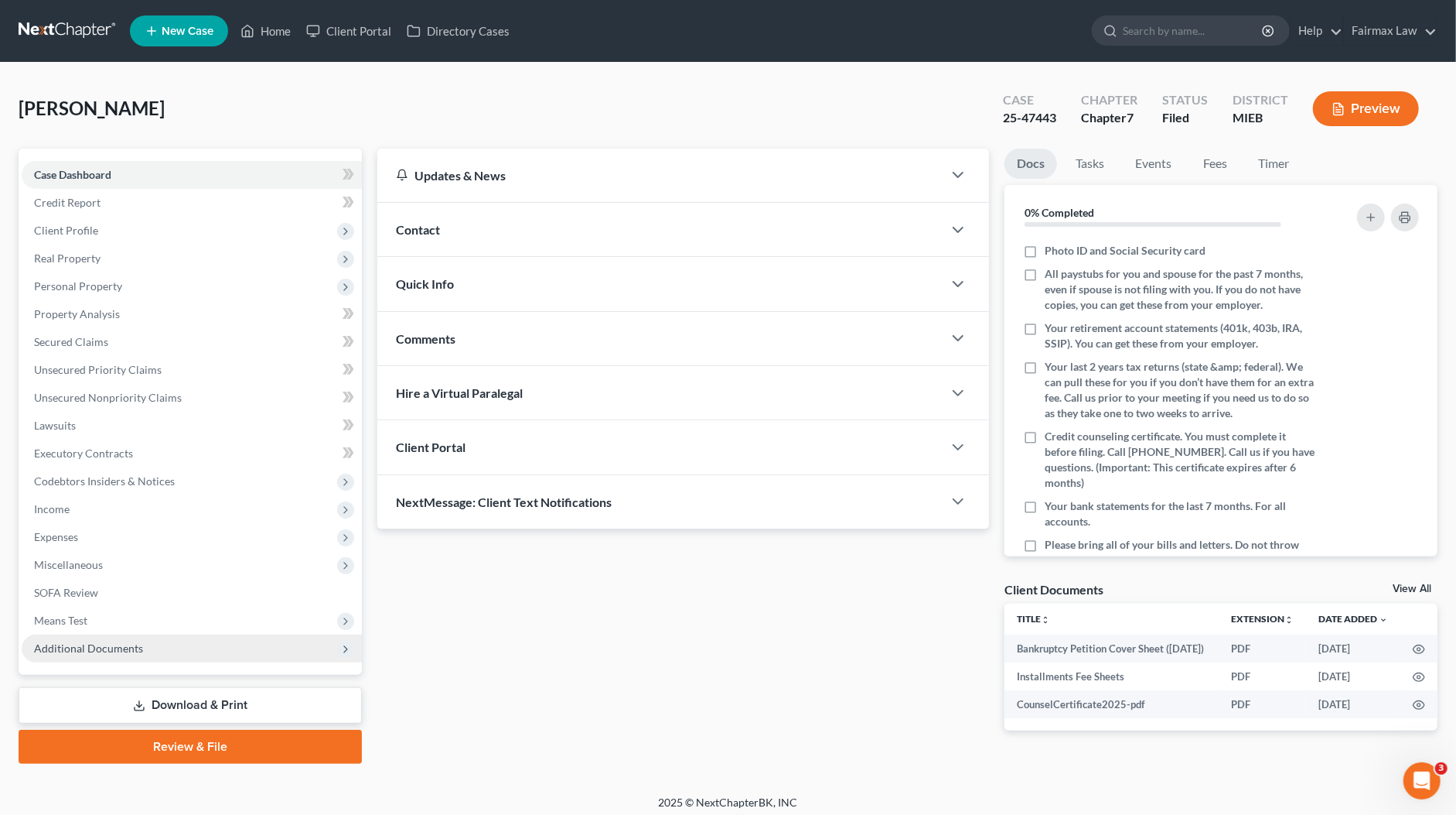
click at [106, 644] on span "Additional Documents" at bounding box center [89, 648] width 109 height 13
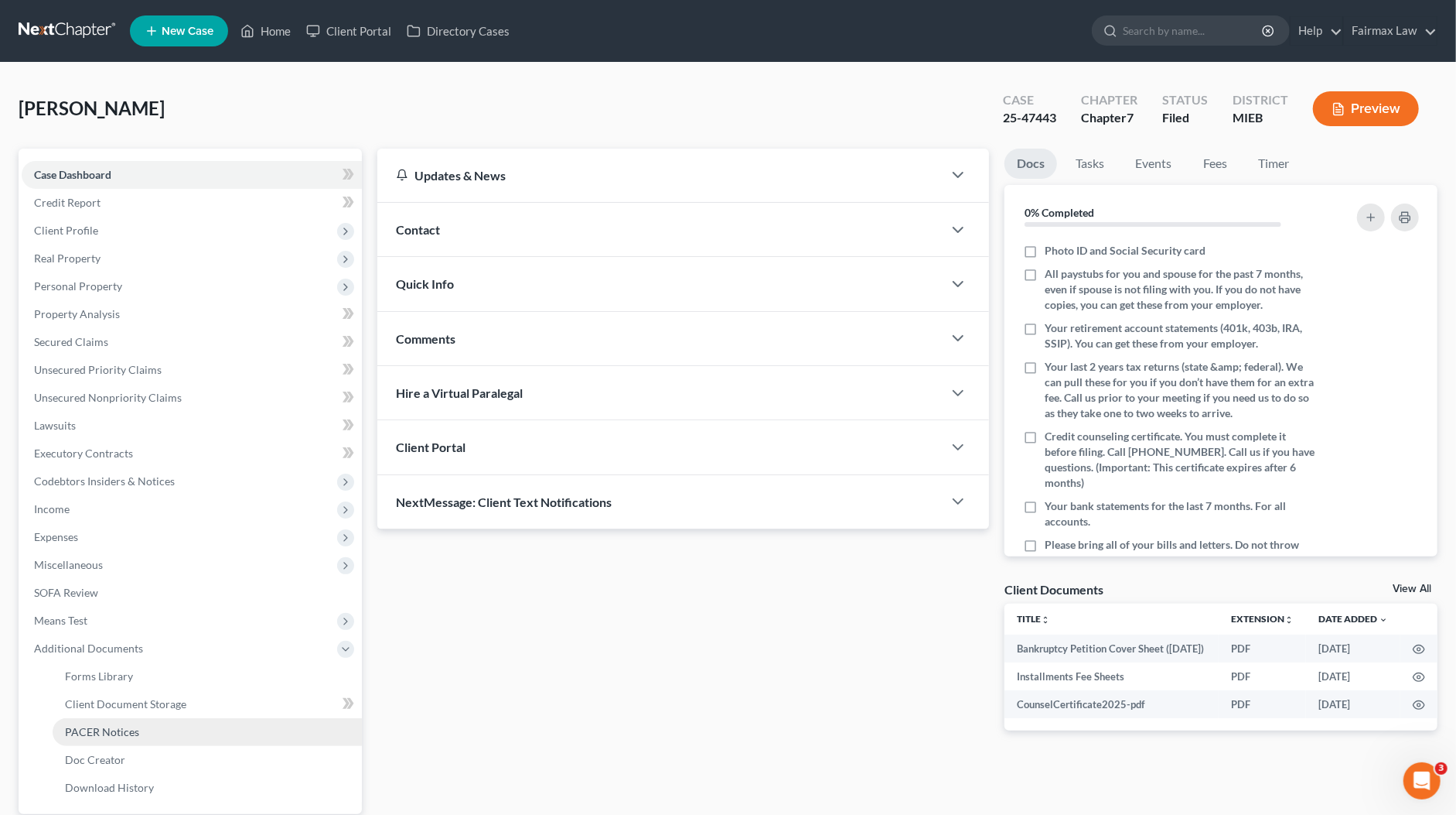
click at [114, 740] on link "PACER Notices" at bounding box center [206, 732] width 309 height 28
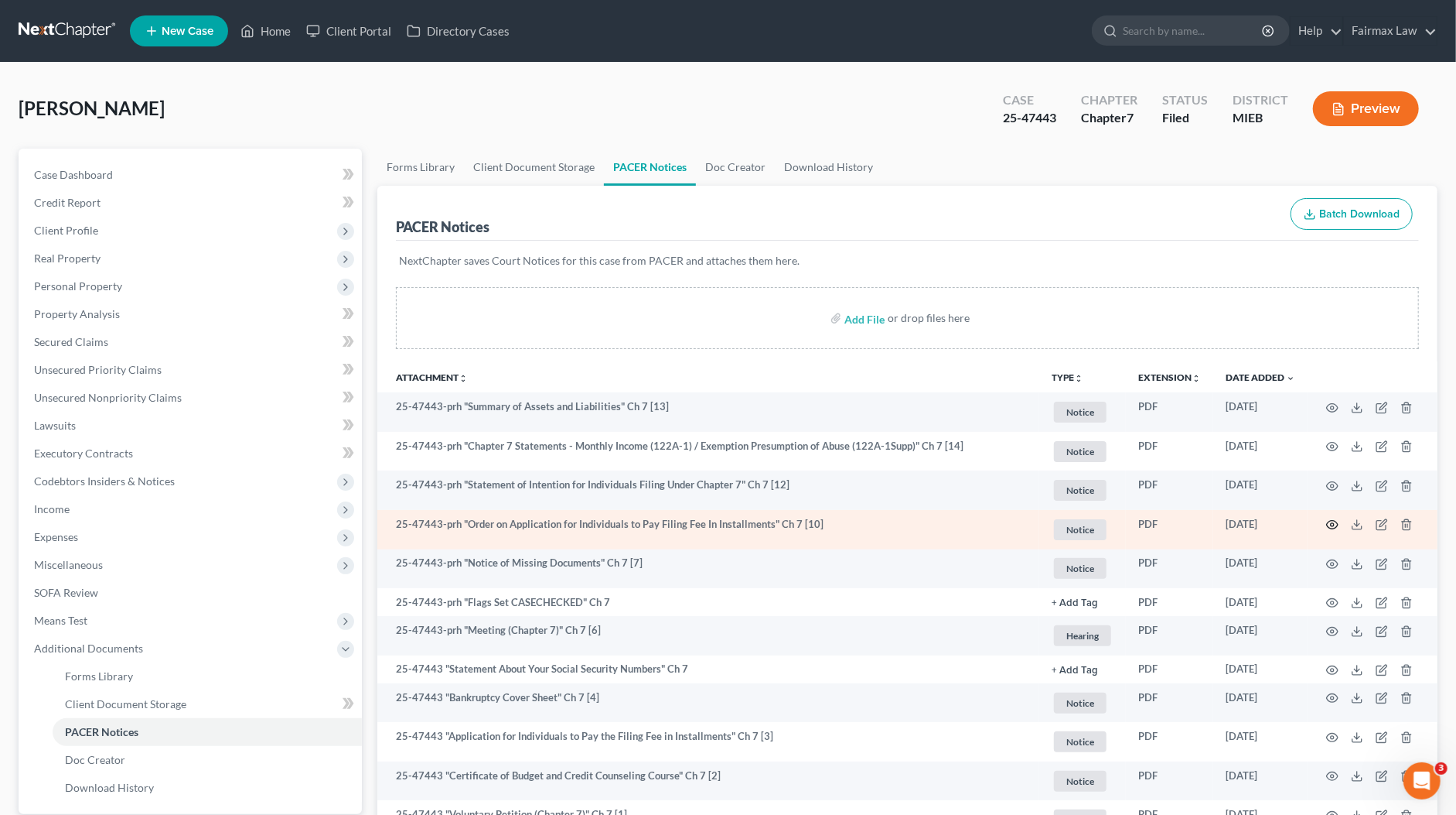
click at [1329, 519] on icon "button" at bounding box center [1332, 524] width 12 height 12
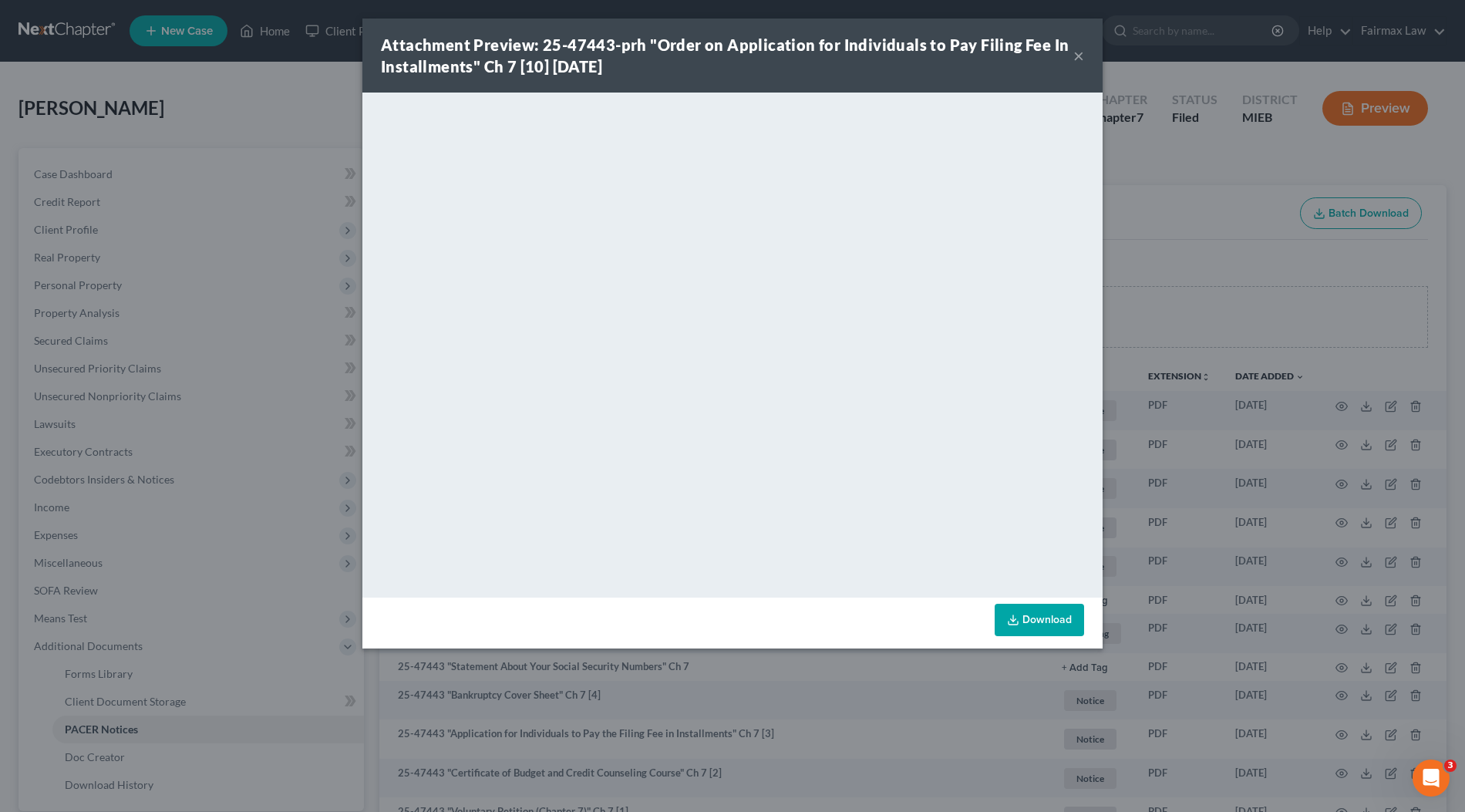
click at [1193, 399] on div "Attachment Preview: 25-47443-prh "Order on Application for Individuals to Pay F…" at bounding box center [732, 406] width 1465 height 812
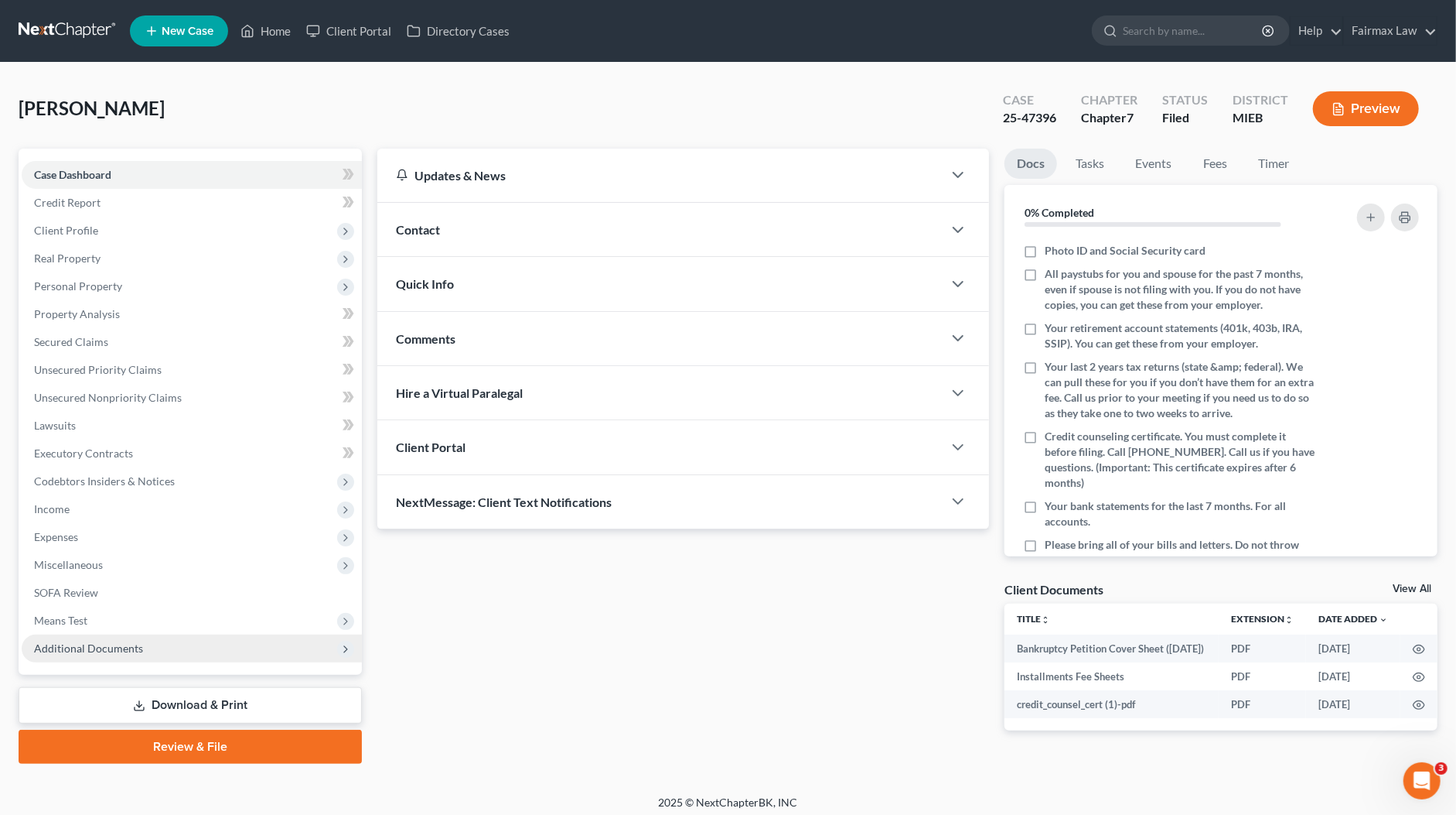
click at [95, 639] on span "Additional Documents" at bounding box center [192, 648] width 340 height 28
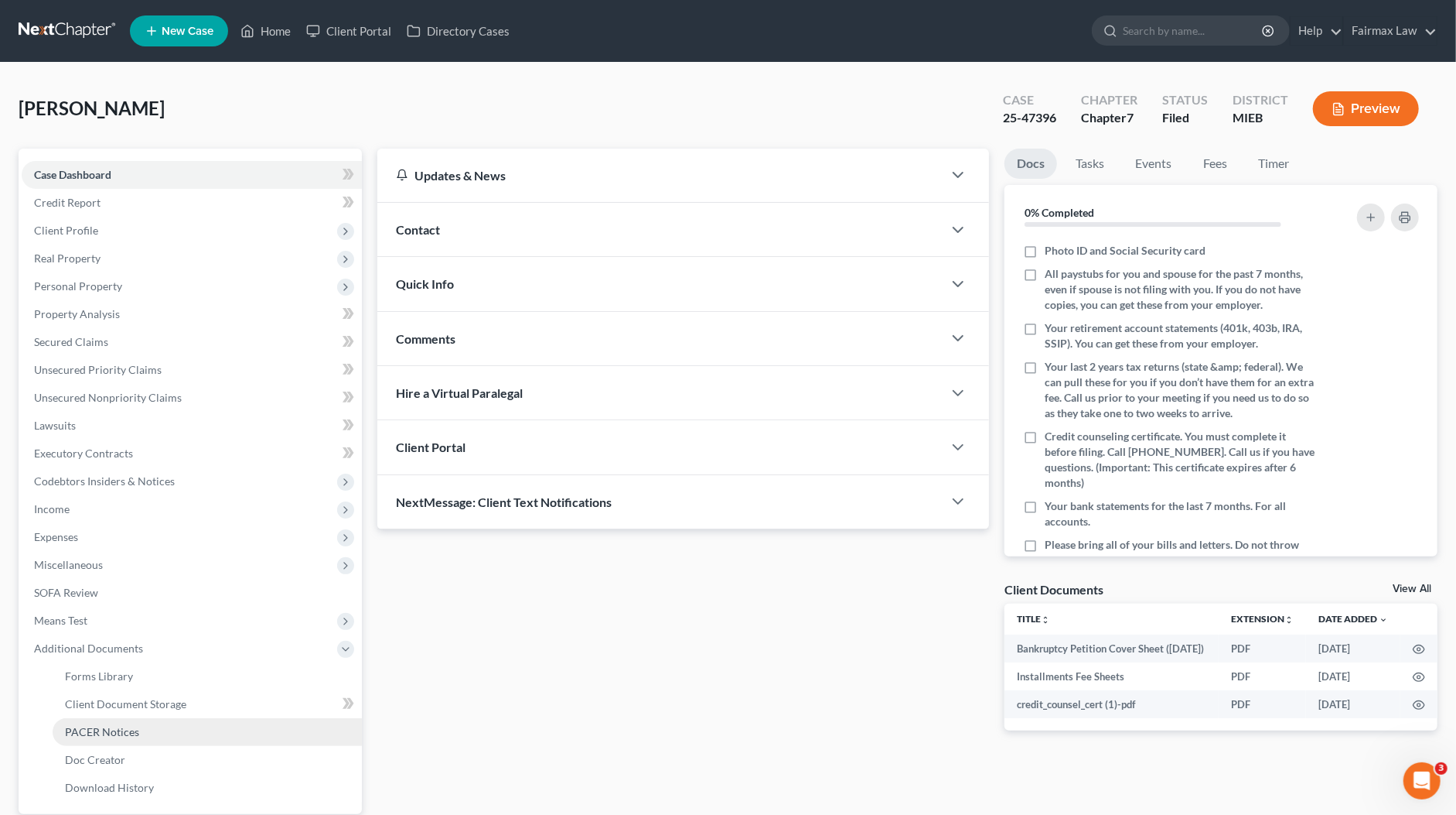
click at [103, 740] on link "PACER Notices" at bounding box center [206, 732] width 309 height 28
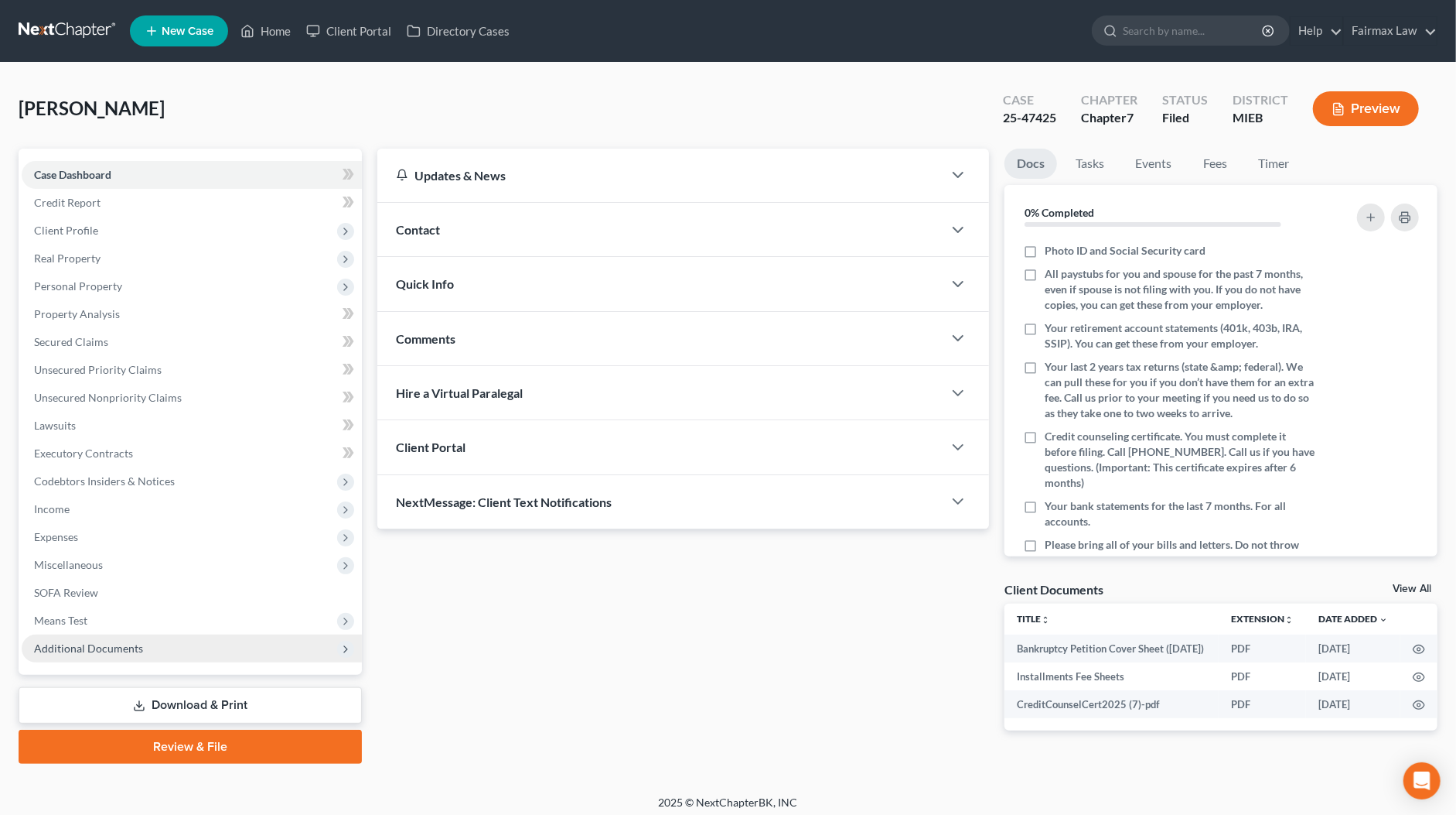
click at [172, 642] on span "Additional Documents" at bounding box center [192, 648] width 340 height 28
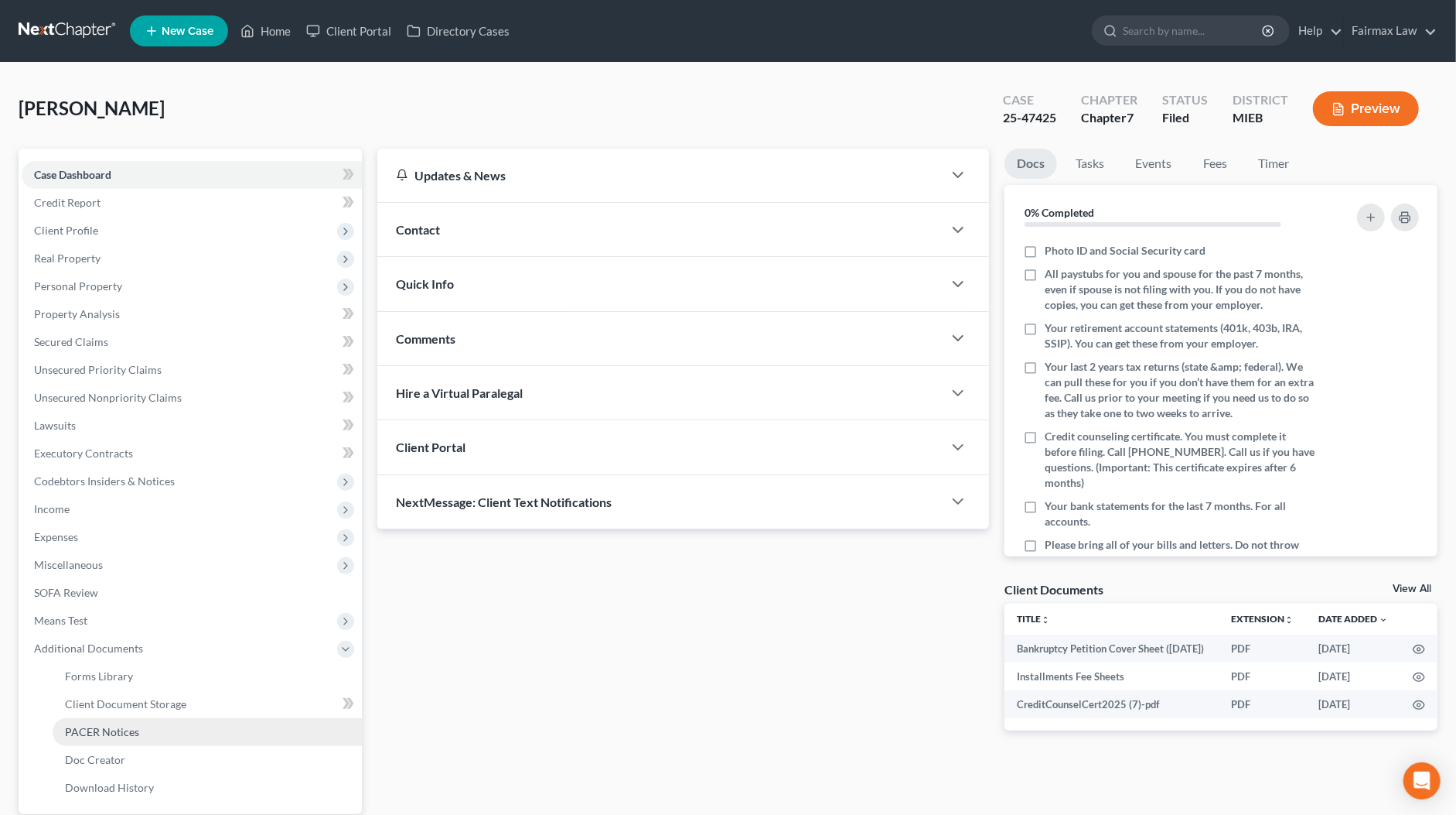
click at [136, 725] on span "PACER Notices" at bounding box center [102, 732] width 74 height 13
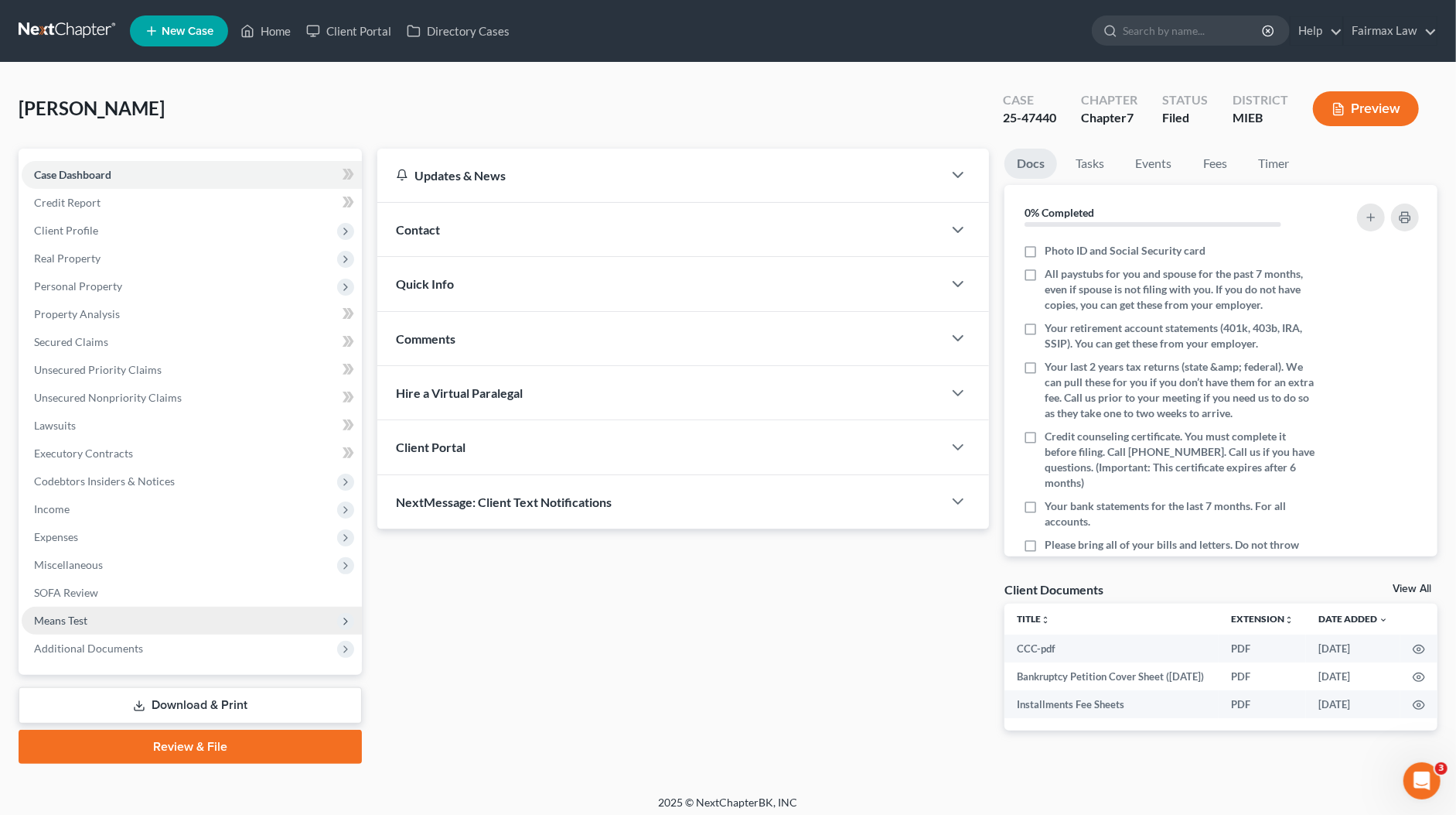
click at [178, 632] on span "Means Test" at bounding box center [192, 621] width 340 height 28
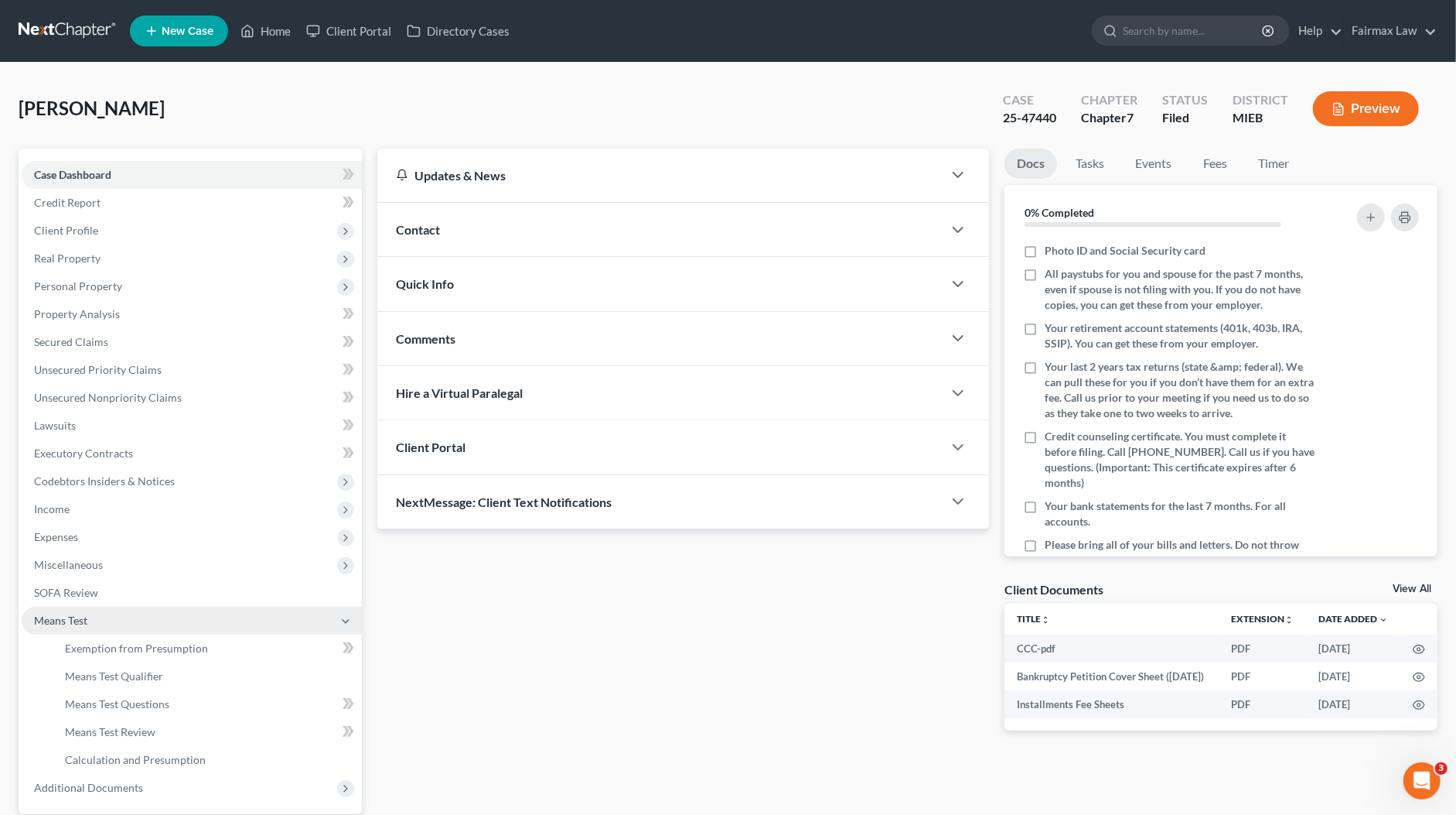
click at [170, 629] on span "Means Test" at bounding box center [192, 621] width 340 height 28
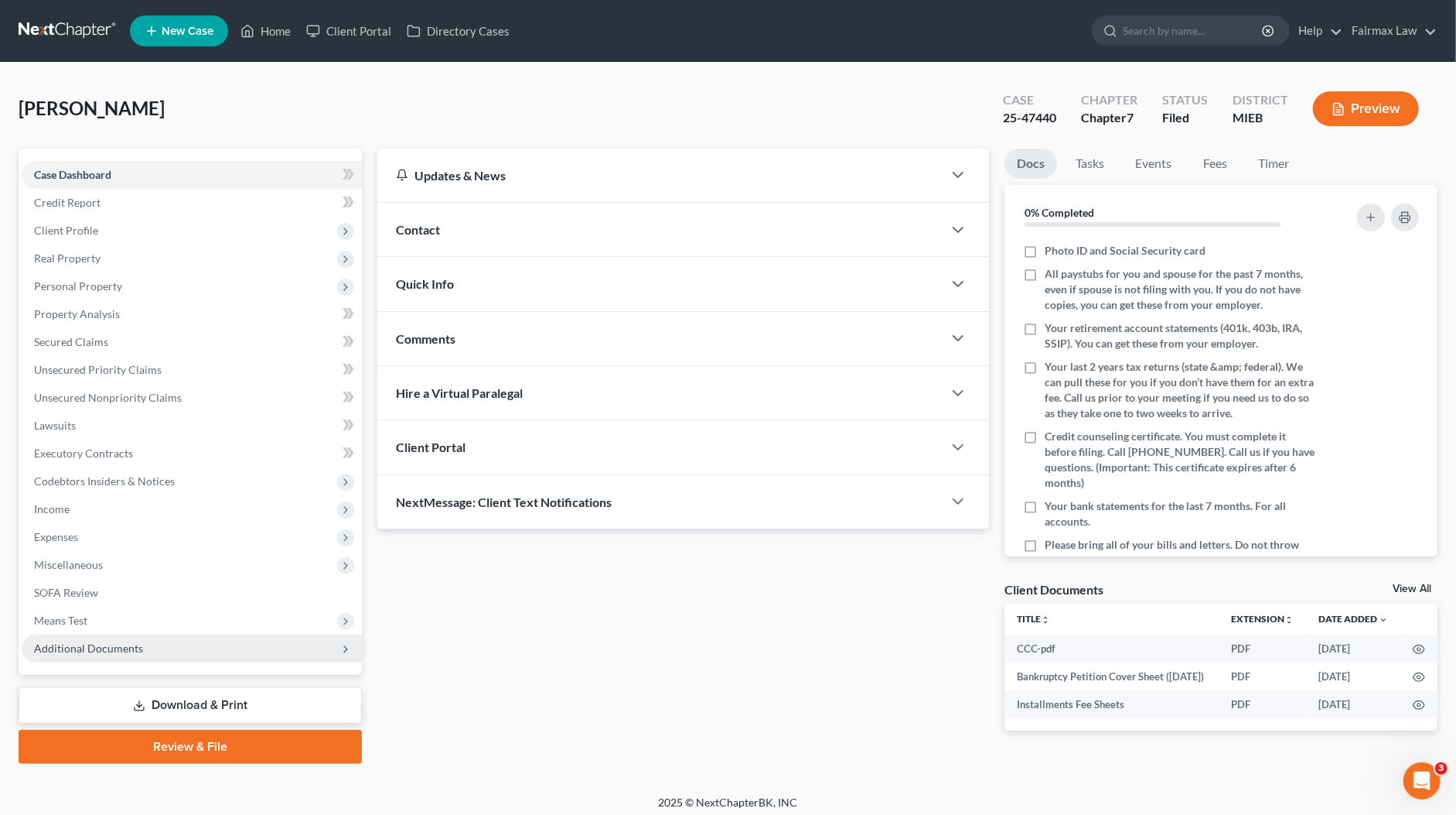
click at [150, 658] on span "Additional Documents" at bounding box center [192, 648] width 340 height 28
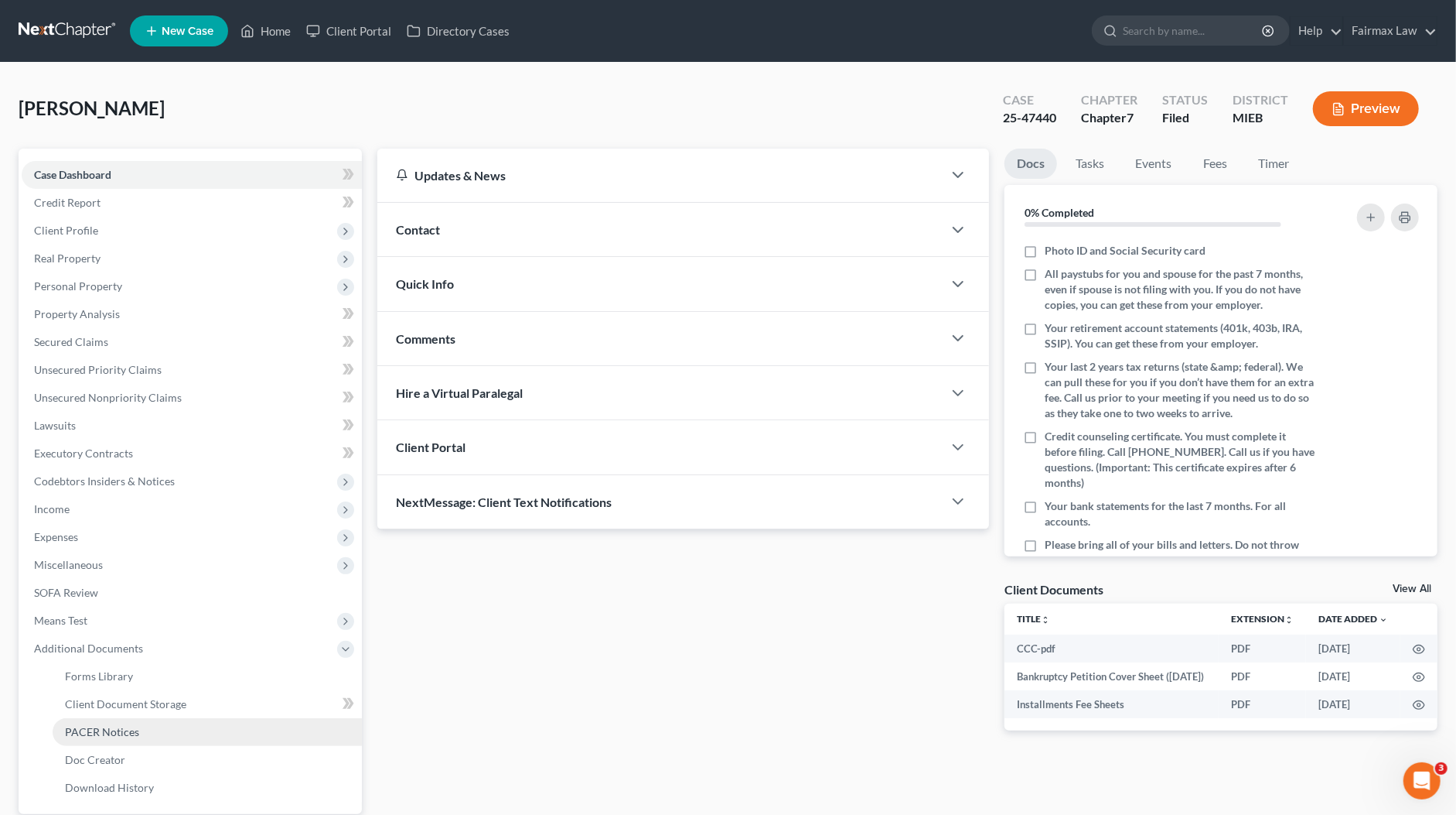
click at [147, 733] on link "PACER Notices" at bounding box center [206, 732] width 309 height 28
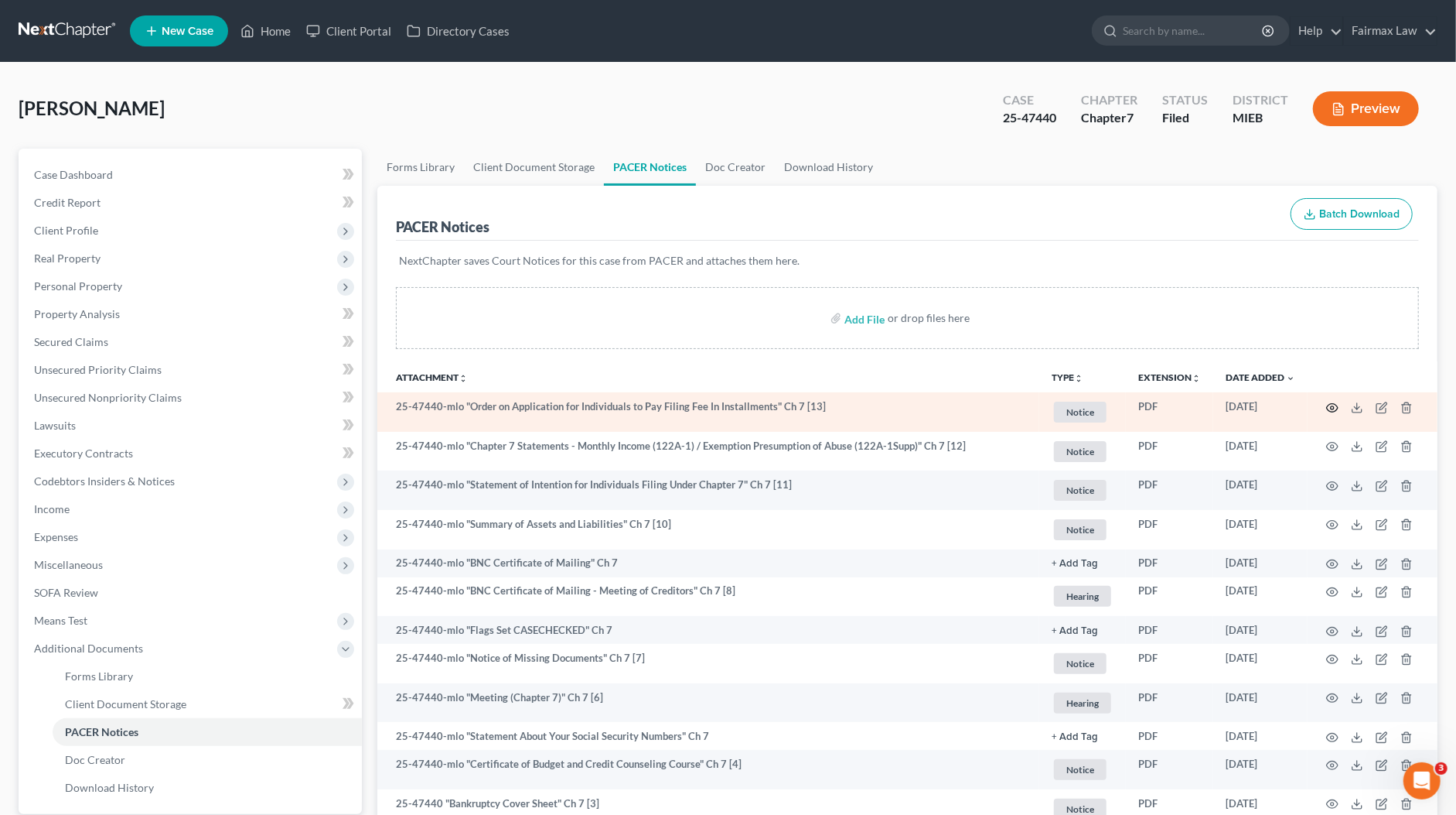
click at [1329, 403] on icon "button" at bounding box center [1333, 408] width 11 height 8
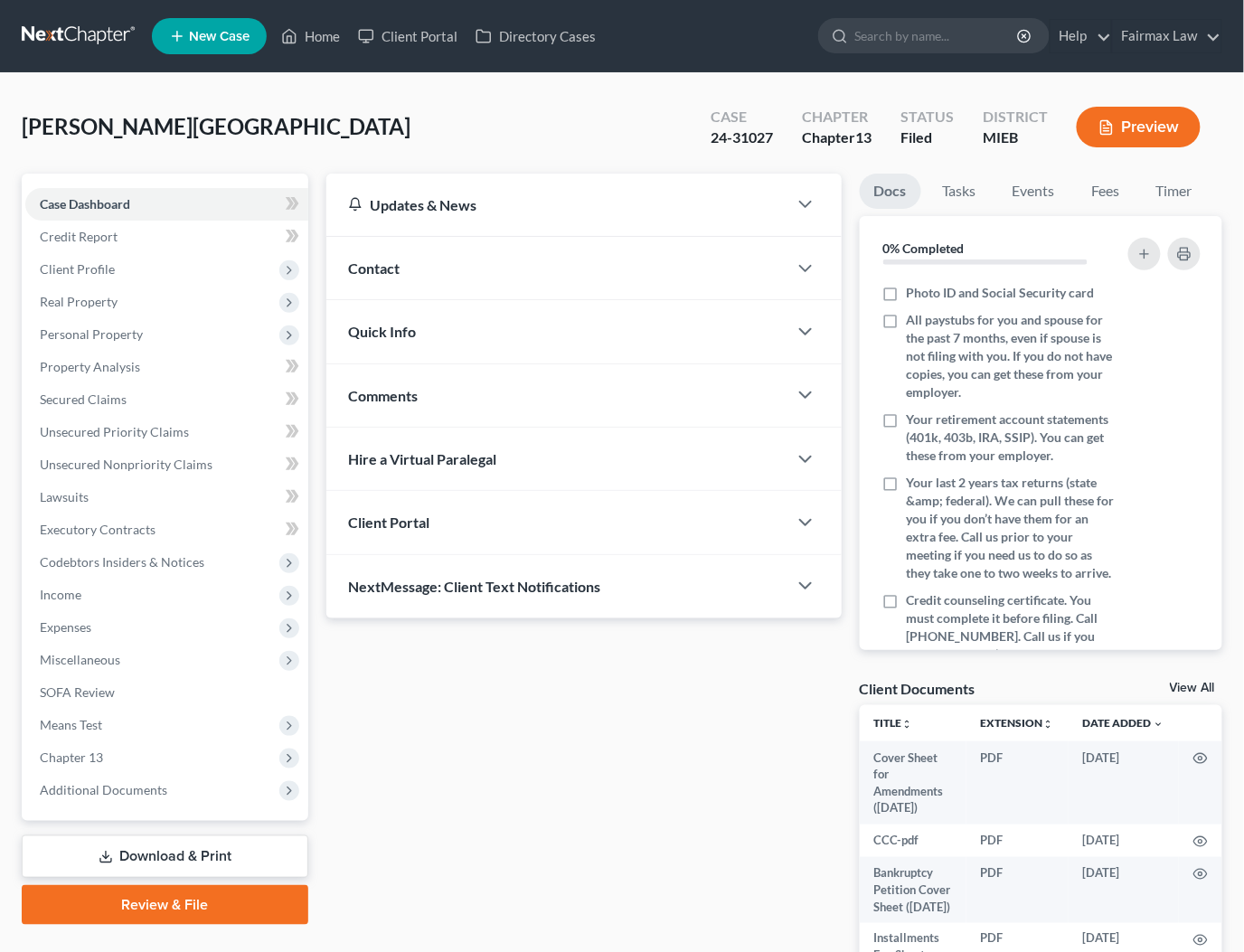
click at [109, 807] on div "Case Dashboard Payments Invoices Payments Payments Credit Report Client Profile…" at bounding box center [165, 497] width 286 height 647
click at [115, 788] on span "Additional Documents" at bounding box center [104, 789] width 128 height 15
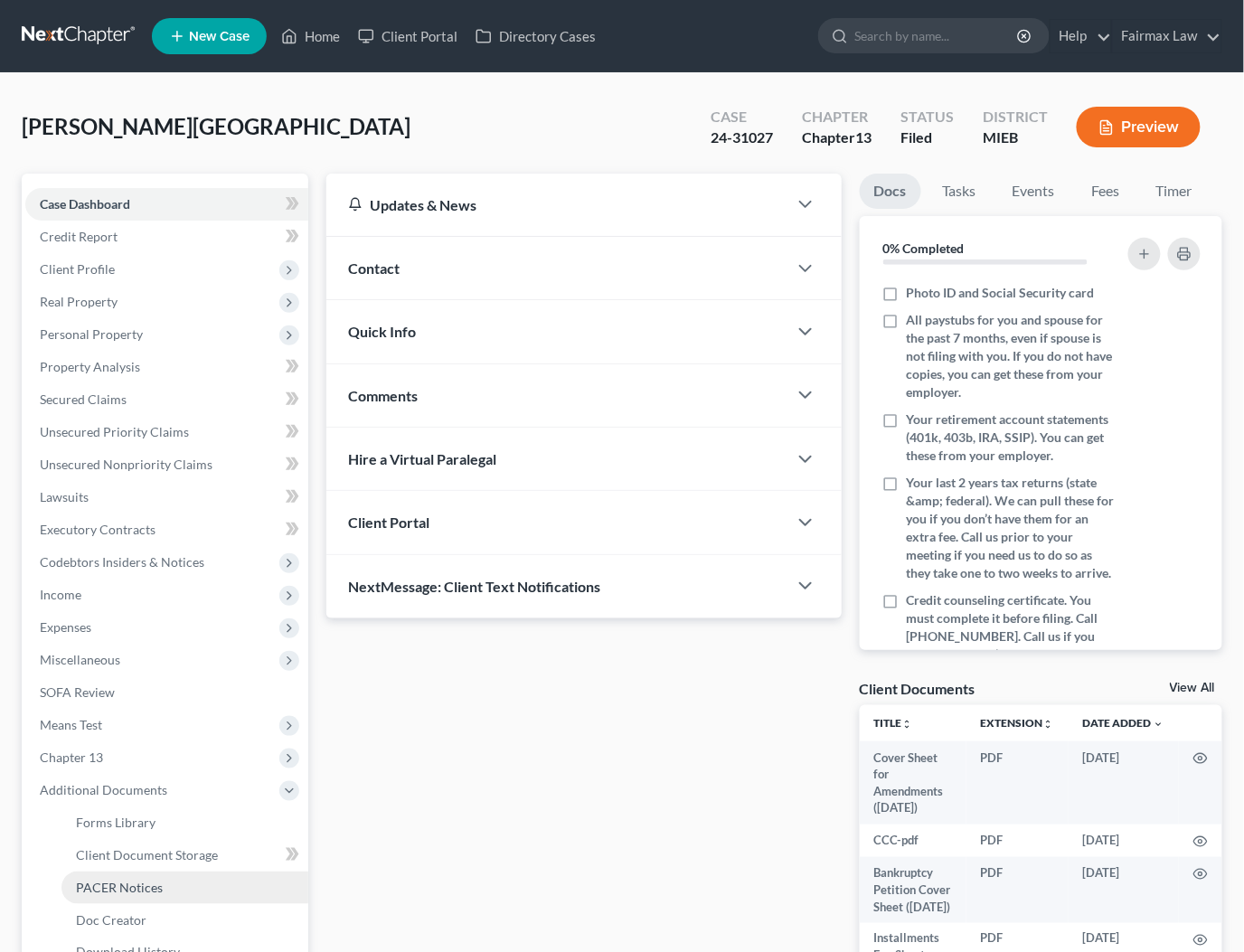
click at [91, 882] on span "PACER Notices" at bounding box center [119, 887] width 87 height 15
